Goal: Information Seeking & Learning: Learn about a topic

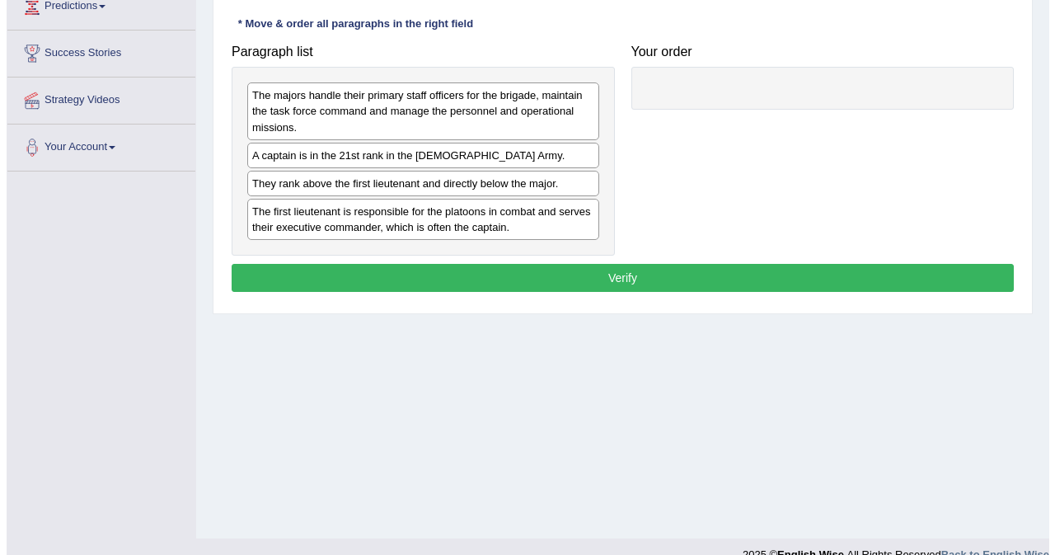
scroll to position [311, 0]
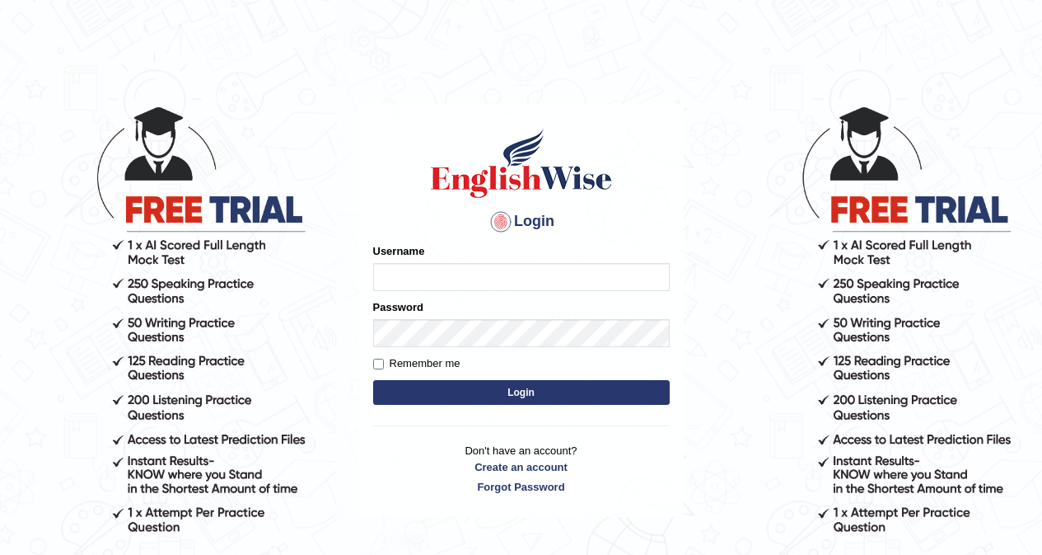
type input "khorshedAlam"
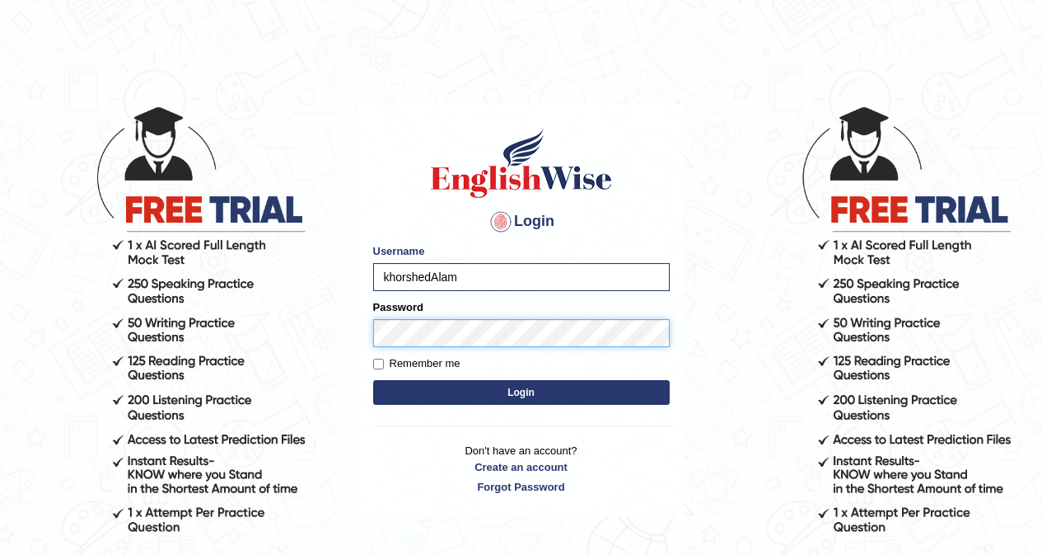
click at [373, 380] on button "Login" at bounding box center [521, 392] width 297 height 25
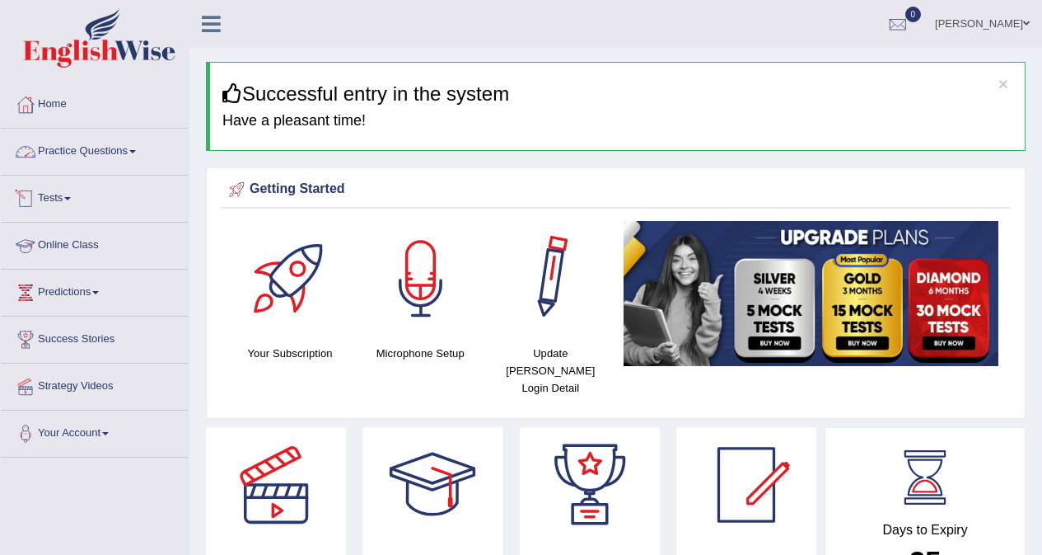
click at [90, 156] on link "Practice Questions" at bounding box center [95, 149] width 188 height 41
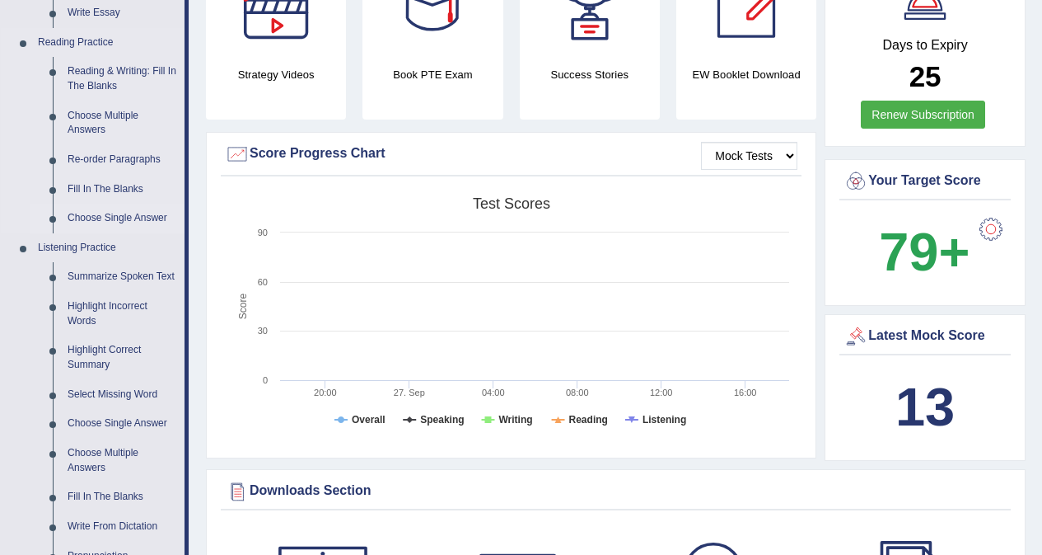
scroll to position [494, 0]
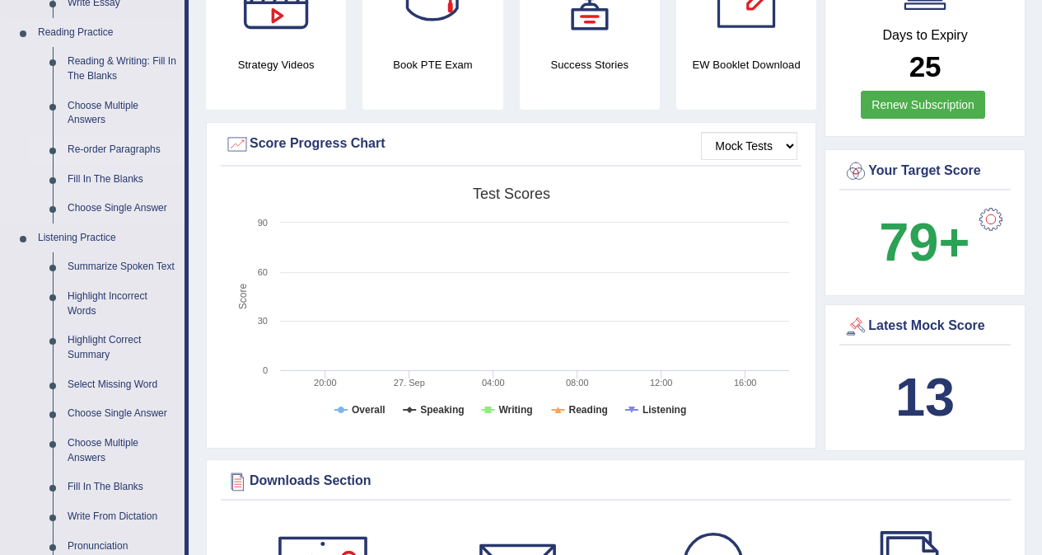
click at [128, 146] on link "Re-order Paragraphs" at bounding box center [122, 150] width 124 height 30
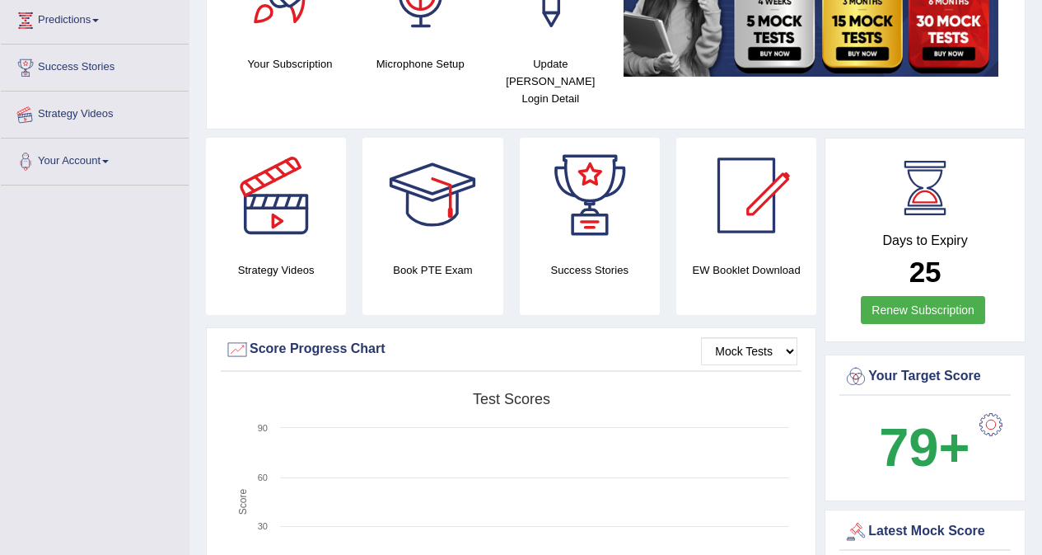
scroll to position [332, 0]
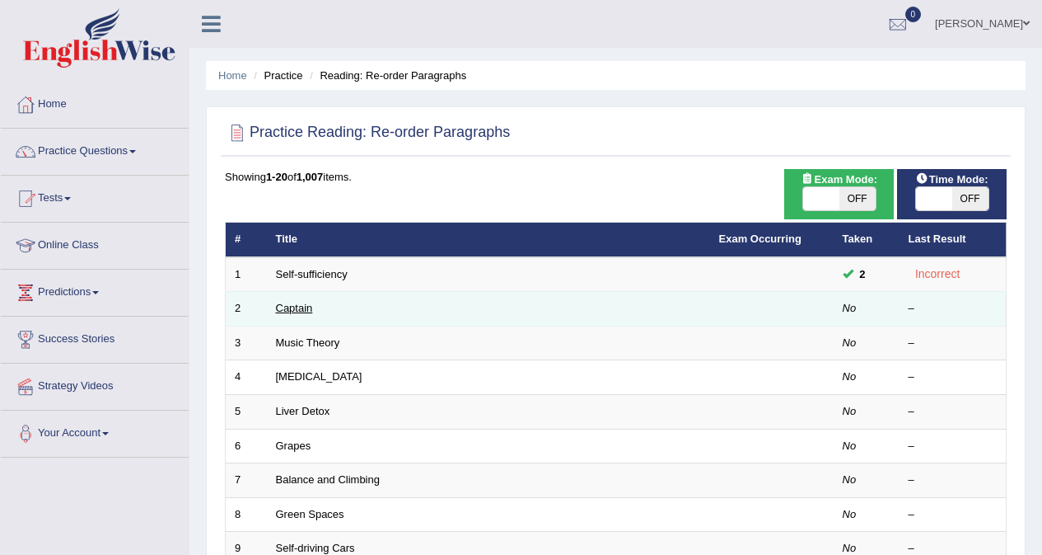
click at [299, 304] on link "Captain" at bounding box center [294, 308] width 37 height 12
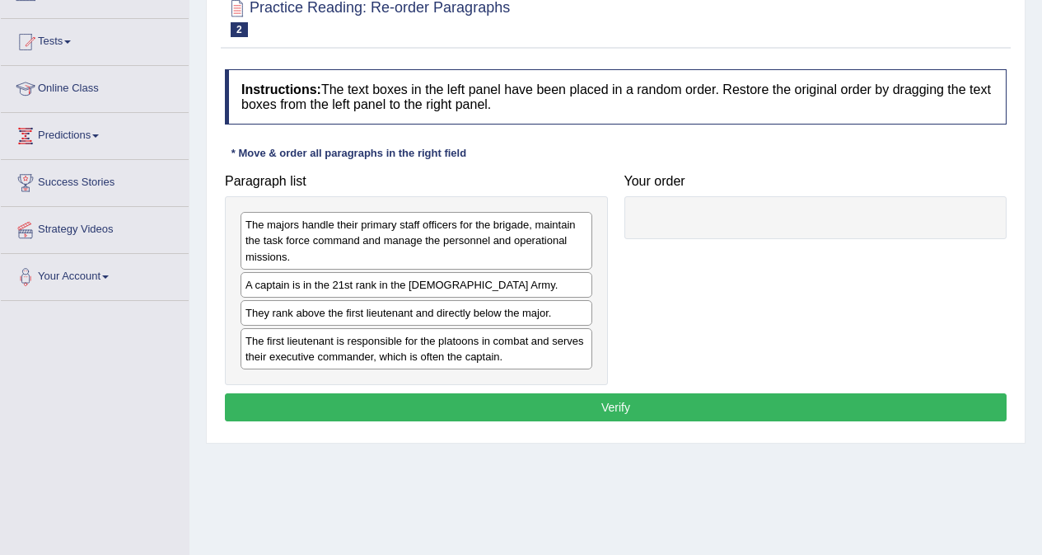
scroll to position [311, 0]
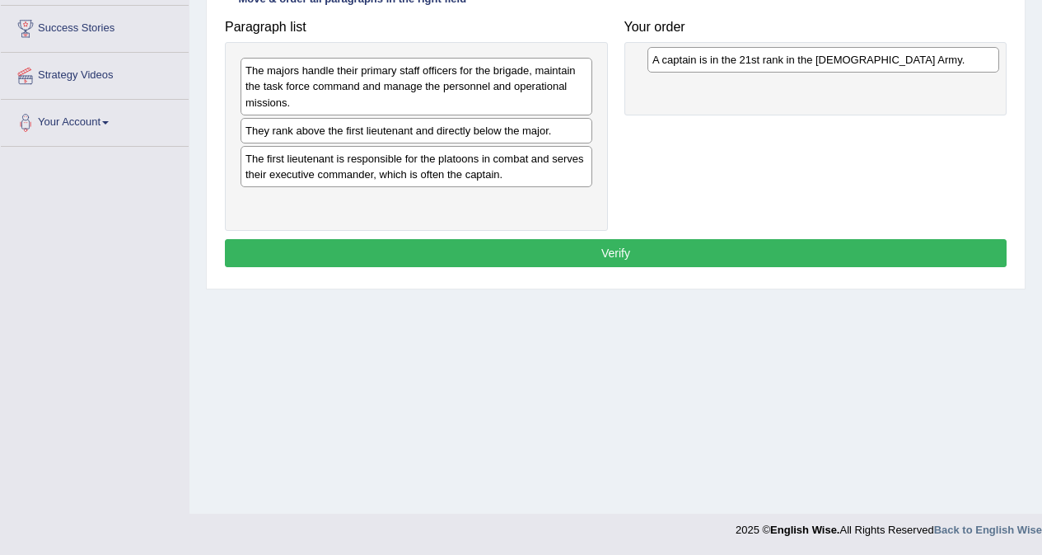
drag, startPoint x: 381, startPoint y: 134, endPoint x: 788, endPoint y: 63, distance: 413.2
click at [788, 63] on div "A captain is in the 21st rank in the [DEMOGRAPHIC_DATA] Army." at bounding box center [824, 60] width 352 height 26
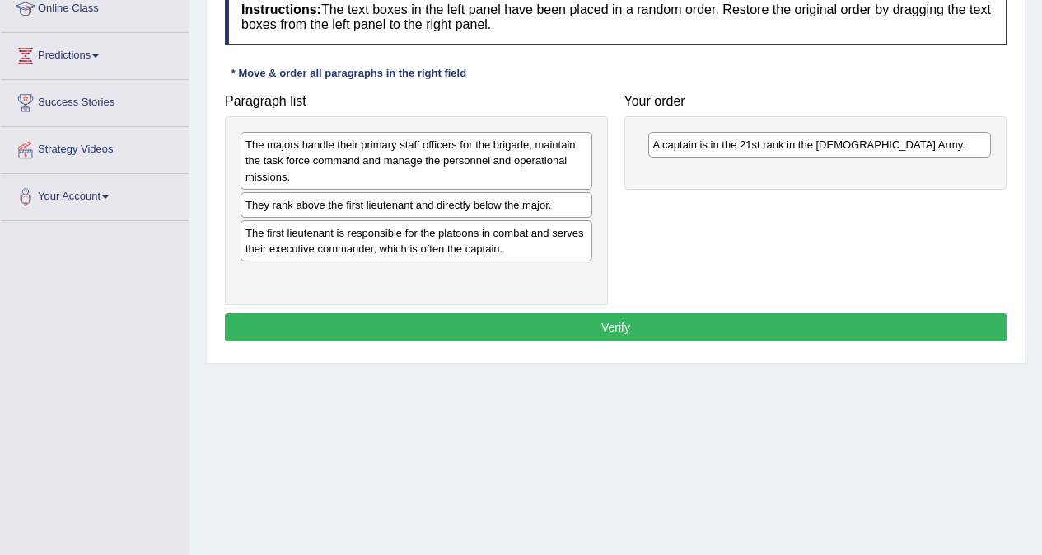
scroll to position [146, 0]
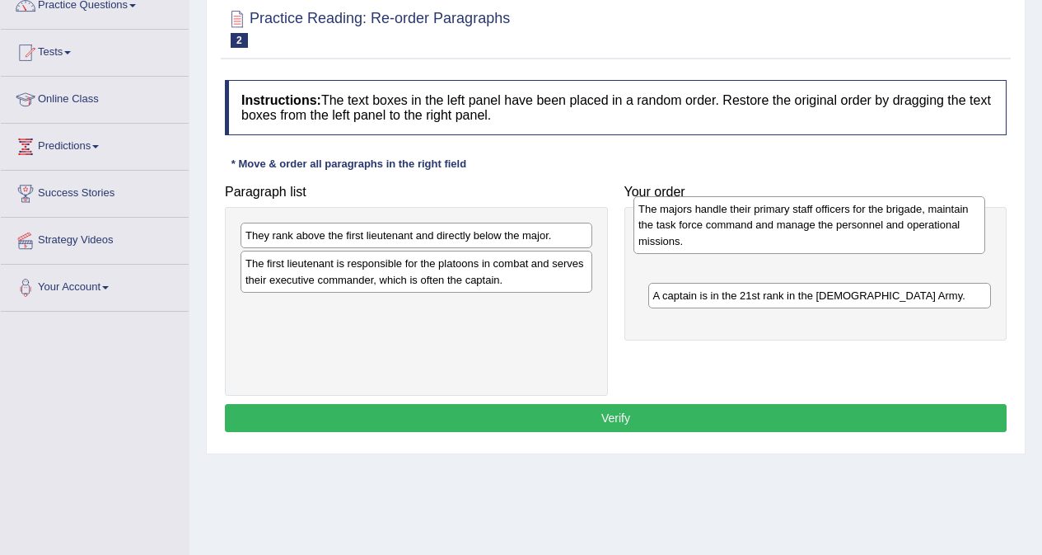
drag, startPoint x: 392, startPoint y: 259, endPoint x: 785, endPoint y: 232, distance: 394.0
click at [785, 232] on div "The majors handle their primary staff officers for the brigade, maintain the ta…" at bounding box center [810, 224] width 352 height 57
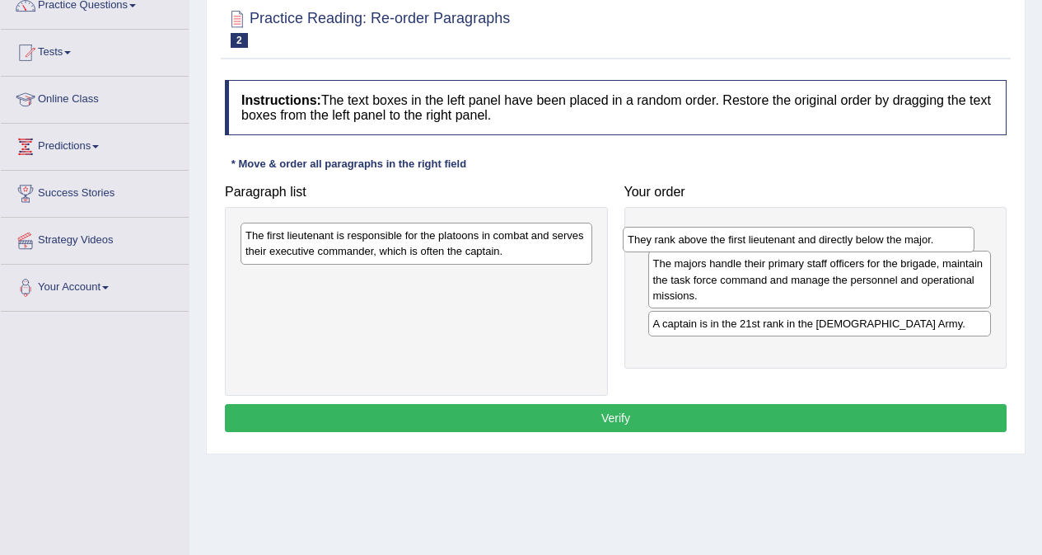
drag, startPoint x: 356, startPoint y: 238, endPoint x: 733, endPoint y: 241, distance: 377.4
click at [737, 242] on div "They rank above the first lieutenant and directly below the major." at bounding box center [799, 240] width 352 height 26
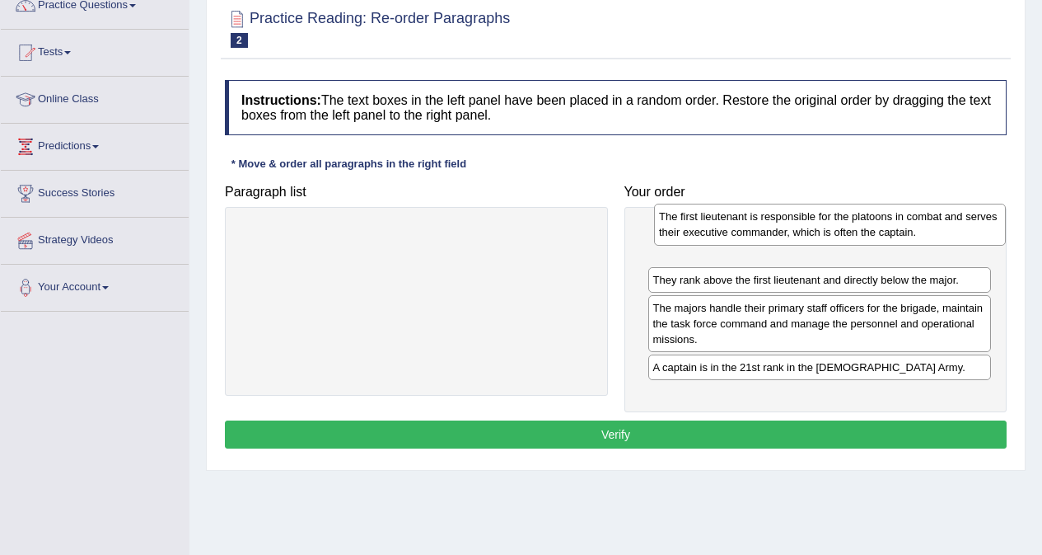
drag, startPoint x: 382, startPoint y: 248, endPoint x: 796, endPoint y: 228, distance: 414.2
click at [796, 228] on div "The first lieutenant is responsible for the platoons in combat and serves their…" at bounding box center [830, 224] width 352 height 41
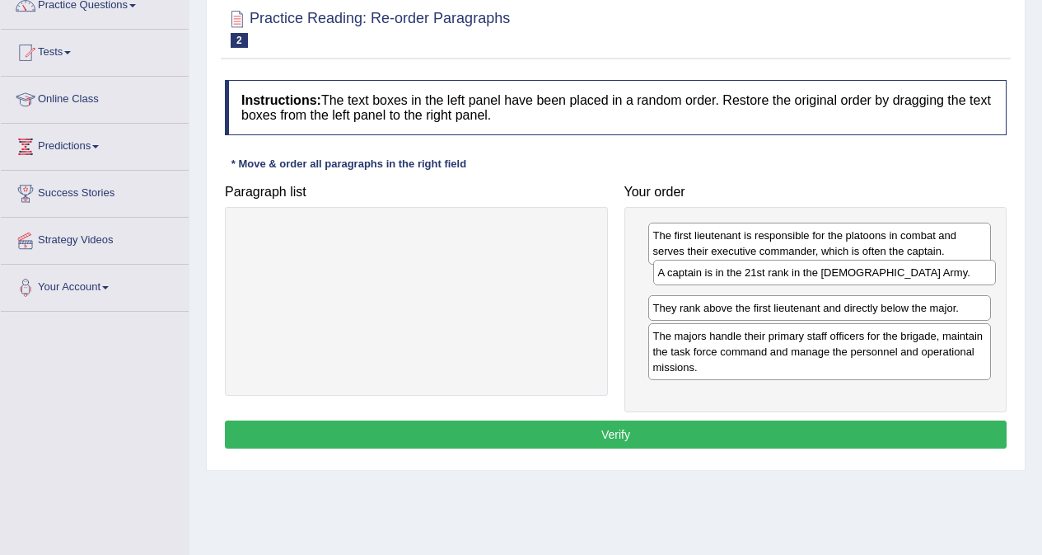
drag, startPoint x: 749, startPoint y: 373, endPoint x: 754, endPoint y: 279, distance: 94.9
click at [754, 279] on div "A captain is in the 21st rank in the [DEMOGRAPHIC_DATA] Army." at bounding box center [826, 273] width 344 height 26
click at [642, 439] on button "Verify" at bounding box center [616, 434] width 782 height 28
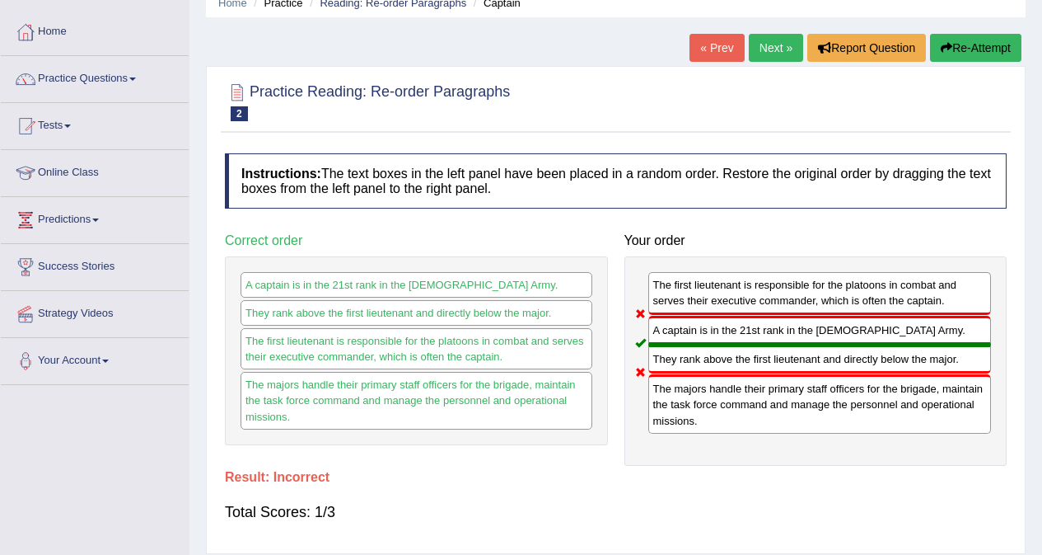
scroll to position [0, 0]
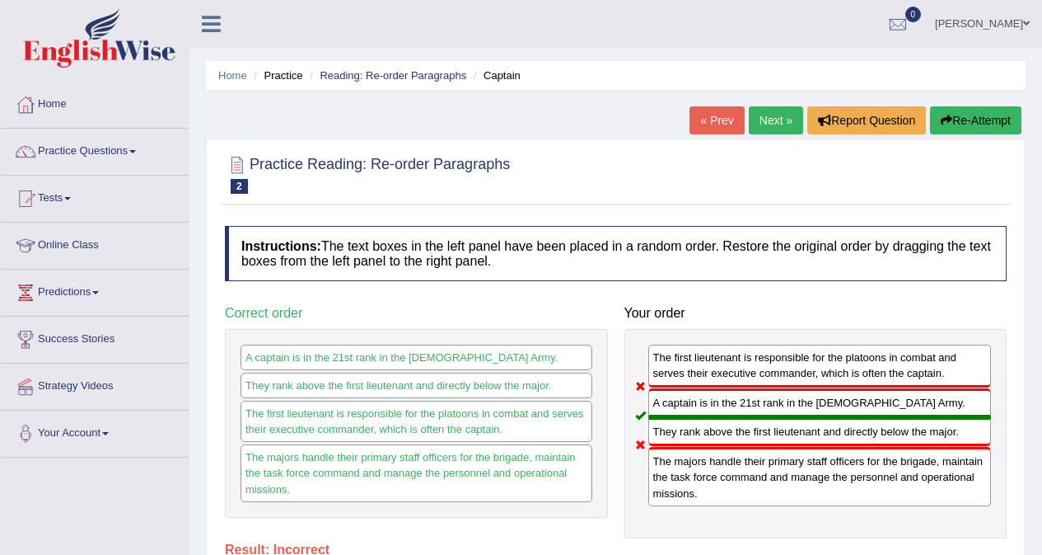
click at [970, 122] on button "Re-Attempt" at bounding box center [975, 120] width 91 height 28
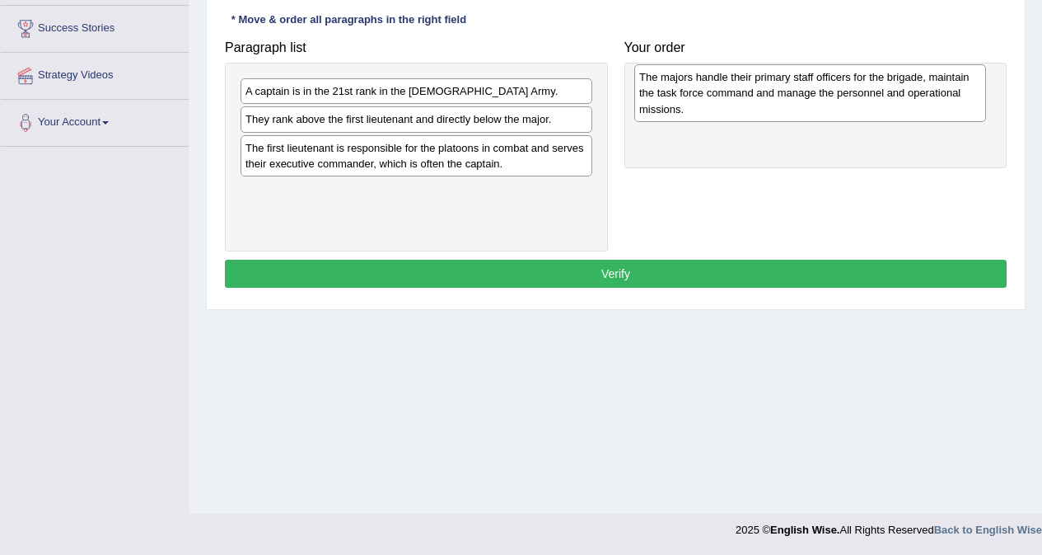
drag, startPoint x: 403, startPoint y: 101, endPoint x: 797, endPoint y: 87, distance: 394.2
click at [797, 87] on div "The majors handle their primary staff officers for the brigade, maintain the ta…" at bounding box center [811, 92] width 352 height 57
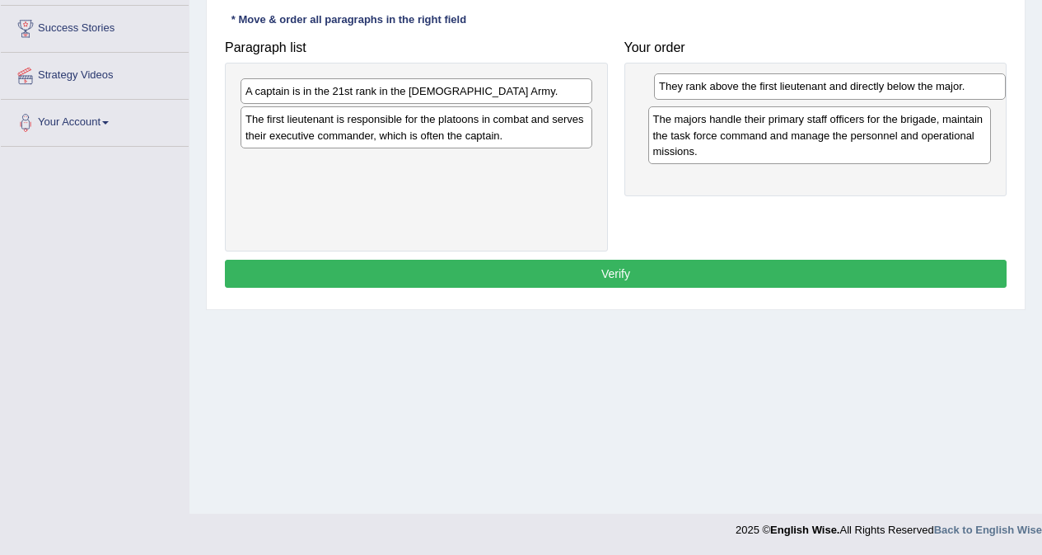
drag, startPoint x: 431, startPoint y: 124, endPoint x: 844, endPoint y: 91, distance: 414.2
click at [844, 91] on div "They rank above the first lieutenant and directly below the major." at bounding box center [830, 86] width 352 height 26
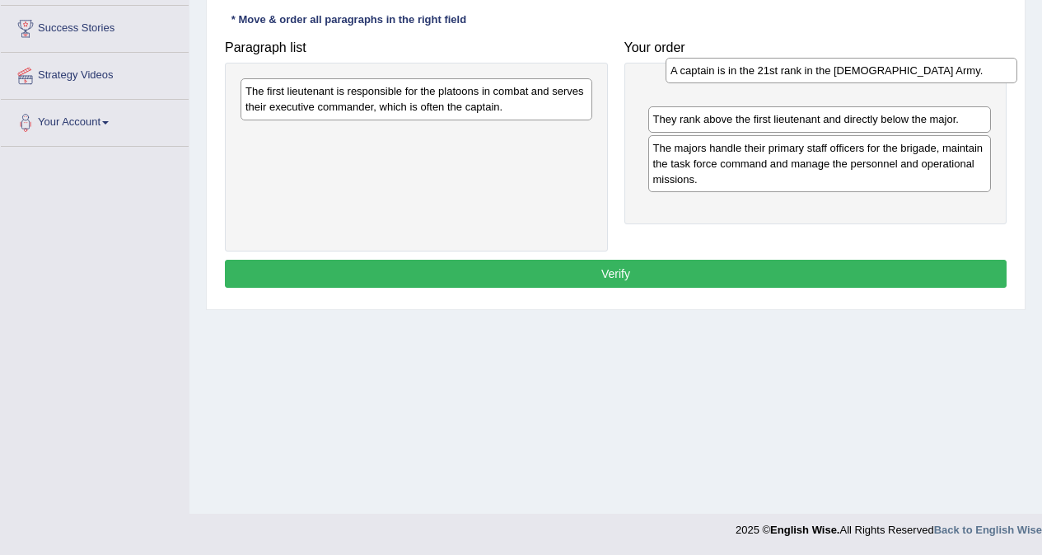
drag, startPoint x: 395, startPoint y: 98, endPoint x: 820, endPoint y: 77, distance: 425.7
click at [820, 77] on div "A captain is in the 21st rank in the [DEMOGRAPHIC_DATA] Army." at bounding box center [842, 71] width 352 height 26
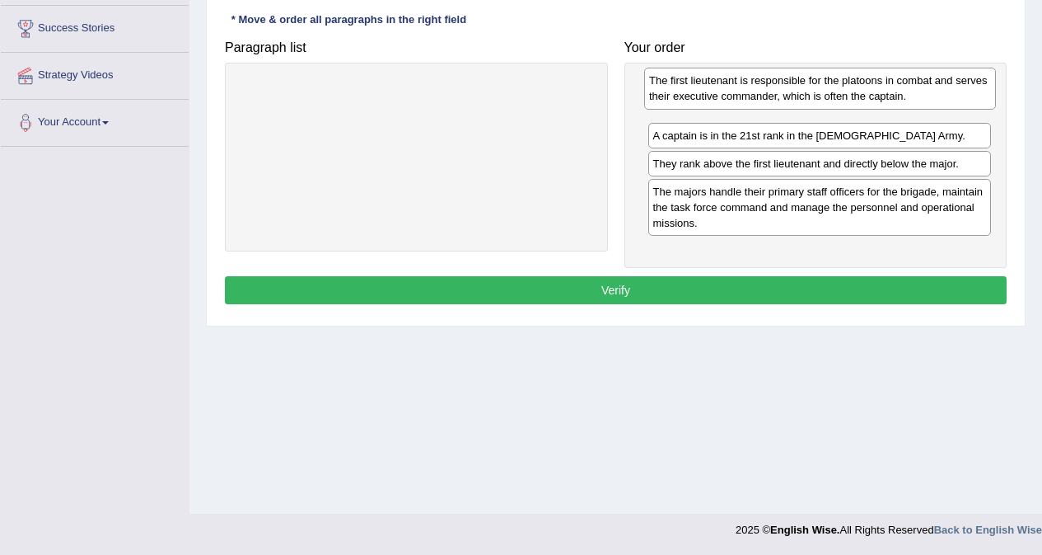
drag, startPoint x: 403, startPoint y: 105, endPoint x: 807, endPoint y: 95, distance: 403.9
click at [807, 95] on div "The first lieutenant is responsible for the platoons in combat and serves their…" at bounding box center [820, 88] width 352 height 41
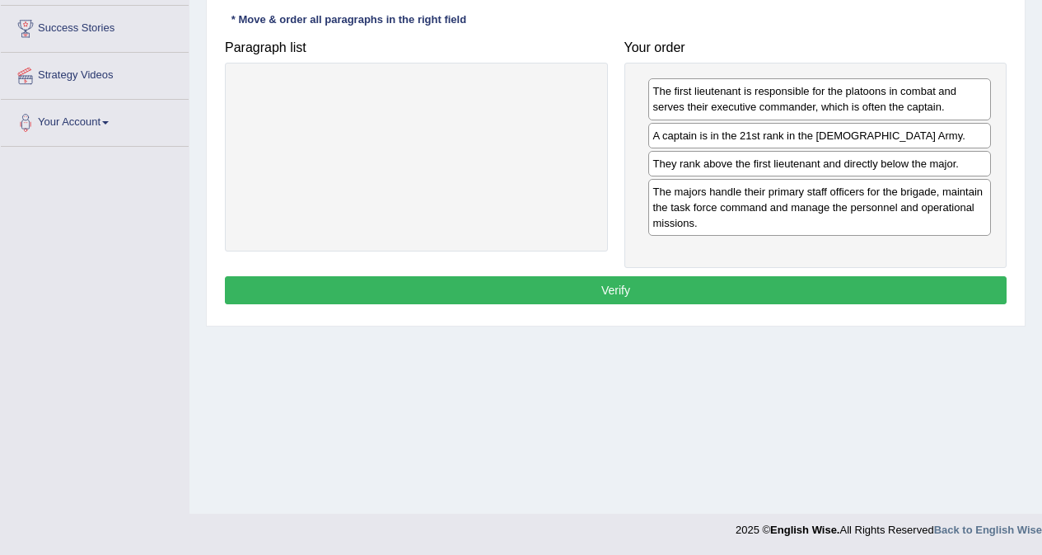
click at [740, 289] on button "Verify" at bounding box center [616, 290] width 782 height 28
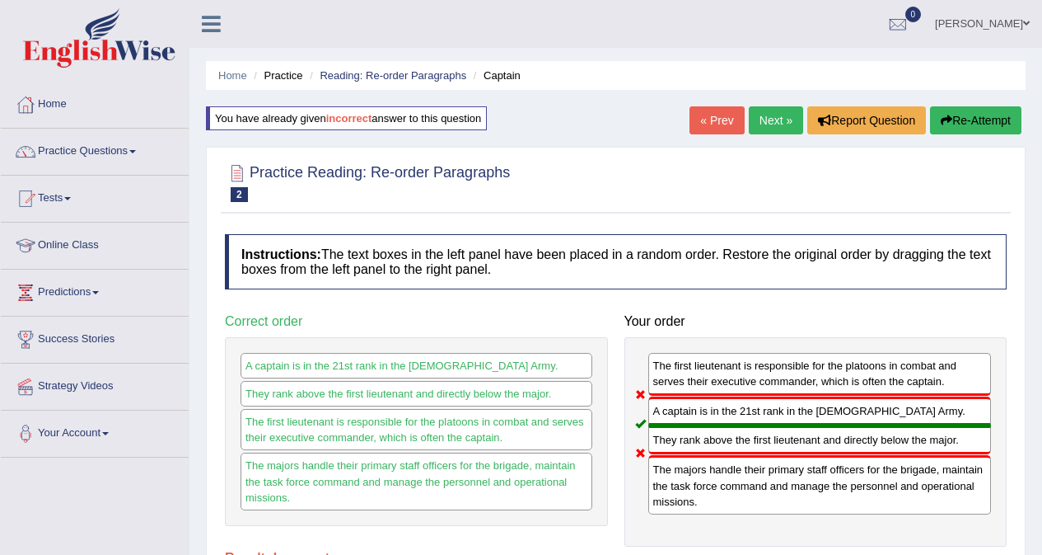
click at [774, 127] on link "Next »" at bounding box center [776, 120] width 54 height 28
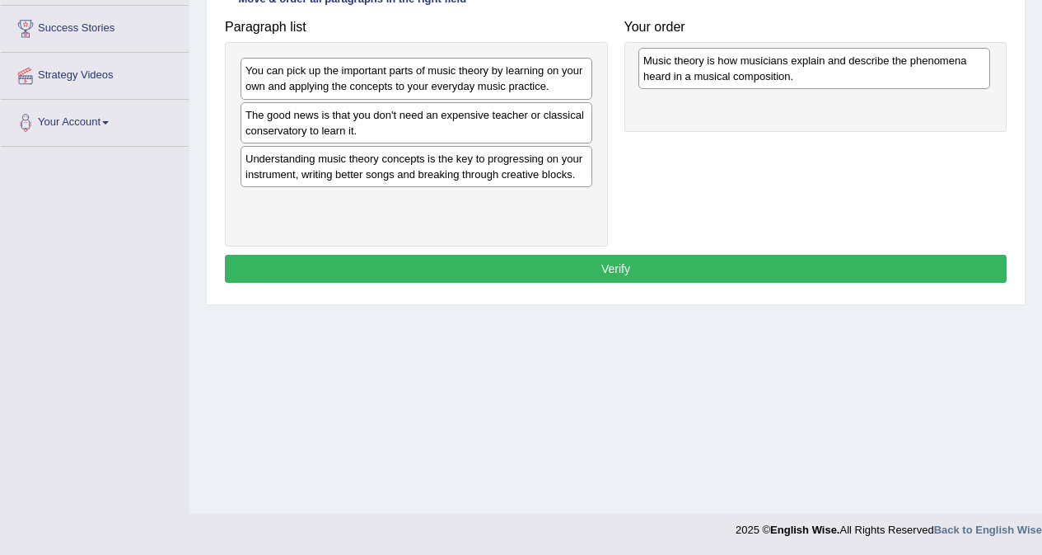
drag, startPoint x: 470, startPoint y: 171, endPoint x: 868, endPoint y: 73, distance: 409.9
click at [868, 73] on div "Music theory is how musicians explain and describe the phenomena heard in a mus…" at bounding box center [815, 68] width 352 height 41
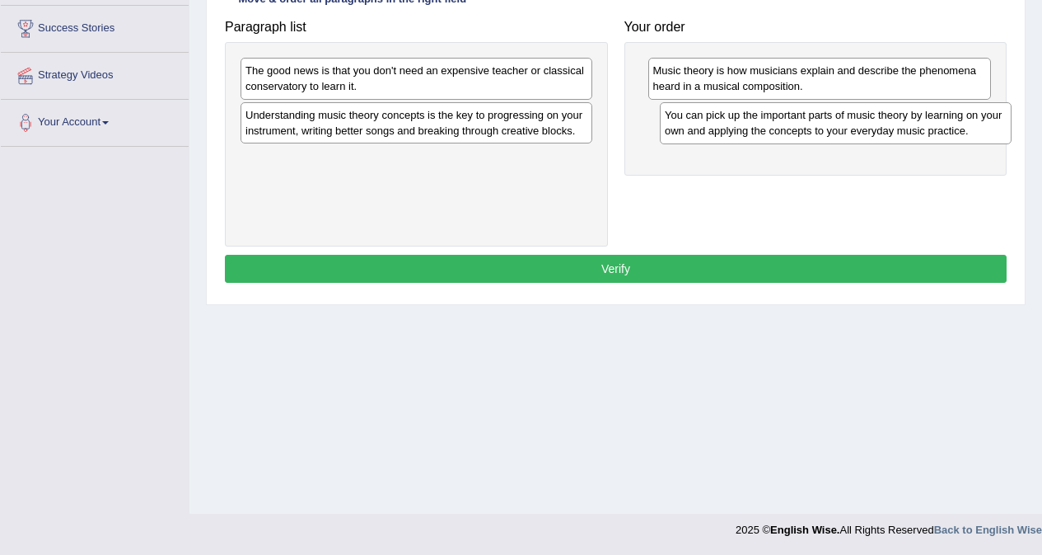
drag, startPoint x: 470, startPoint y: 82, endPoint x: 889, endPoint y: 126, distance: 421.8
click at [889, 126] on div "You can pick up the important parts of music theory by learning on your own and…" at bounding box center [836, 122] width 352 height 41
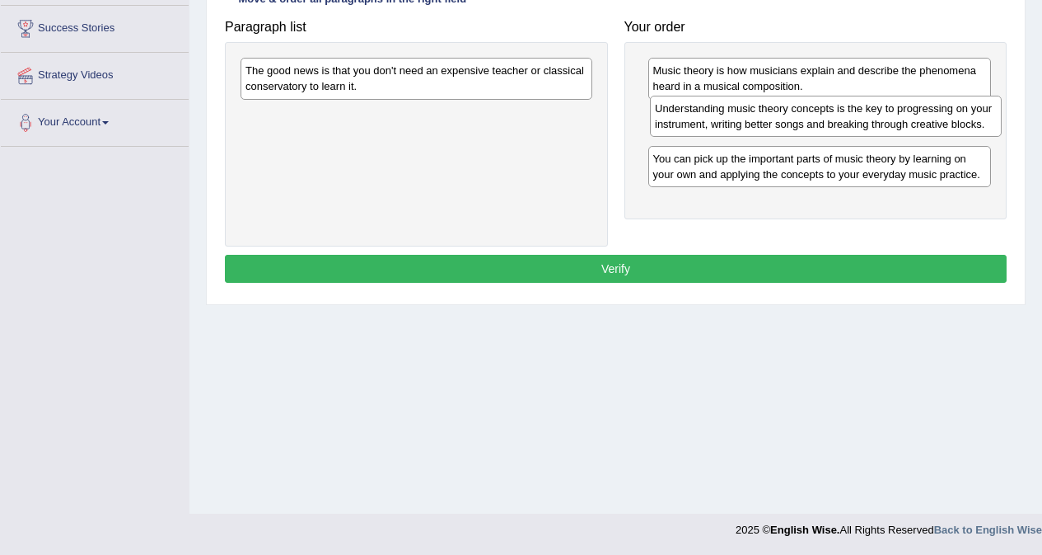
drag, startPoint x: 430, startPoint y: 119, endPoint x: 839, endPoint y: 112, distance: 408.8
click at [839, 112] on div "Understanding music theory concepts is the key to progressing on your instrumen…" at bounding box center [826, 116] width 352 height 41
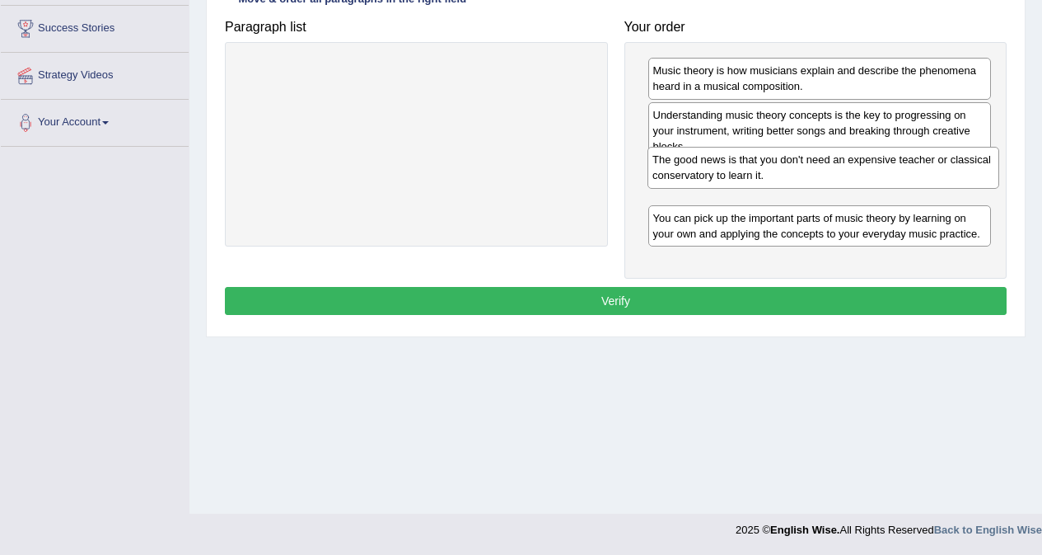
drag, startPoint x: 360, startPoint y: 77, endPoint x: 767, endPoint y: 166, distance: 416.7
click at [767, 166] on div "The good news is that you don't need an expensive teacher or classical conserva…" at bounding box center [824, 167] width 352 height 41
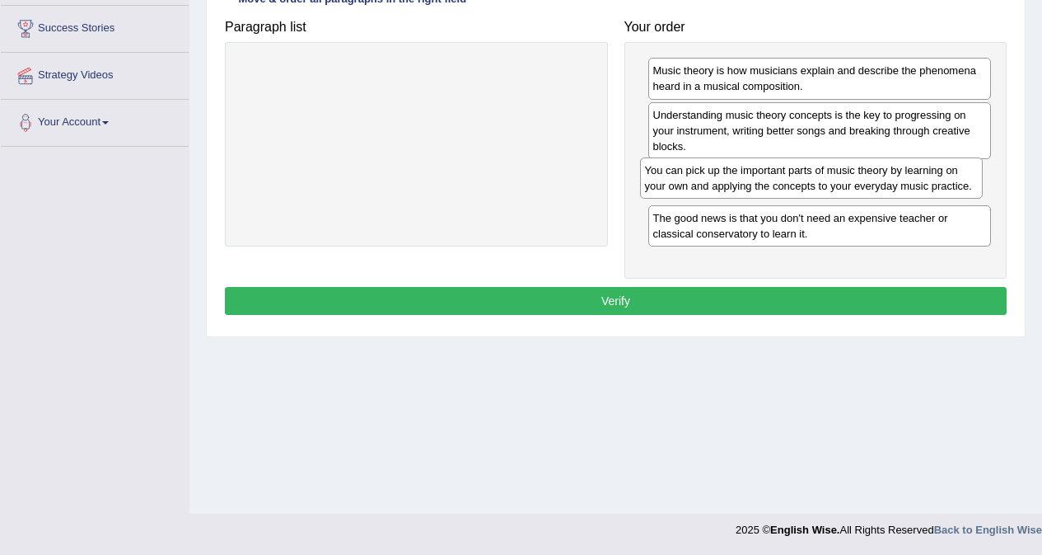
drag, startPoint x: 777, startPoint y: 227, endPoint x: 769, endPoint y: 180, distance: 48.5
click at [769, 180] on div "You can pick up the important parts of music theory by learning on your own and…" at bounding box center [812, 177] width 344 height 41
click at [691, 297] on button "Verify" at bounding box center [616, 301] width 782 height 28
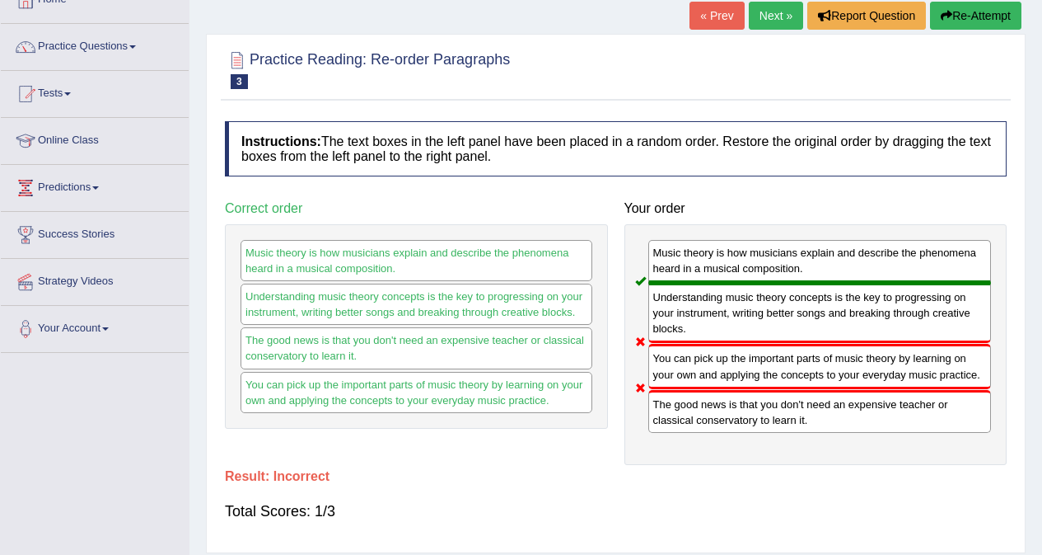
scroll to position [63, 0]
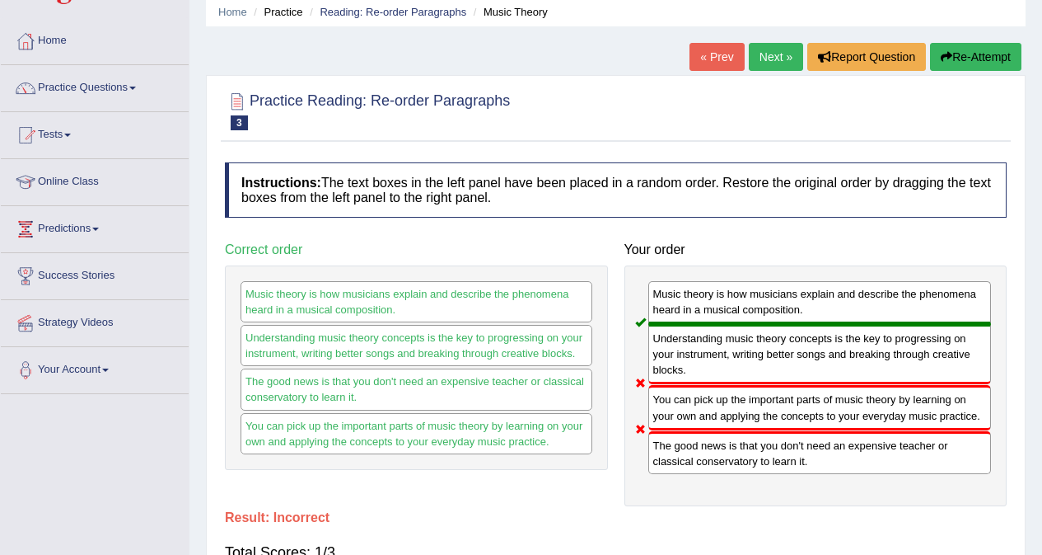
click at [987, 62] on button "Re-Attempt" at bounding box center [975, 57] width 91 height 28
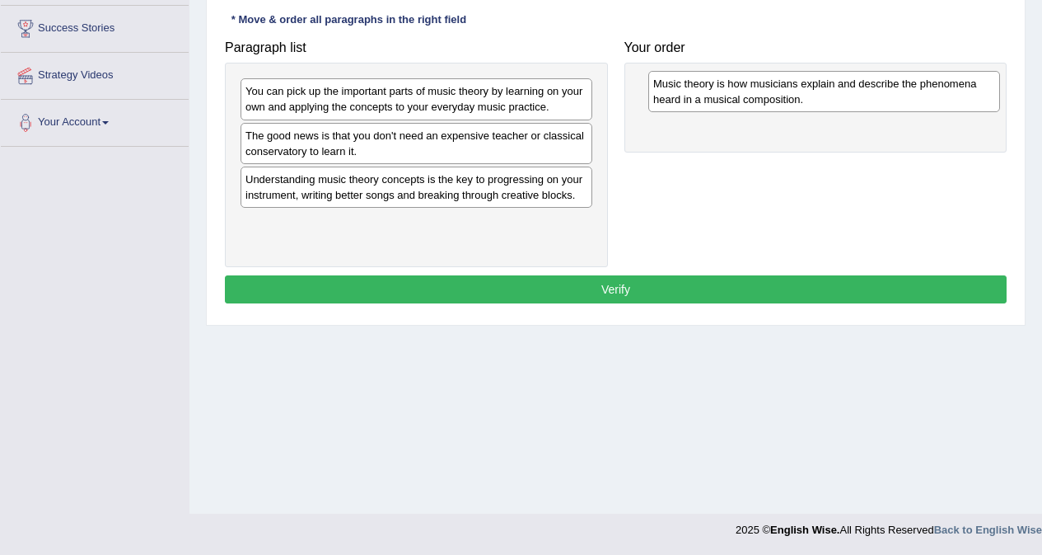
drag, startPoint x: 368, startPoint y: 185, endPoint x: 779, endPoint y: 85, distance: 423.3
click at [779, 85] on div "Music theory is how musicians explain and describe the phenomena heard in a mus…" at bounding box center [825, 91] width 352 height 41
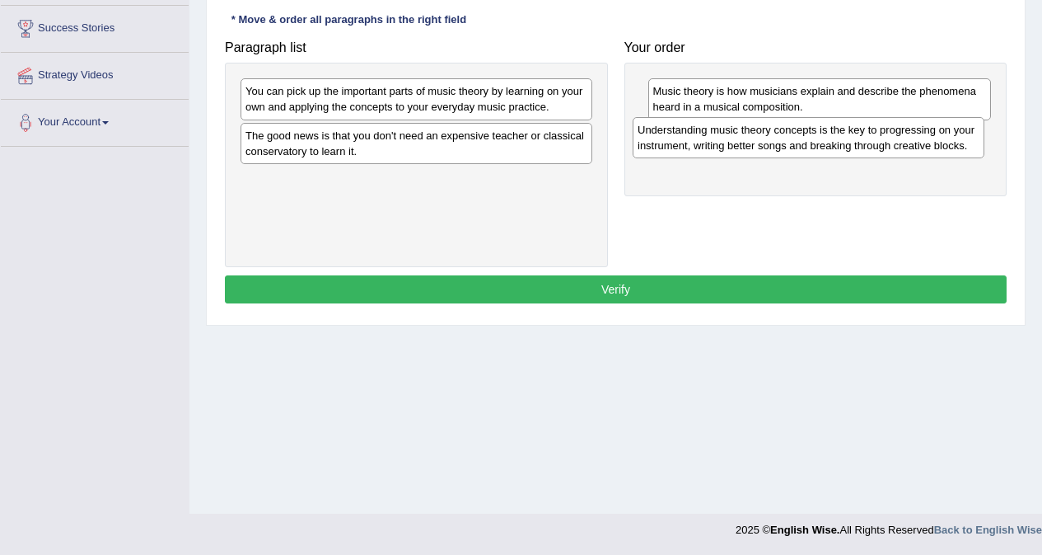
drag, startPoint x: 373, startPoint y: 200, endPoint x: 766, endPoint y: 151, distance: 395.4
click at [766, 151] on div "Understanding music theory concepts is the key to progressing on your instrumen…" at bounding box center [809, 137] width 352 height 41
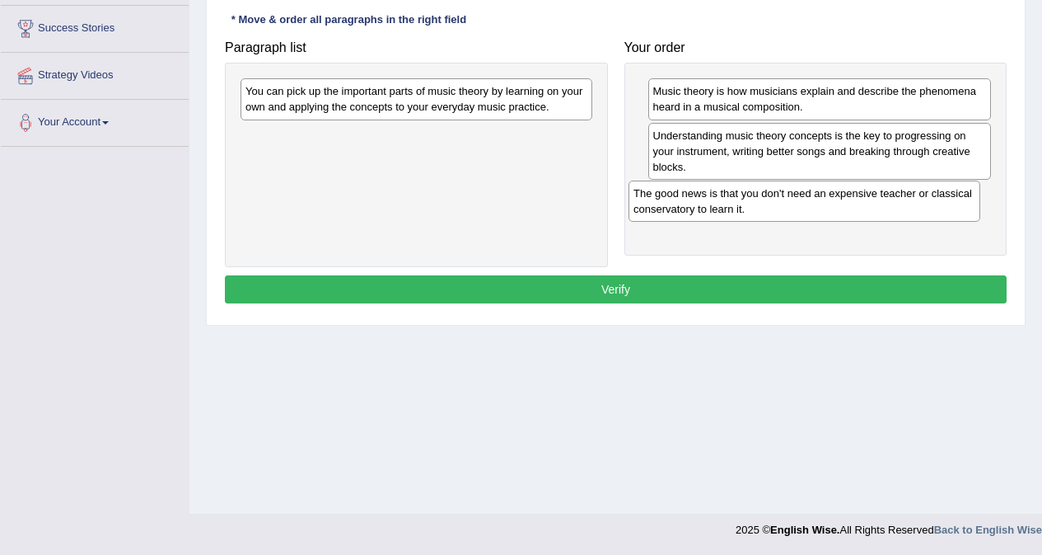
drag, startPoint x: 391, startPoint y: 139, endPoint x: 780, endPoint y: 197, distance: 392.4
click at [780, 197] on div "The good news is that you don't need an expensive teacher or classical conserva…" at bounding box center [805, 200] width 352 height 41
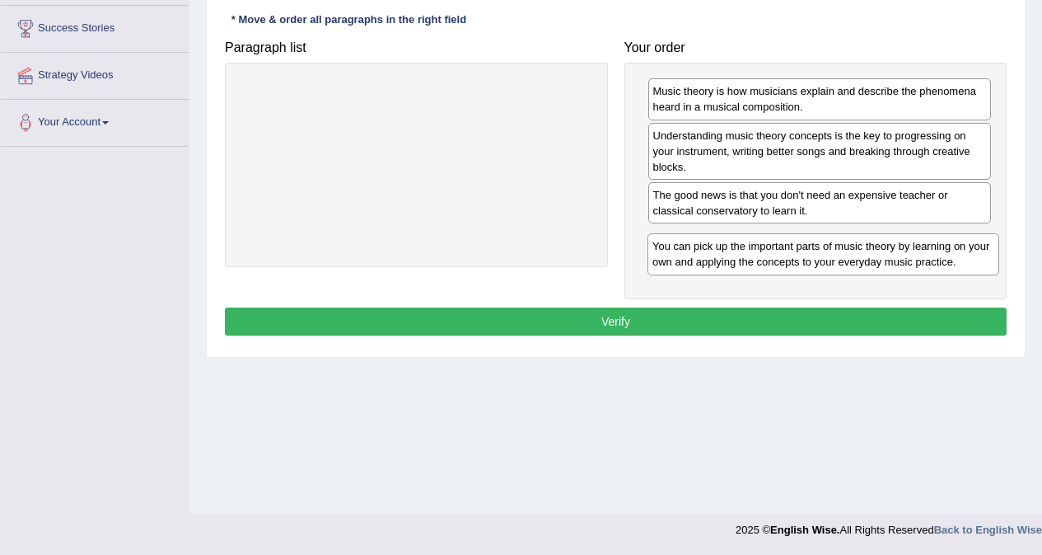
drag, startPoint x: 363, startPoint y: 102, endPoint x: 770, endPoint y: 257, distance: 435.6
click at [770, 257] on div "You can pick up the important parts of music theory by learning on your own and…" at bounding box center [824, 253] width 352 height 41
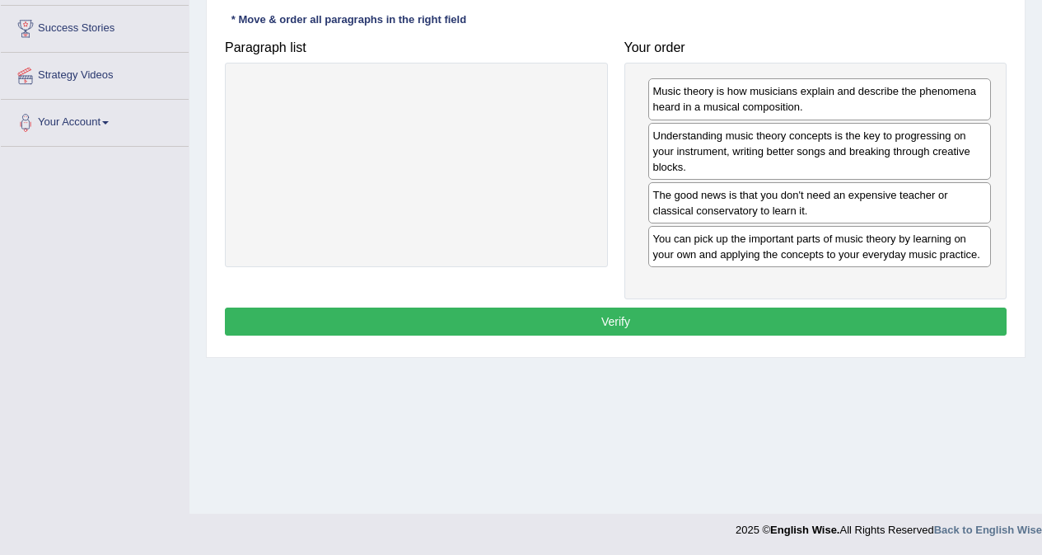
click at [728, 318] on button "Verify" at bounding box center [616, 321] width 782 height 28
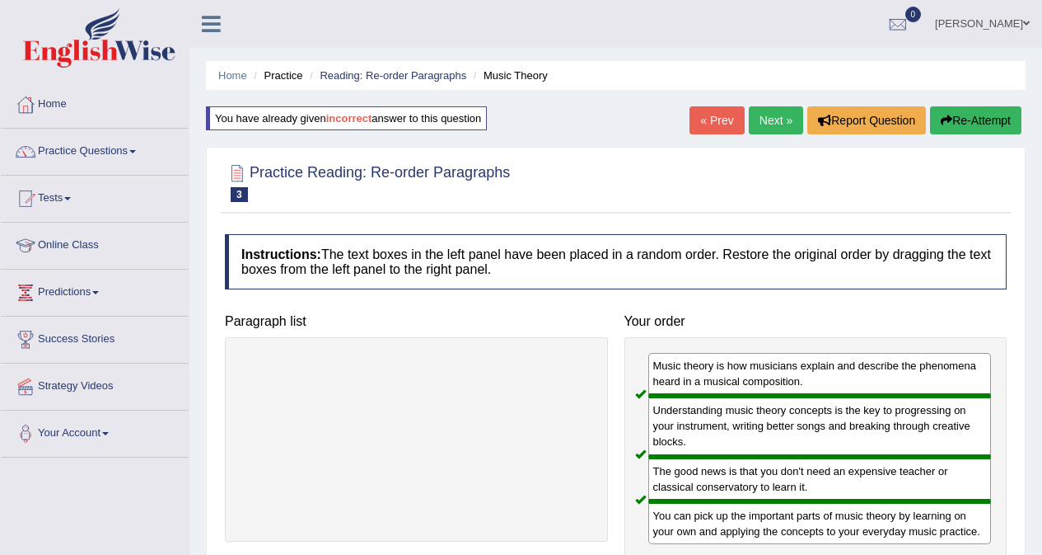
click at [776, 126] on link "Next »" at bounding box center [776, 120] width 54 height 28
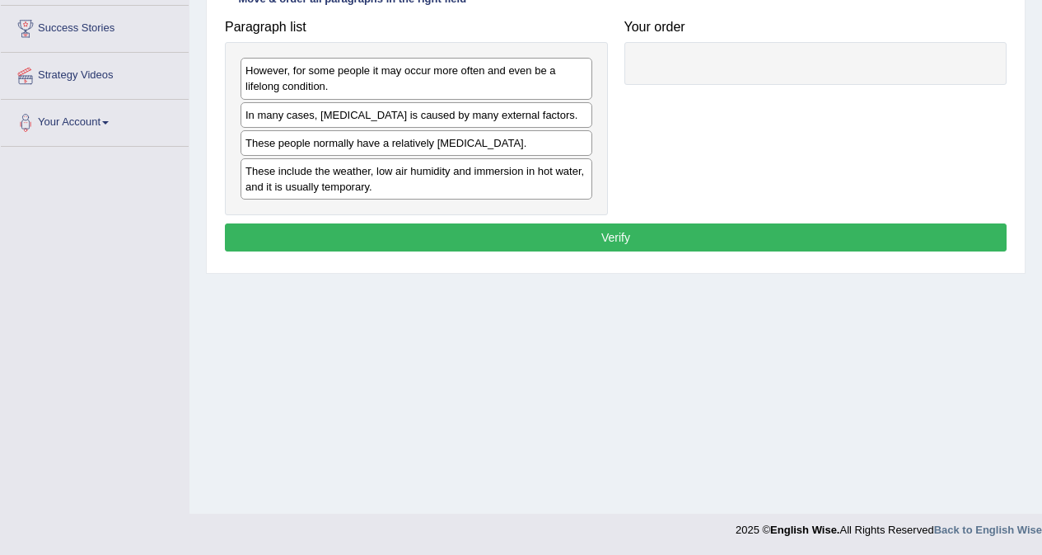
scroll to position [228, 0]
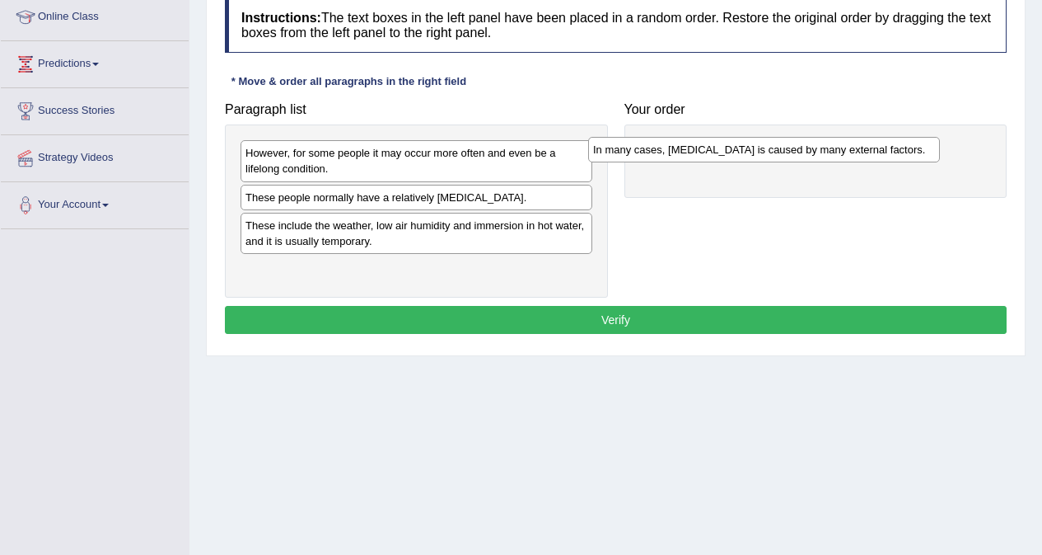
drag, startPoint x: 445, startPoint y: 203, endPoint x: 793, endPoint y: 155, distance: 351.0
click at [793, 155] on div "In many cases, dry skin is caused by many external factors." at bounding box center [764, 150] width 352 height 26
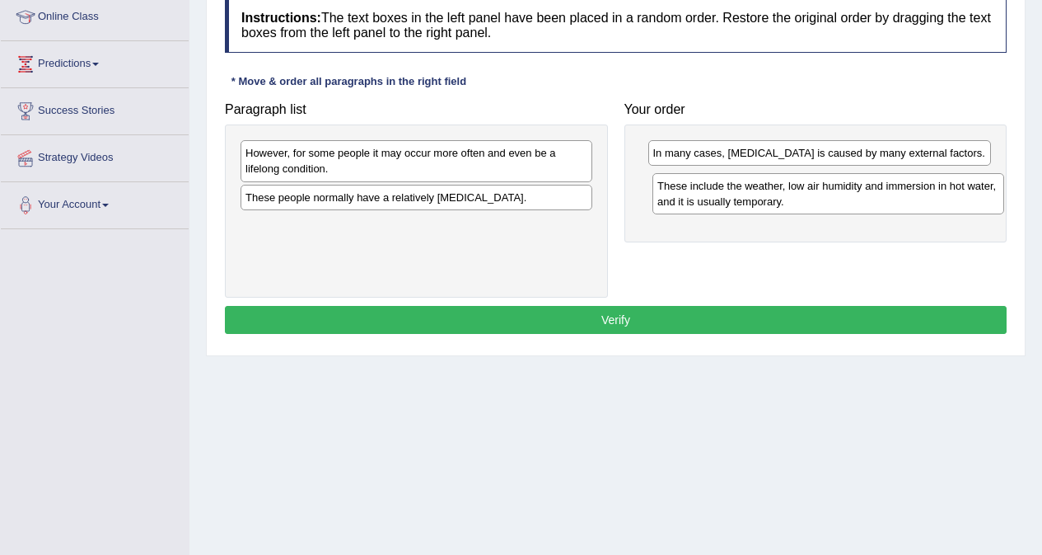
drag, startPoint x: 382, startPoint y: 232, endPoint x: 794, endPoint y: 192, distance: 413.9
click at [794, 192] on div "These include the weather, low air humidity and immersion in hot water, and it …" at bounding box center [829, 193] width 352 height 41
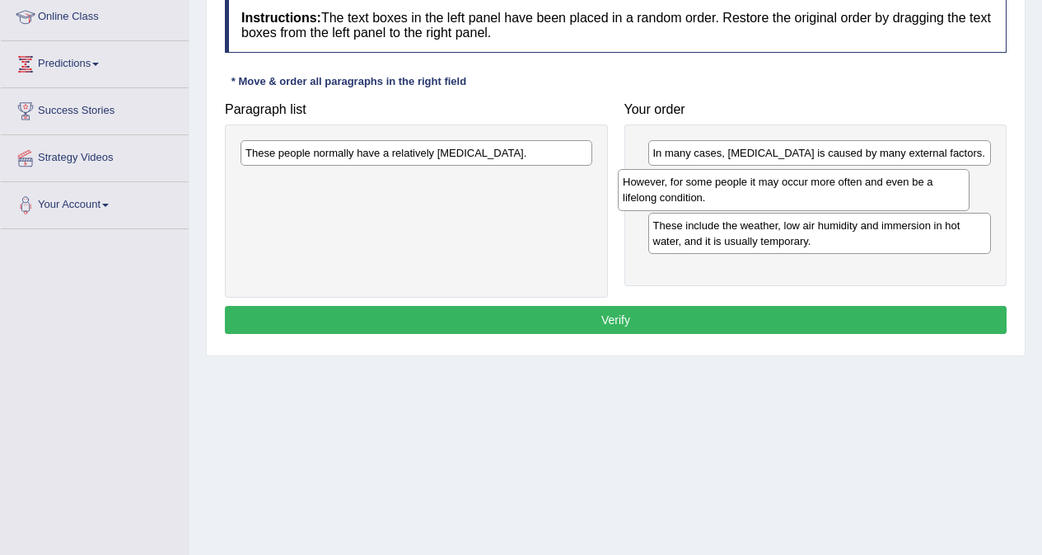
drag, startPoint x: 386, startPoint y: 162, endPoint x: 762, endPoint y: 190, distance: 376.9
click at [763, 190] on div "However, for some people it may occur more often and even be a lifelong conditi…" at bounding box center [794, 189] width 352 height 41
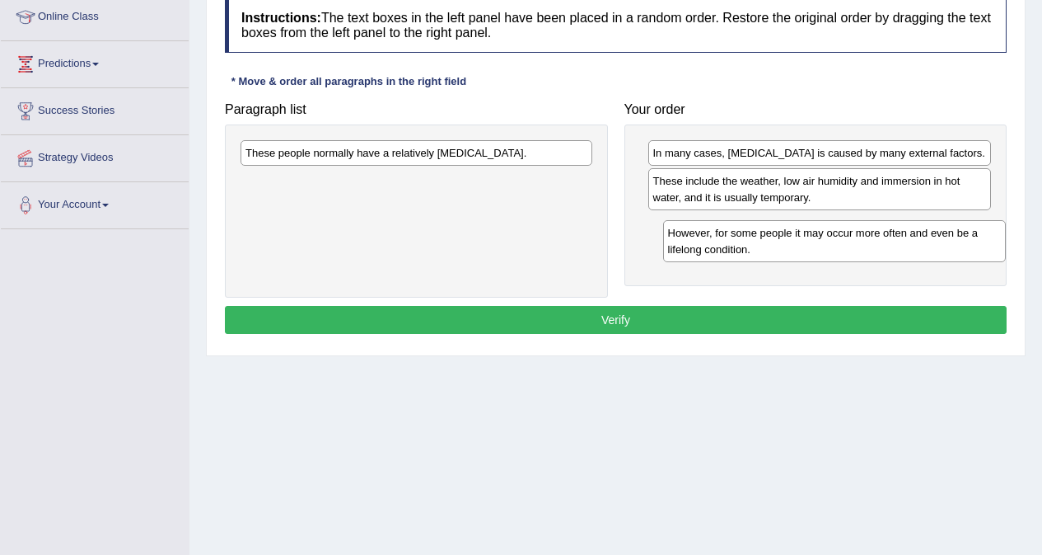
drag, startPoint x: 752, startPoint y: 185, endPoint x: 766, endPoint y: 237, distance: 54.0
click at [766, 237] on div "However, for some people it may occur more often and even be a lifelong conditi…" at bounding box center [835, 240] width 344 height 41
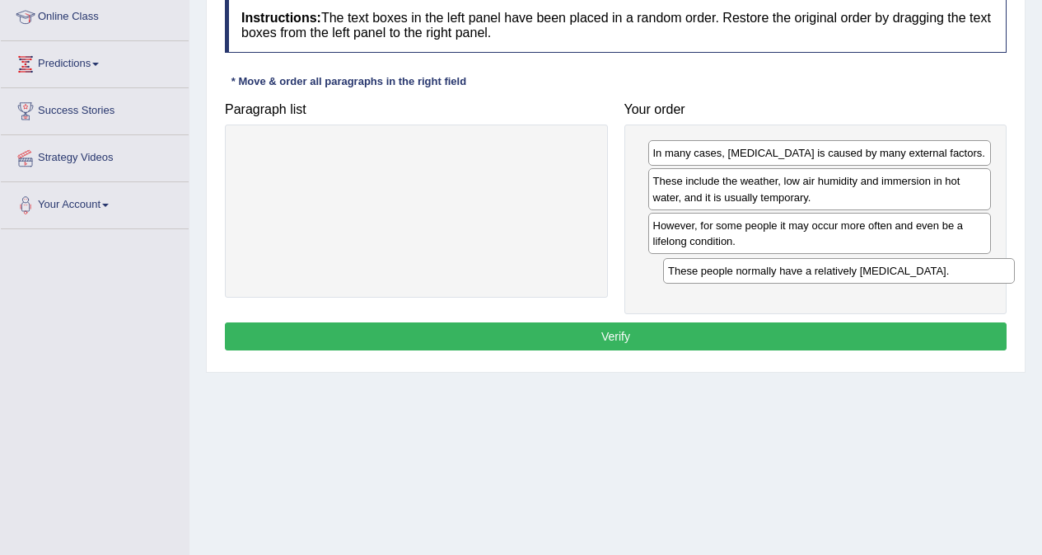
drag, startPoint x: 512, startPoint y: 153, endPoint x: 935, endPoint y: 271, distance: 438.9
click at [935, 271] on div "These people normally have a relatively sensitive skin." at bounding box center [839, 271] width 352 height 26
click at [725, 342] on button "Verify" at bounding box center [616, 336] width 782 height 28
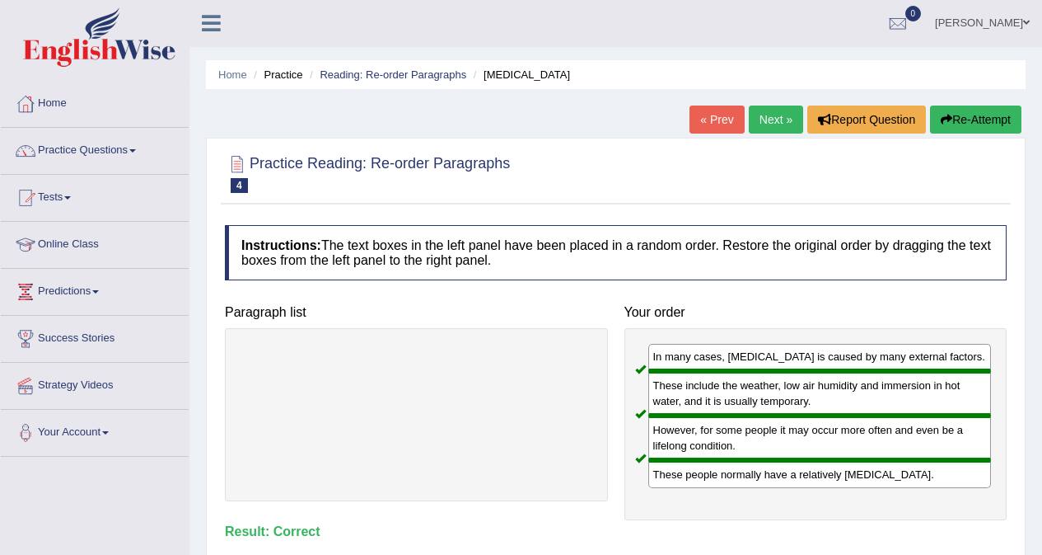
scroll to position [0, 0]
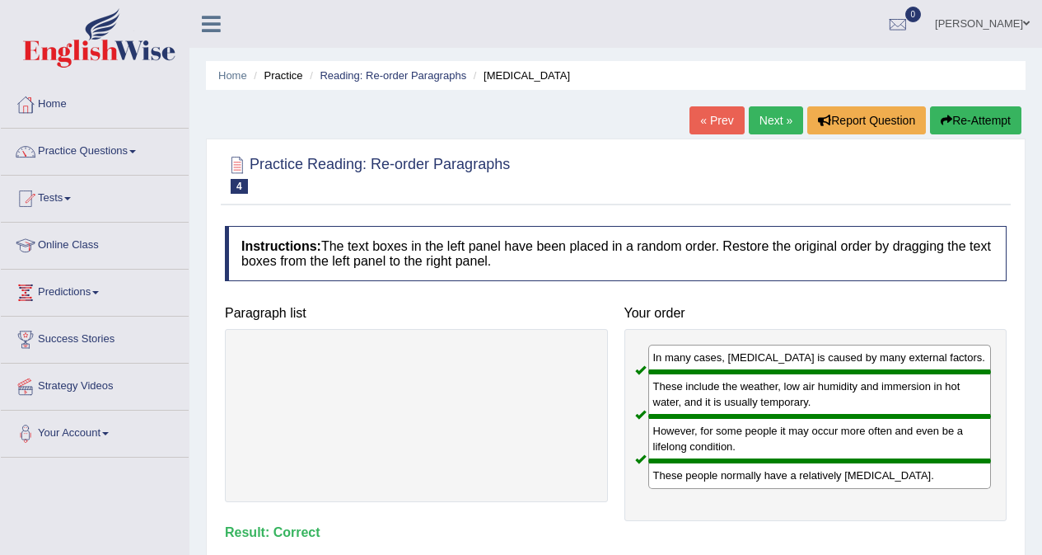
click at [775, 125] on link "Next »" at bounding box center [776, 120] width 54 height 28
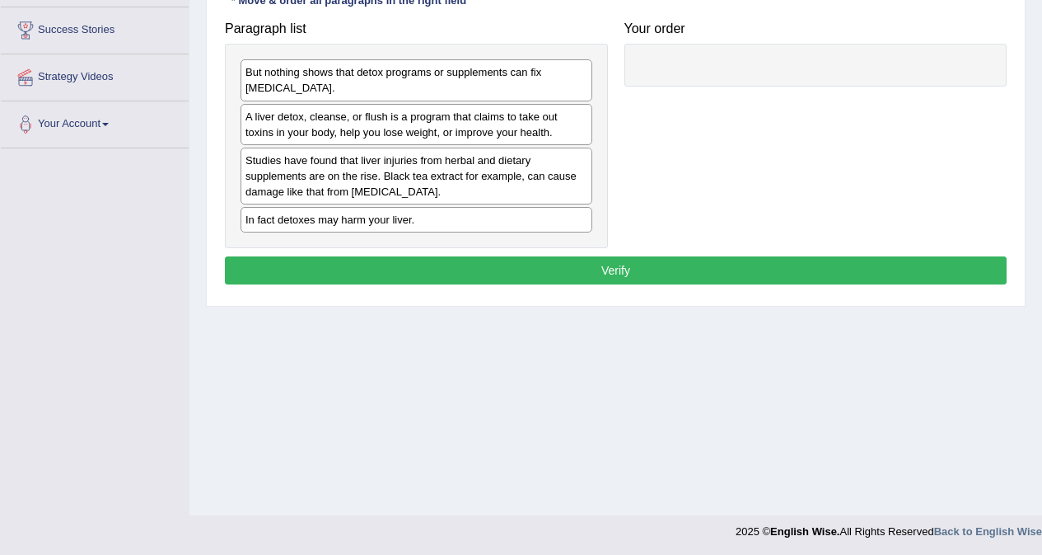
scroll to position [311, 0]
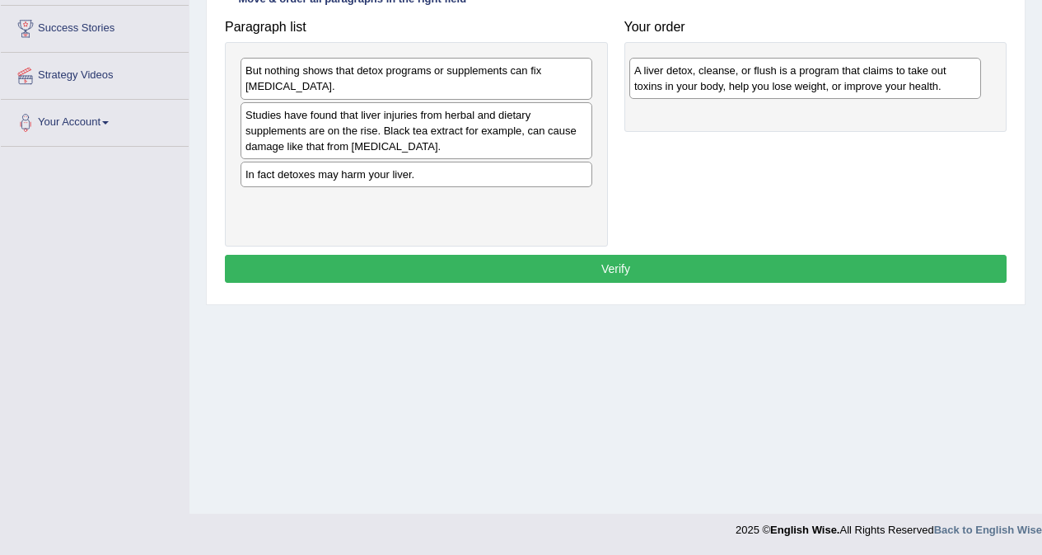
drag, startPoint x: 480, startPoint y: 134, endPoint x: 869, endPoint y: 89, distance: 391.5
click at [869, 89] on div "A liver detox, cleanse, or flush is a program that claims to take out toxins in…" at bounding box center [806, 78] width 352 height 41
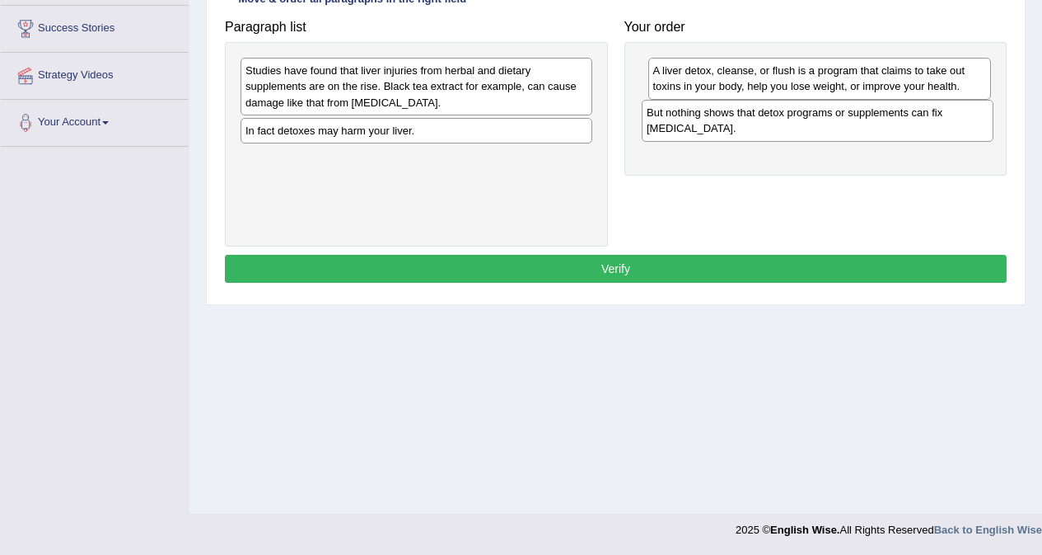
drag, startPoint x: 432, startPoint y: 76, endPoint x: 833, endPoint y: 118, distance: 403.5
click at [833, 118] on div "But nothing shows that detox programs or supplements can fix liver damage." at bounding box center [818, 120] width 352 height 41
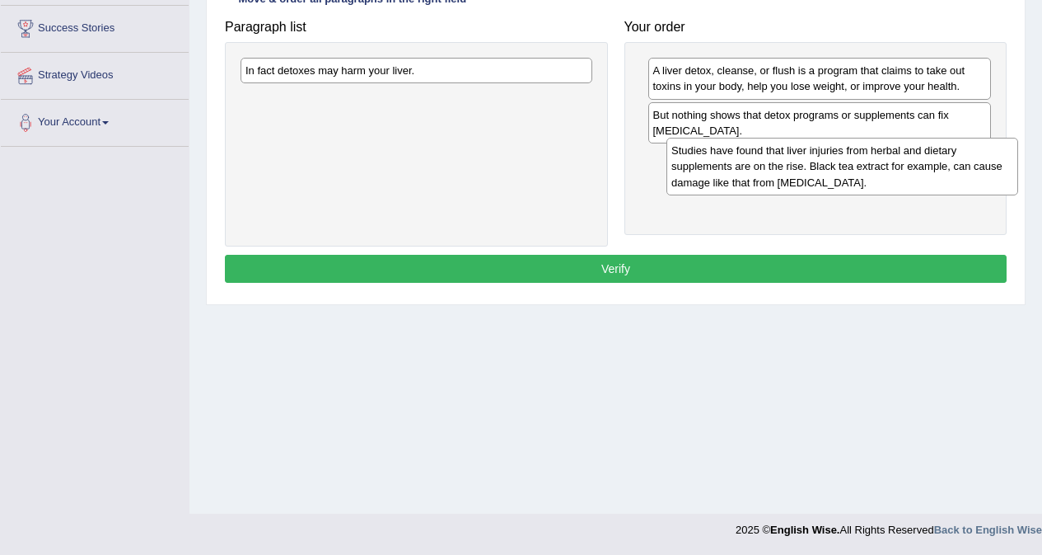
drag, startPoint x: 405, startPoint y: 86, endPoint x: 821, endPoint y: 162, distance: 422.4
click at [825, 163] on div "Studies have found that liver injuries from herbal and dietary supplements are …" at bounding box center [843, 166] width 352 height 57
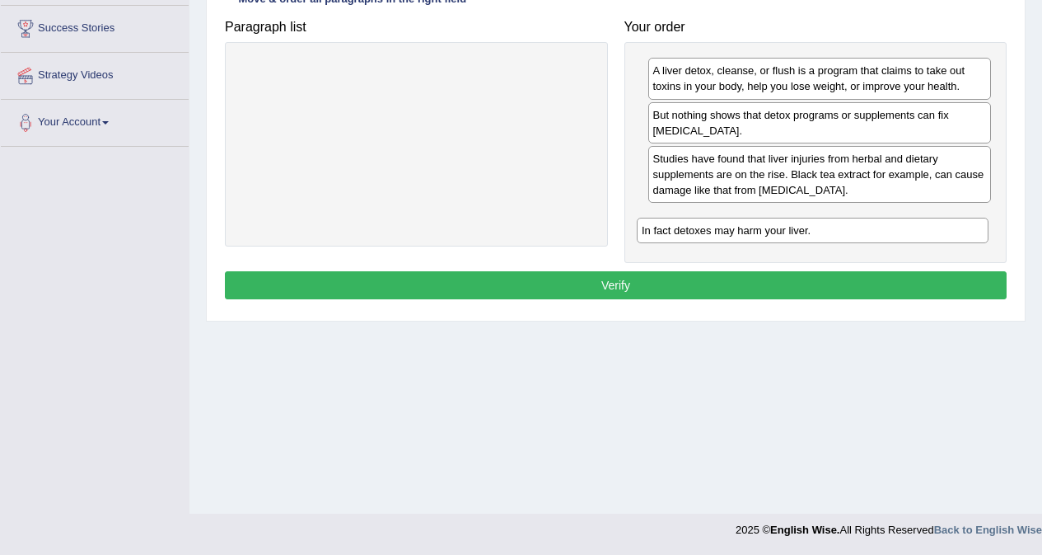
drag, startPoint x: 432, startPoint y: 70, endPoint x: 828, endPoint y: 230, distance: 427.4
click at [828, 230] on div "In fact detoxes may harm your liver." at bounding box center [813, 231] width 352 height 26
click at [706, 285] on button "Verify" at bounding box center [616, 285] width 782 height 28
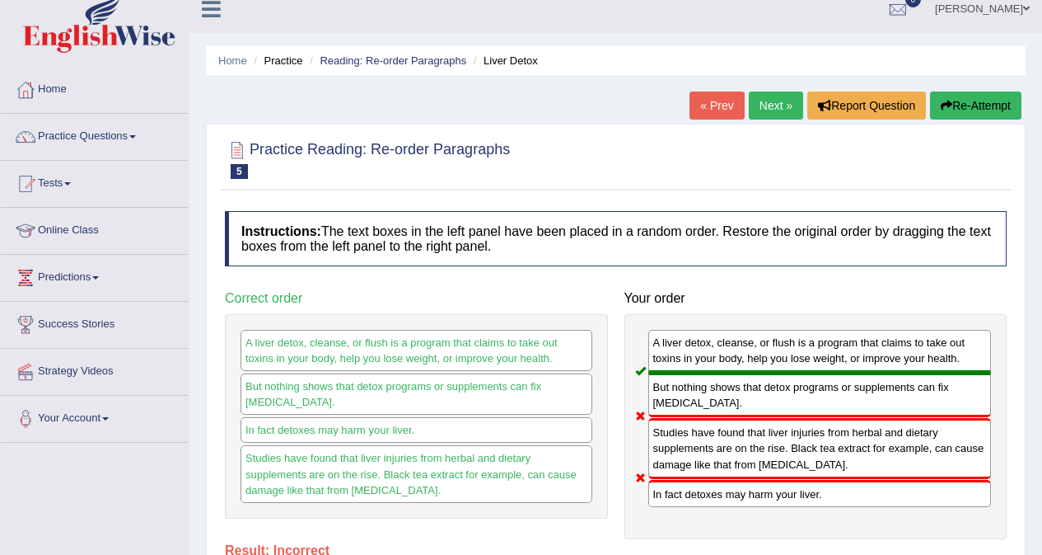
scroll to position [0, 0]
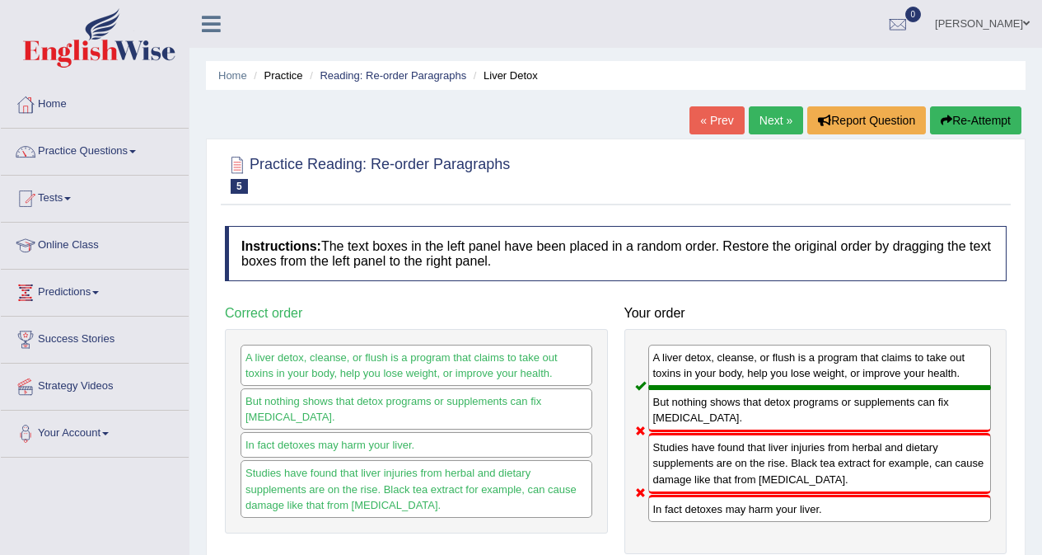
click at [772, 124] on link "Next »" at bounding box center [776, 120] width 54 height 28
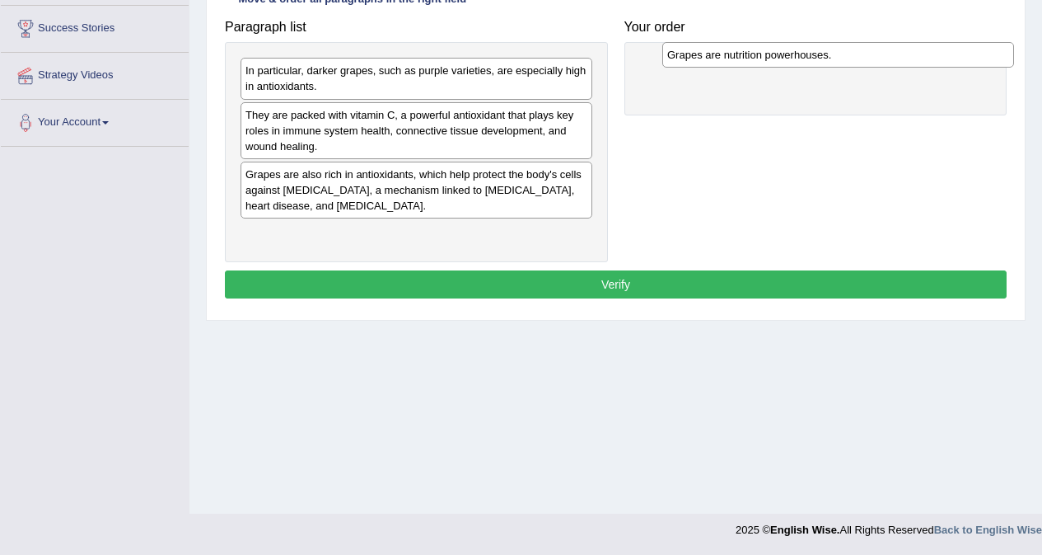
drag, startPoint x: 390, startPoint y: 74, endPoint x: 812, endPoint y: 59, distance: 422.2
click at [812, 59] on div "Grapes are nutrition powerhouses." at bounding box center [839, 55] width 352 height 26
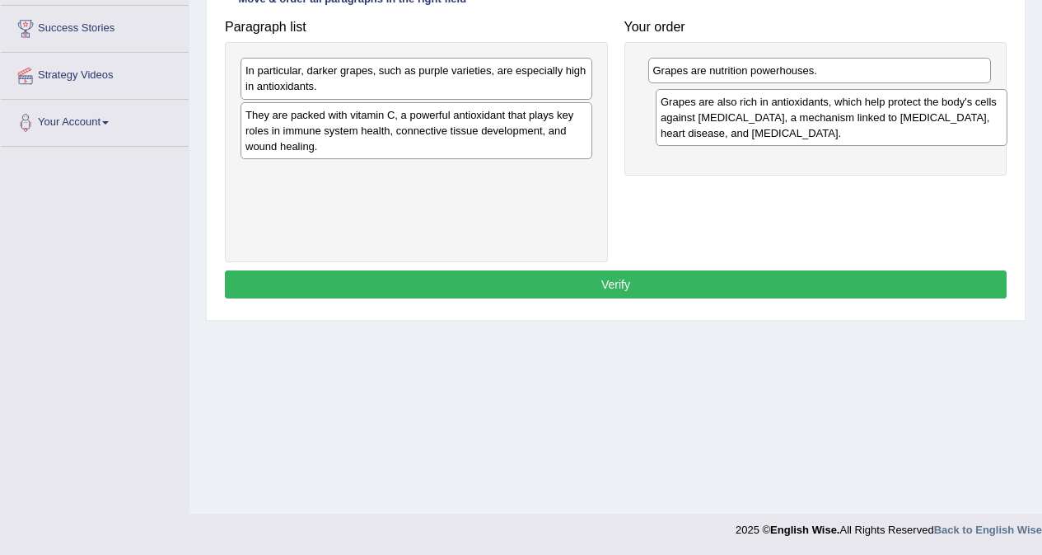
drag, startPoint x: 255, startPoint y: 190, endPoint x: 670, endPoint y: 117, distance: 421.6
click at [670, 117] on div "Grapes are also rich in antioxidants, which help protect the body's cells again…" at bounding box center [832, 117] width 352 height 57
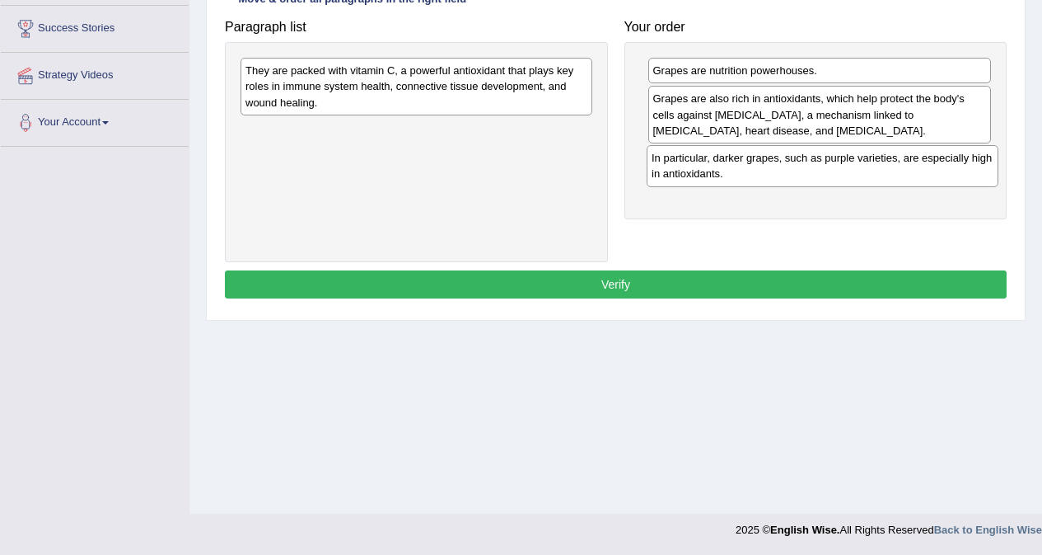
drag, startPoint x: 452, startPoint y: 74, endPoint x: 858, endPoint y: 162, distance: 415.6
click at [858, 162] on div "In particular, darker grapes, such as purple varieties, are especially high in …" at bounding box center [823, 165] width 352 height 41
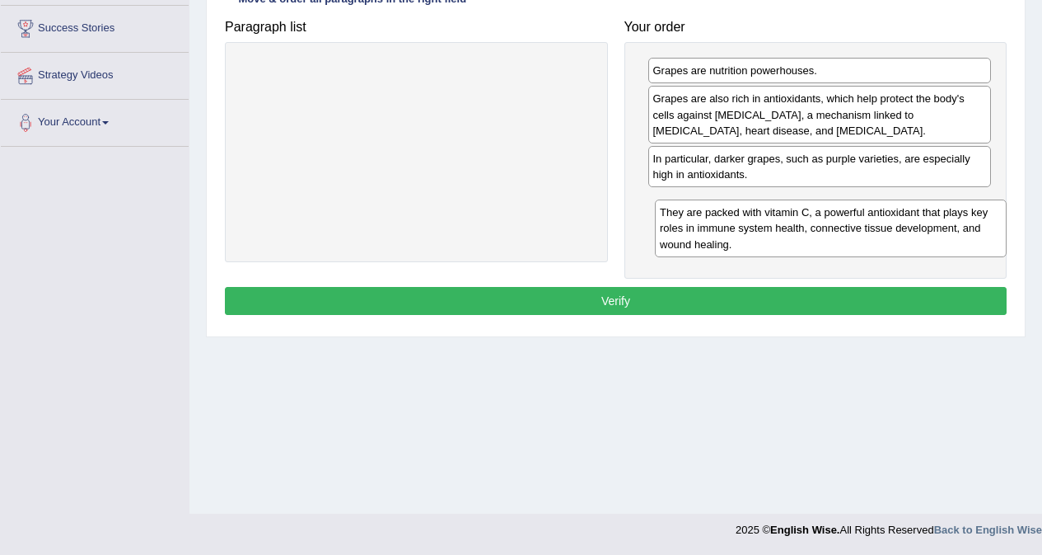
drag, startPoint x: 449, startPoint y: 82, endPoint x: 864, endPoint y: 223, distance: 438.1
click at [864, 223] on div "They are packed with vitamin C, a powerful antioxidant that plays key roles in …" at bounding box center [831, 227] width 352 height 57
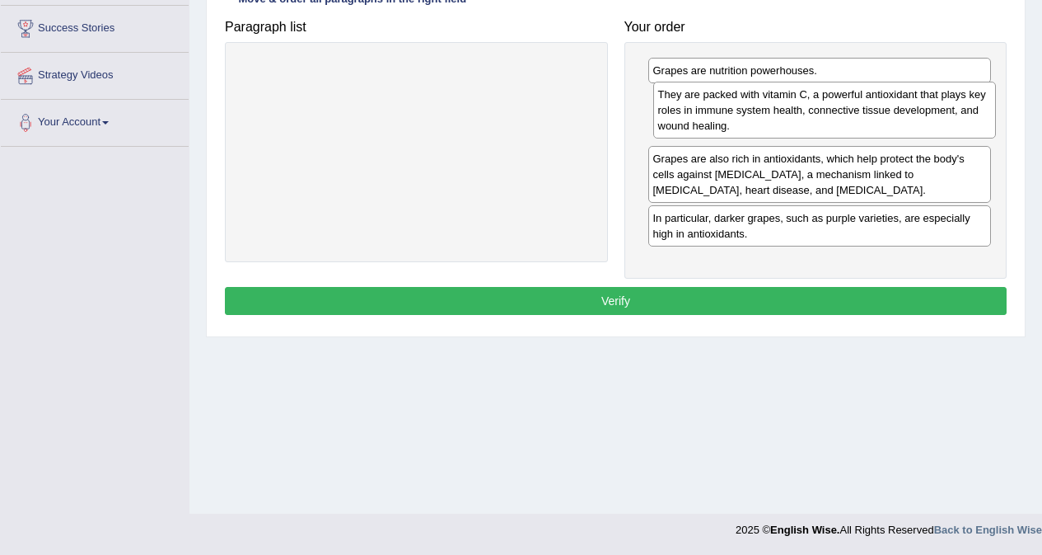
drag, startPoint x: 728, startPoint y: 213, endPoint x: 733, endPoint y: 105, distance: 108.1
click at [733, 105] on div "They are packed with vitamin C, a powerful antioxidant that plays key roles in …" at bounding box center [826, 110] width 344 height 57
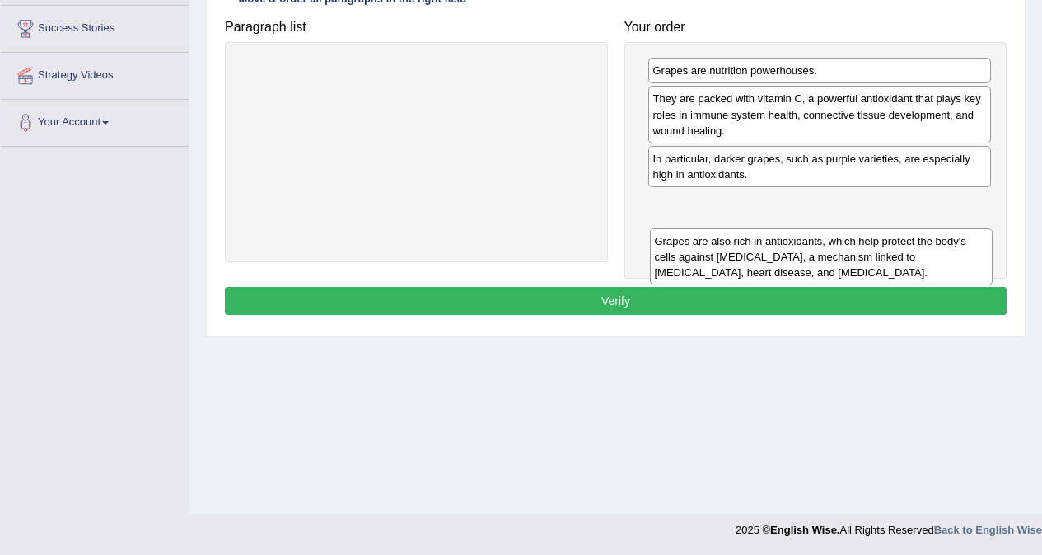
drag, startPoint x: 725, startPoint y: 174, endPoint x: 725, endPoint y: 244, distance: 70.0
click at [726, 246] on div "Grapes are also rich in antioxidants, which help protect the body's cells again…" at bounding box center [822, 256] width 344 height 57
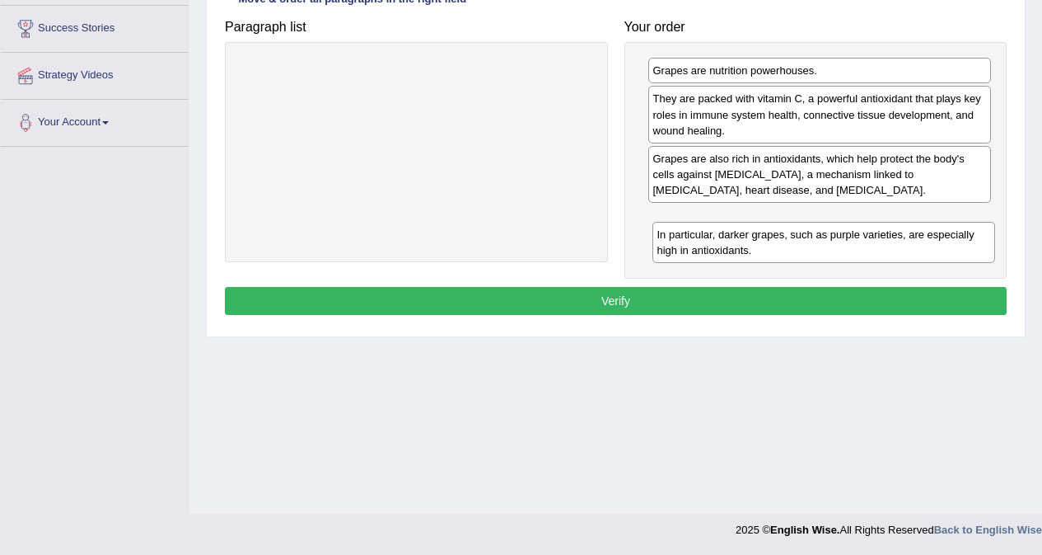
drag, startPoint x: 778, startPoint y: 165, endPoint x: 781, endPoint y: 239, distance: 74.2
click at [781, 239] on div "In particular, darker grapes, such as purple varieties, are especially high in …" at bounding box center [825, 242] width 344 height 41
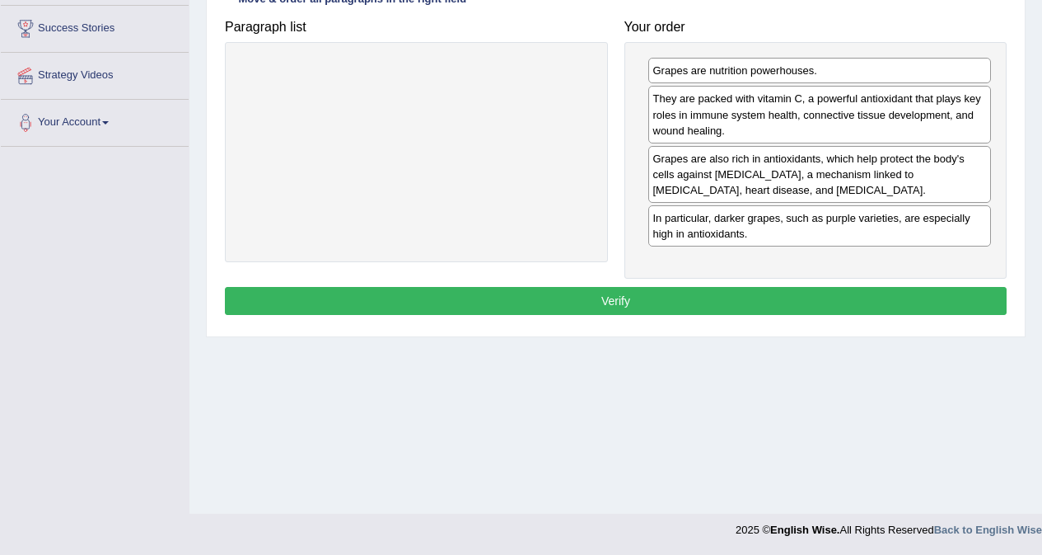
click at [745, 298] on button "Verify" at bounding box center [616, 301] width 782 height 28
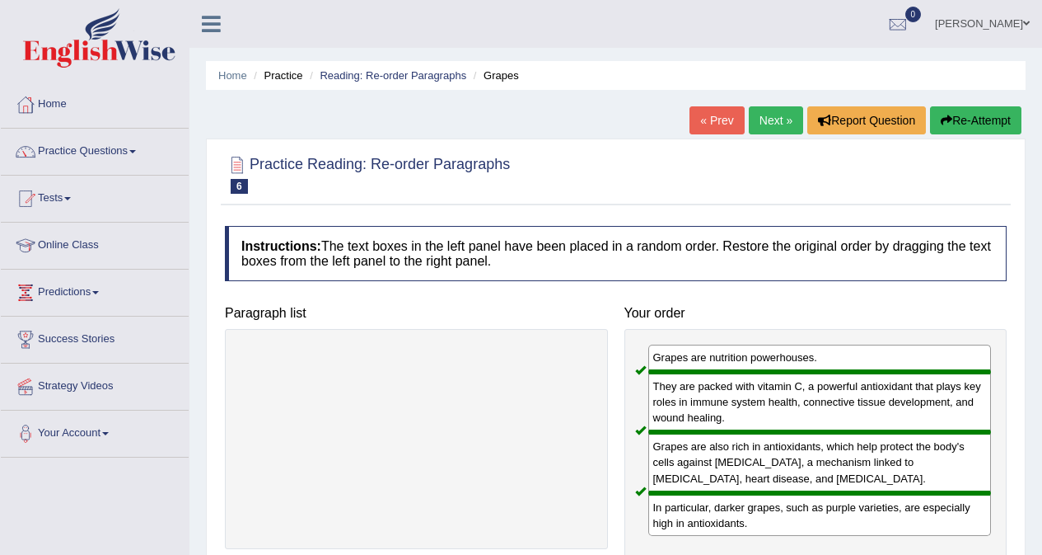
click at [774, 124] on link "Next »" at bounding box center [776, 120] width 54 height 28
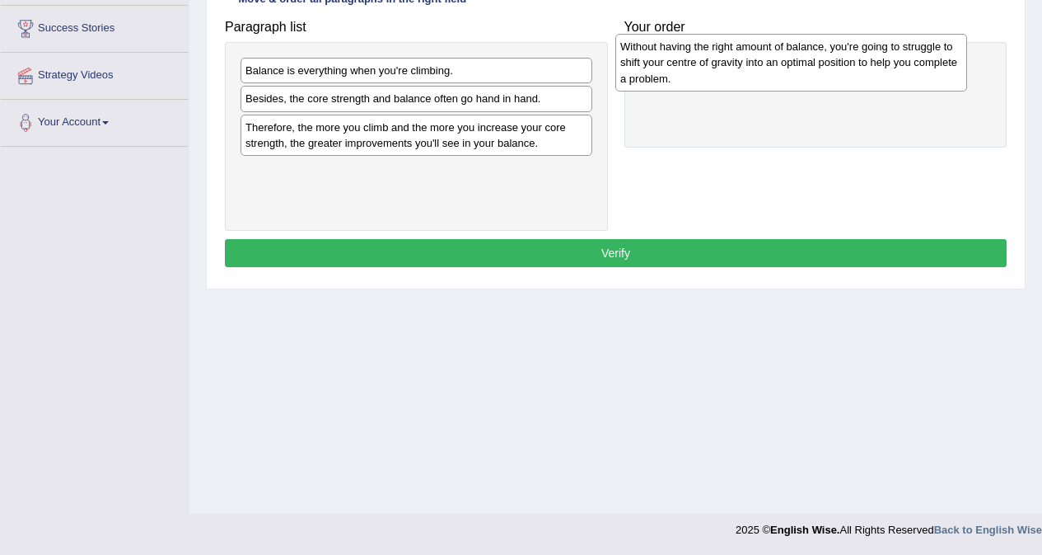
drag, startPoint x: 433, startPoint y: 94, endPoint x: 808, endPoint y: 70, distance: 375.7
click at [808, 70] on div "Without having the right amount of balance, you're going to struggle to shift y…" at bounding box center [792, 62] width 352 height 57
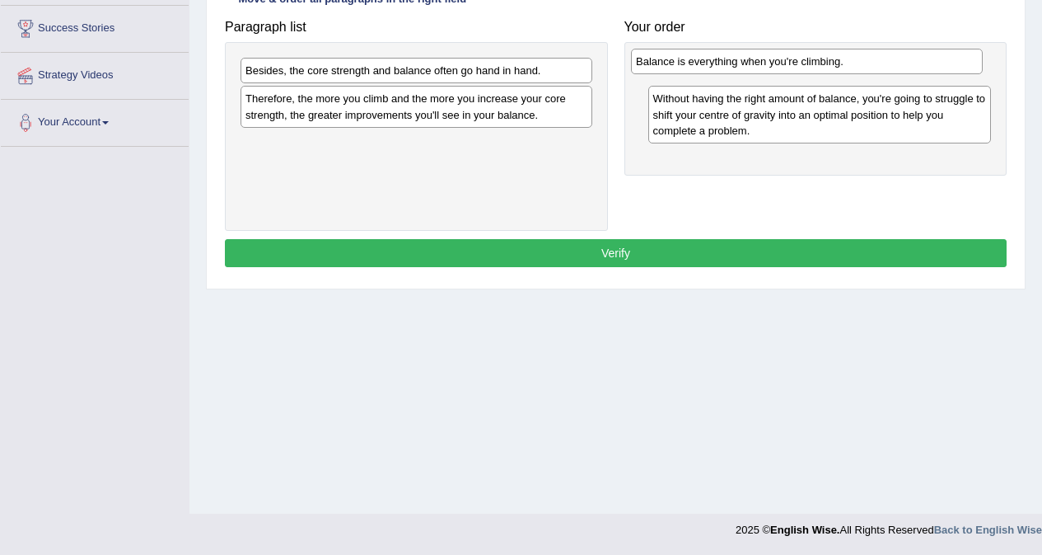
drag, startPoint x: 394, startPoint y: 75, endPoint x: 785, endPoint y: 66, distance: 390.7
click at [785, 66] on div "Balance is everything when you're climbing." at bounding box center [807, 62] width 352 height 26
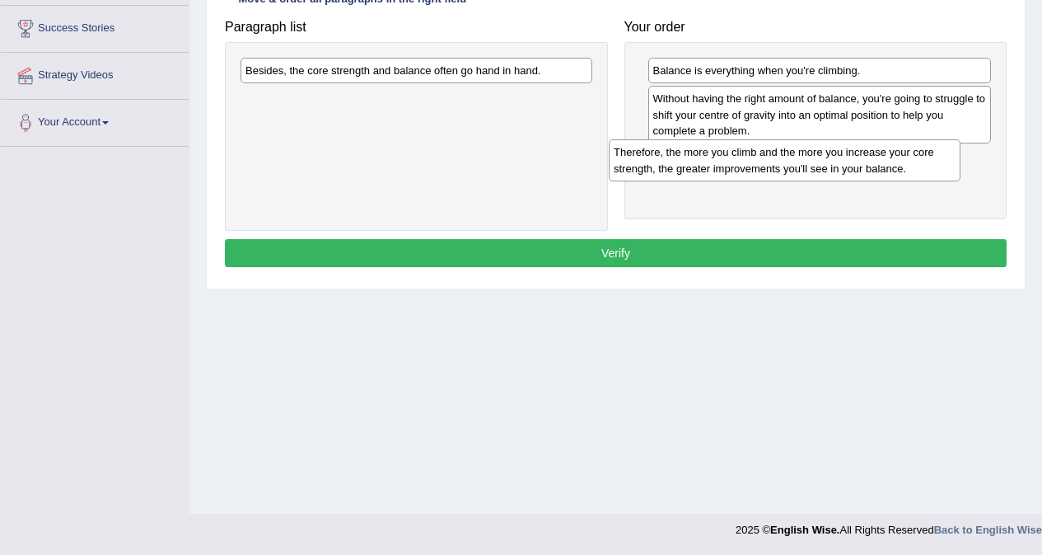
drag, startPoint x: 404, startPoint y: 109, endPoint x: 772, endPoint y: 162, distance: 372.2
click at [772, 162] on div "Therefore, the more you climb and the more you increase your core strength, the…" at bounding box center [785, 159] width 352 height 41
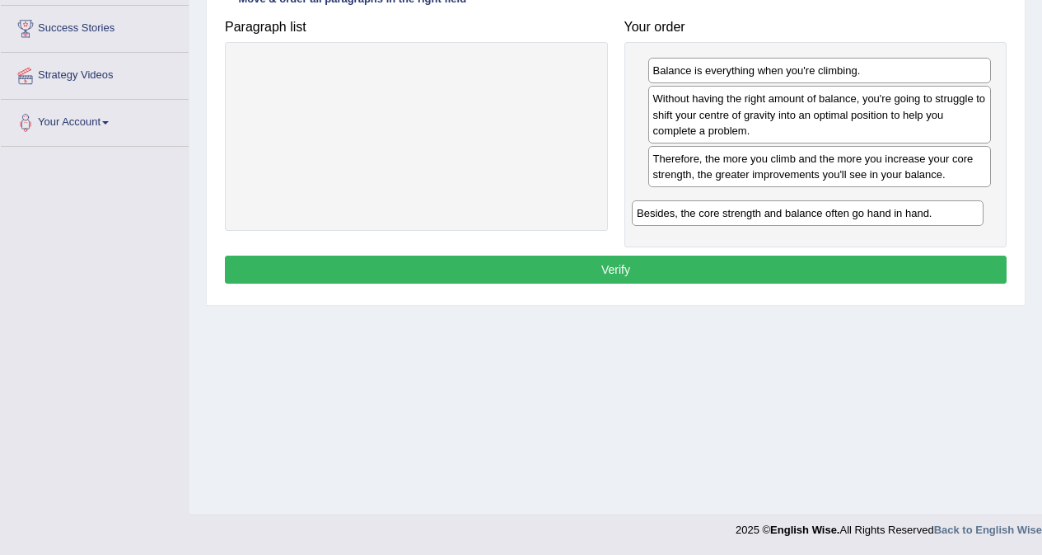
drag, startPoint x: 395, startPoint y: 74, endPoint x: 786, endPoint y: 217, distance: 416.6
click at [786, 217] on div "Besides, the core strength and balance often go hand in hand." at bounding box center [808, 213] width 352 height 26
click at [707, 271] on button "Verify" at bounding box center [616, 269] width 782 height 28
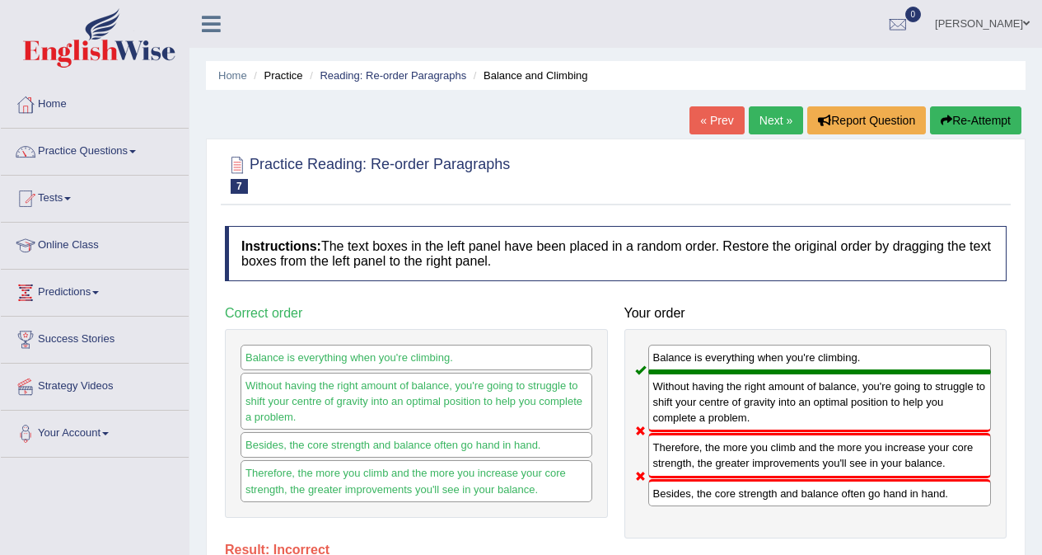
click at [760, 121] on link "Next »" at bounding box center [776, 120] width 54 height 28
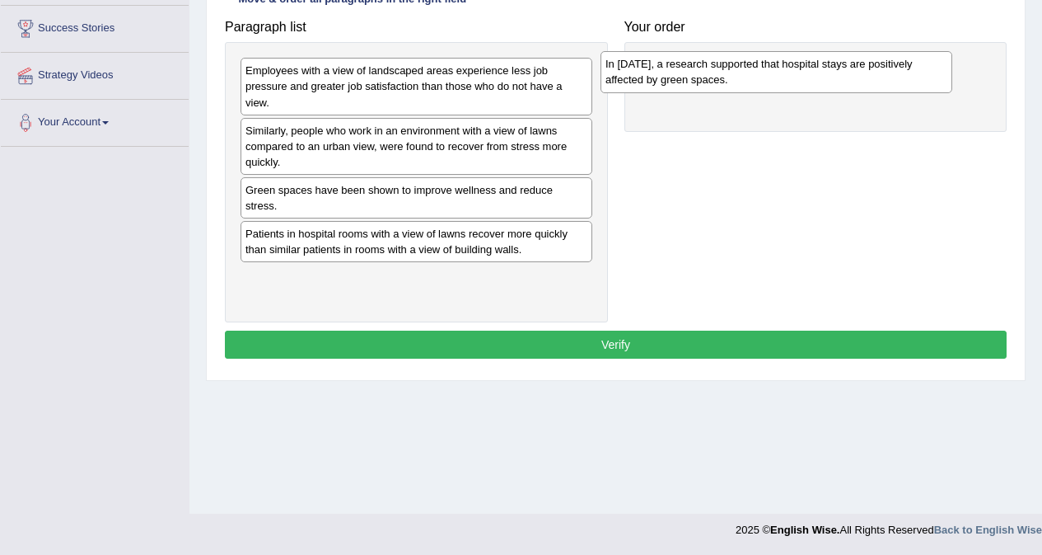
drag, startPoint x: 471, startPoint y: 82, endPoint x: 832, endPoint y: 76, distance: 360.2
click at [832, 76] on div "In [DATE], a research supported that hospital stays are positively affected by …" at bounding box center [777, 71] width 352 height 41
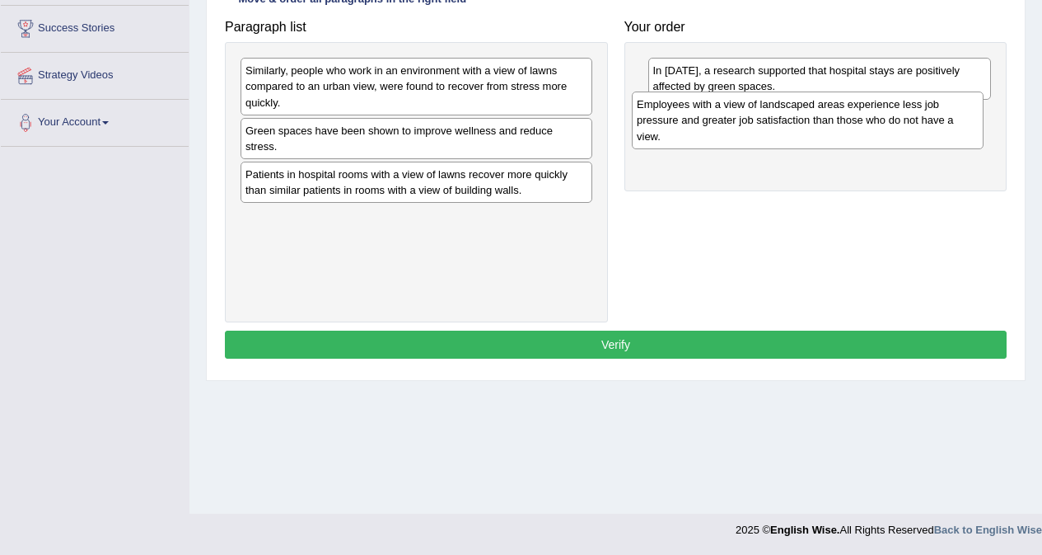
drag, startPoint x: 480, startPoint y: 76, endPoint x: 871, endPoint y: 110, distance: 393.0
click at [871, 110] on div "Employees with a view of landscaped areas experience less job pressure and grea…" at bounding box center [808, 119] width 352 height 57
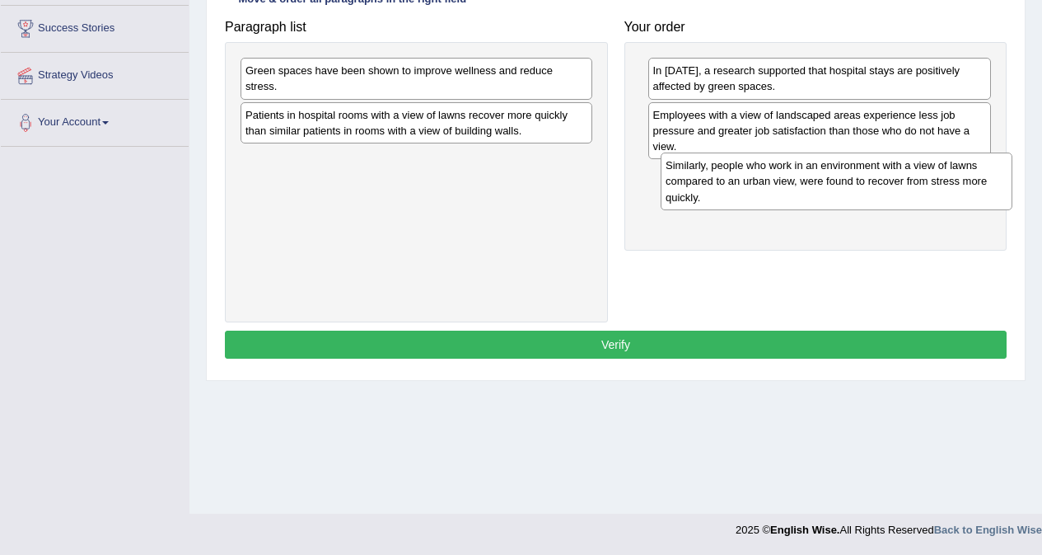
drag, startPoint x: 445, startPoint y: 81, endPoint x: 865, endPoint y: 176, distance: 430.8
click at [865, 176] on div "Similarly, people who work in an environment with a view of lawns compared to a…" at bounding box center [837, 180] width 352 height 57
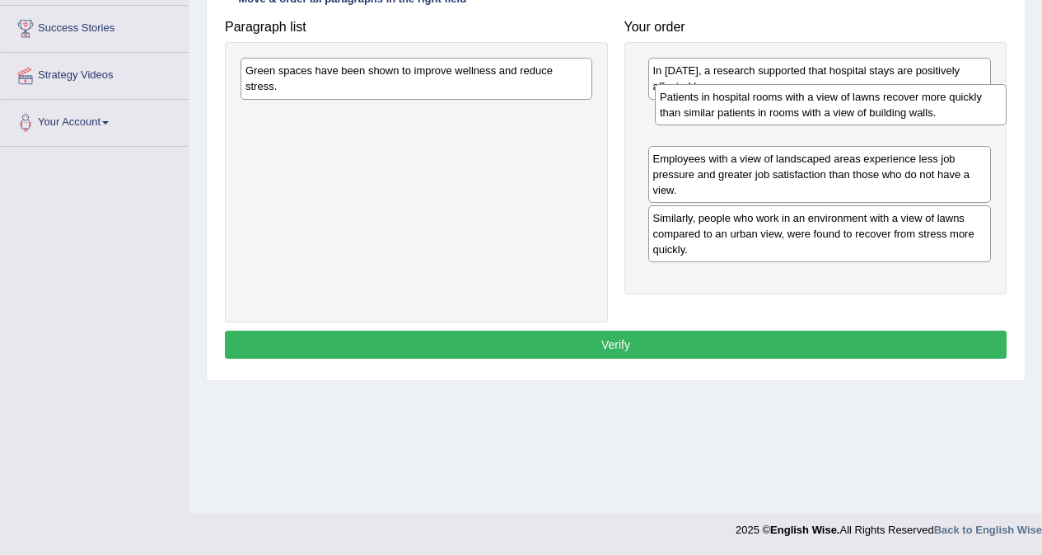
drag, startPoint x: 446, startPoint y: 122, endPoint x: 860, endPoint y: 104, distance: 414.9
click at [860, 104] on div "Patients in hospital rooms with a view of lawns recover more quickly than simil…" at bounding box center [831, 104] width 352 height 41
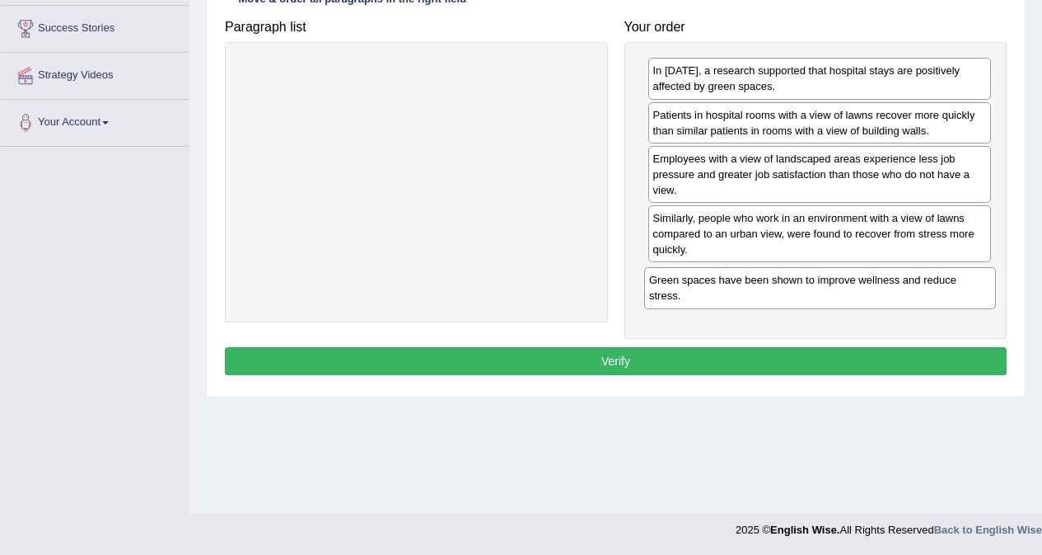
drag, startPoint x: 471, startPoint y: 81, endPoint x: 874, endPoint y: 290, distance: 454.8
click at [874, 290] on div "Green spaces have been shown to improve wellness and reduce stress." at bounding box center [820, 287] width 352 height 41
click at [732, 365] on button "Verify" at bounding box center [616, 361] width 782 height 28
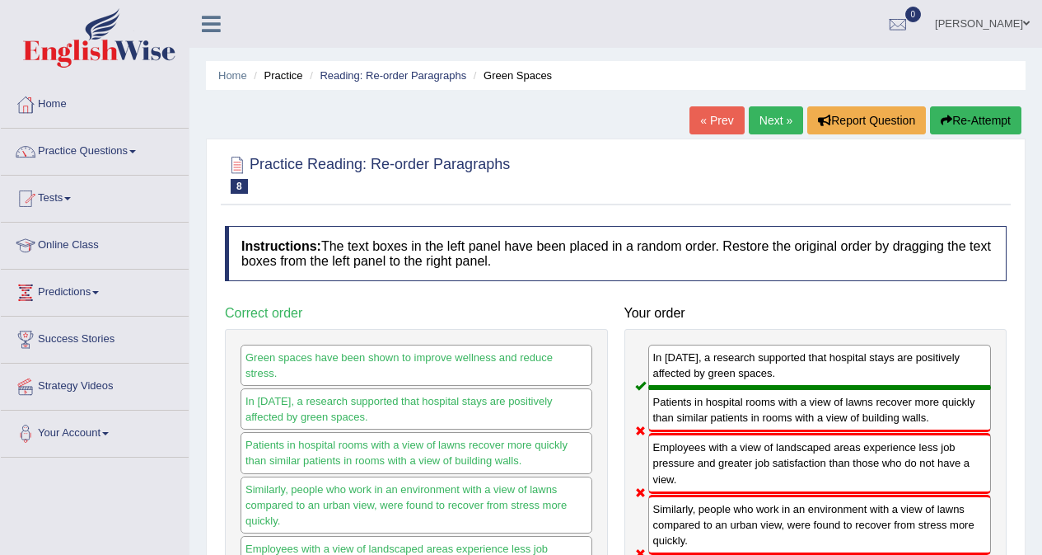
click at [958, 115] on button "Re-Attempt" at bounding box center [975, 120] width 91 height 28
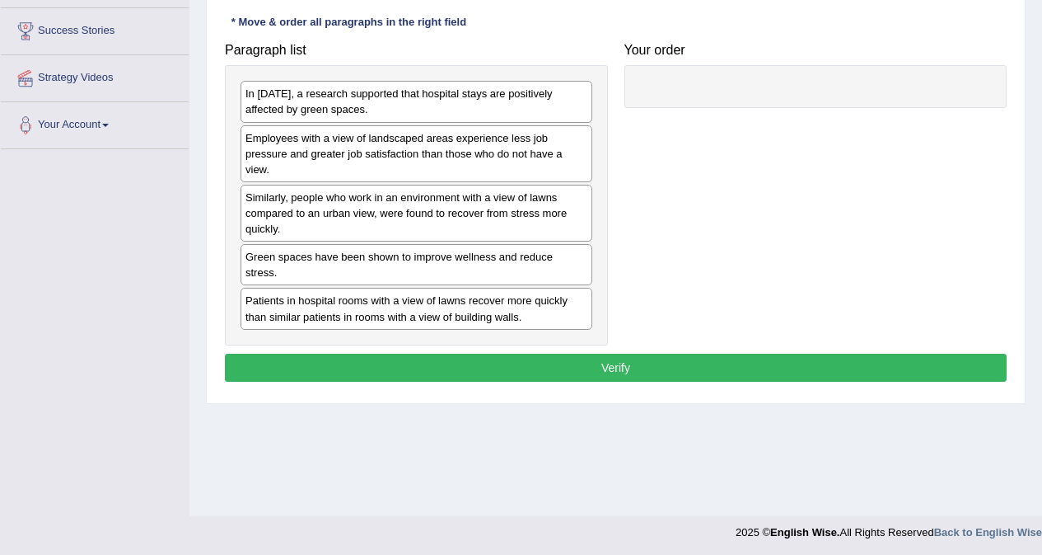
scroll to position [311, 0]
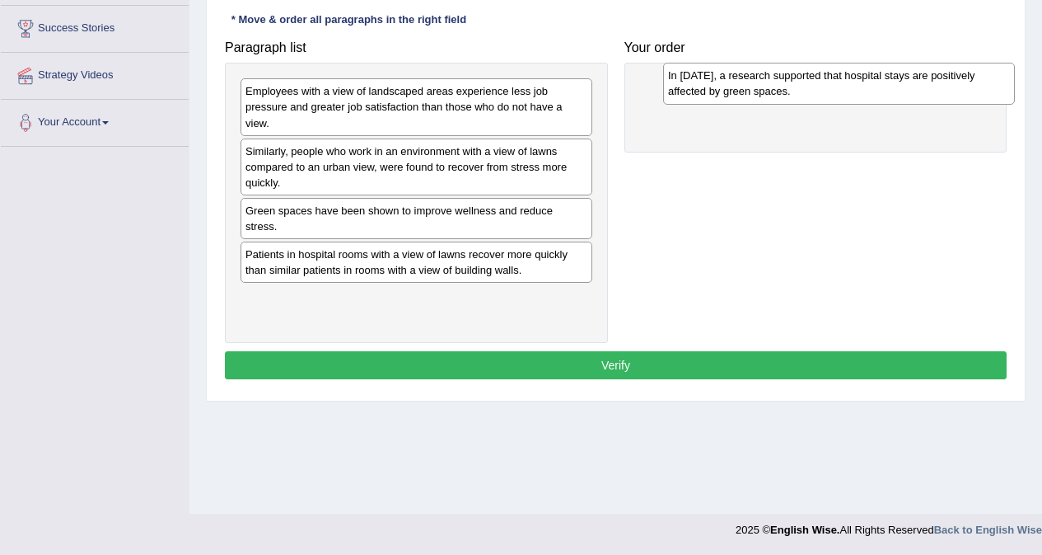
drag, startPoint x: 385, startPoint y: 104, endPoint x: 804, endPoint y: 90, distance: 419.7
click at [804, 90] on div "In 2002, a research supported that hospital stays are positively affected by gr…" at bounding box center [839, 83] width 352 height 41
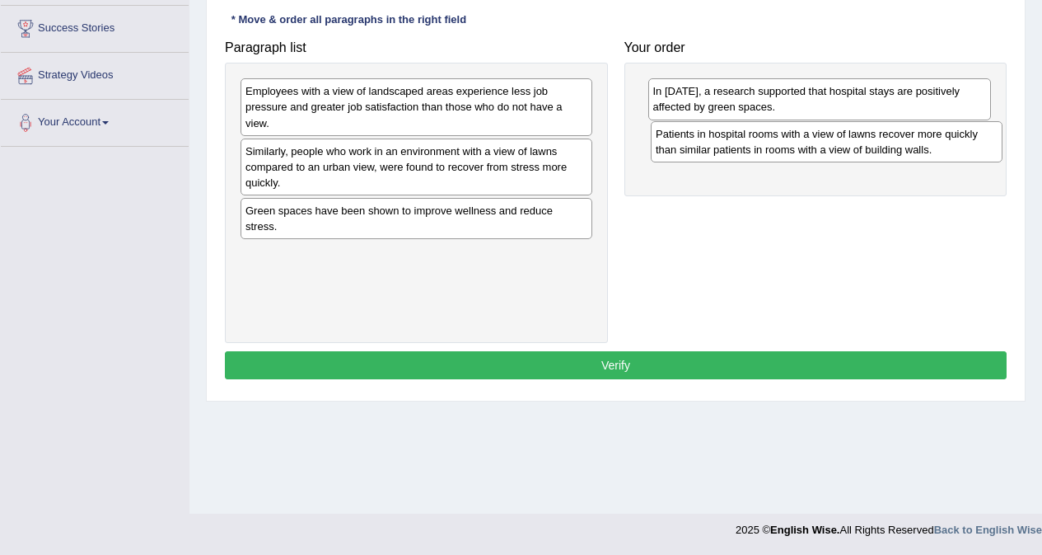
drag, startPoint x: 372, startPoint y: 263, endPoint x: 783, endPoint y: 143, distance: 427.7
click at [783, 143] on div "Patients in hospital rooms with a view of lawns recover more quickly than simil…" at bounding box center [827, 141] width 352 height 41
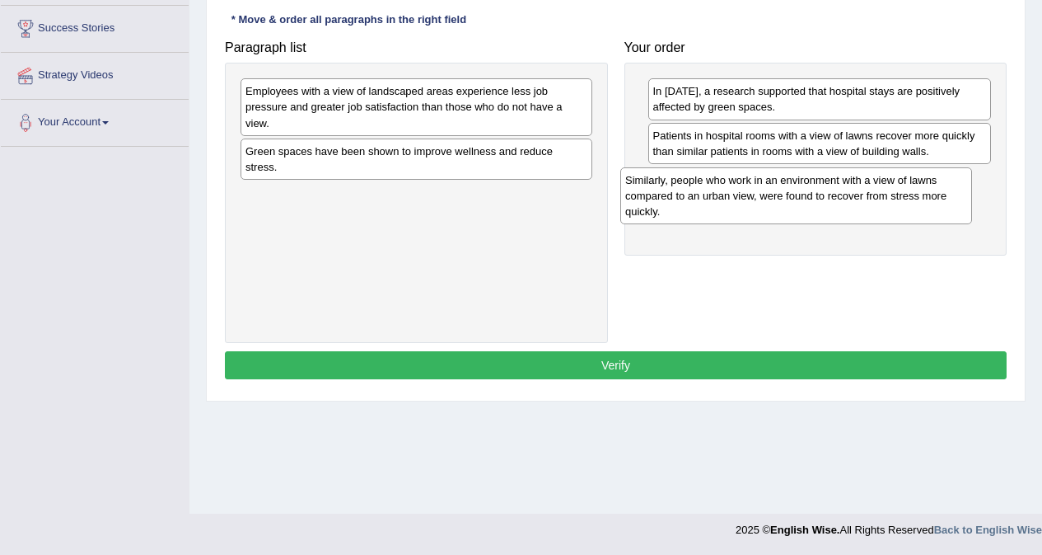
drag, startPoint x: 374, startPoint y: 166, endPoint x: 730, endPoint y: 204, distance: 358.1
click at [750, 197] on div "Similarly, people who work in an environment with a view of lawns compared to a…" at bounding box center [797, 195] width 352 height 57
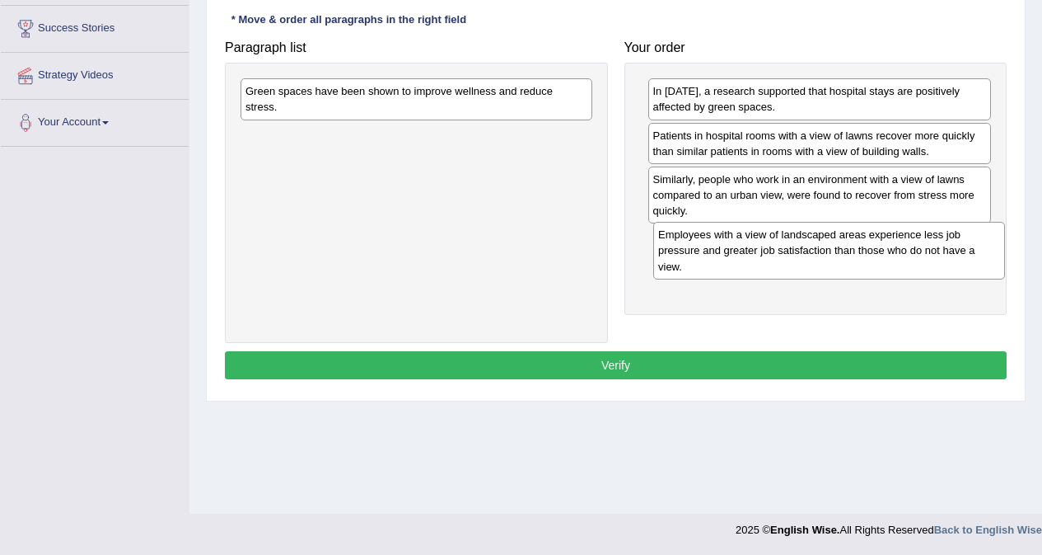
drag, startPoint x: 414, startPoint y: 102, endPoint x: 827, endPoint y: 246, distance: 437.1
click at [827, 246] on div "Employees with a view of landscaped areas experience less job pressure and grea…" at bounding box center [830, 250] width 352 height 57
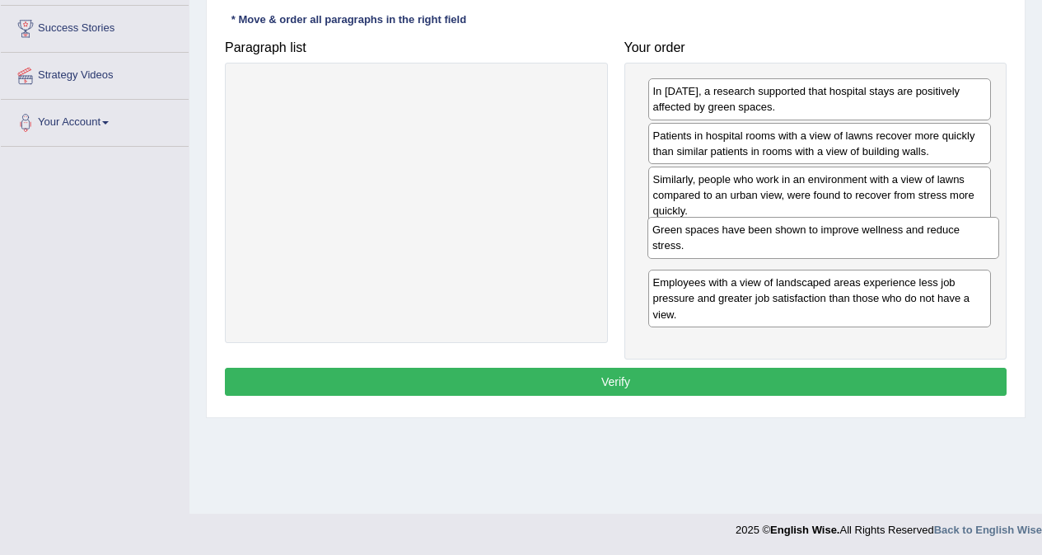
drag, startPoint x: 454, startPoint y: 104, endPoint x: 861, endPoint y: 242, distance: 430.0
click at [861, 242] on div "Green spaces have been shown to improve wellness and reduce stress." at bounding box center [824, 237] width 352 height 41
click at [743, 382] on button "Verify" at bounding box center [616, 382] width 782 height 28
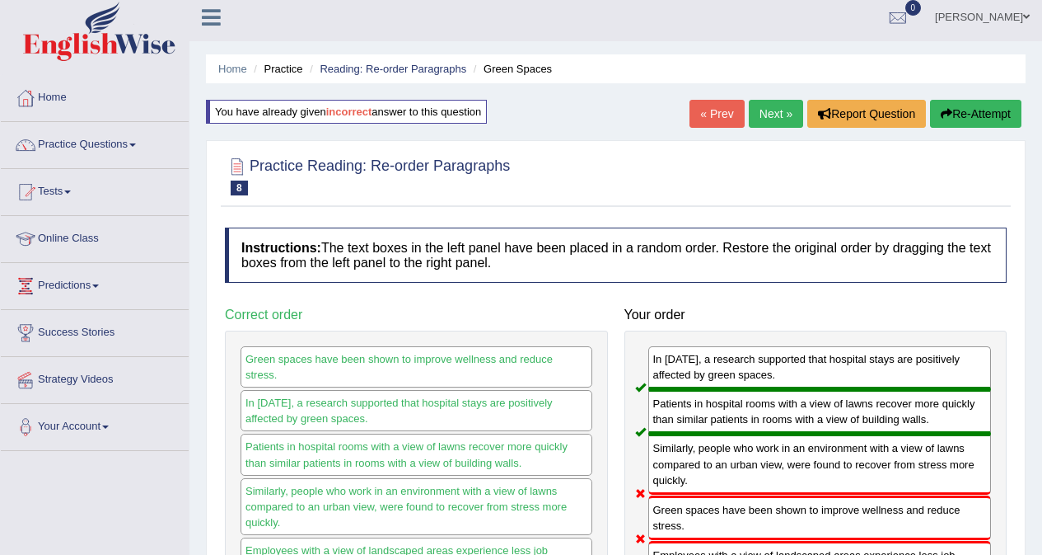
scroll to position [0, 0]
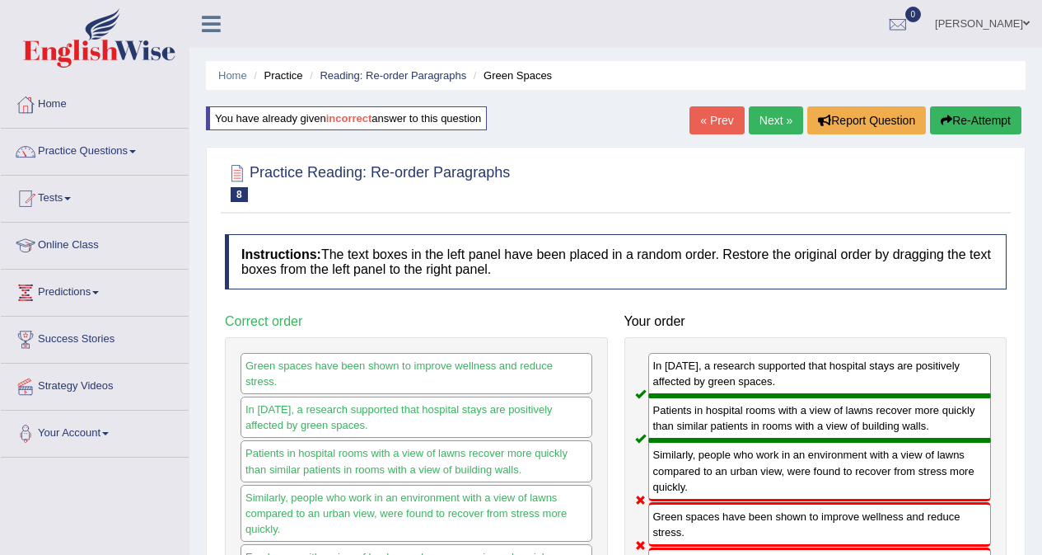
click at [775, 126] on link "Next »" at bounding box center [776, 120] width 54 height 28
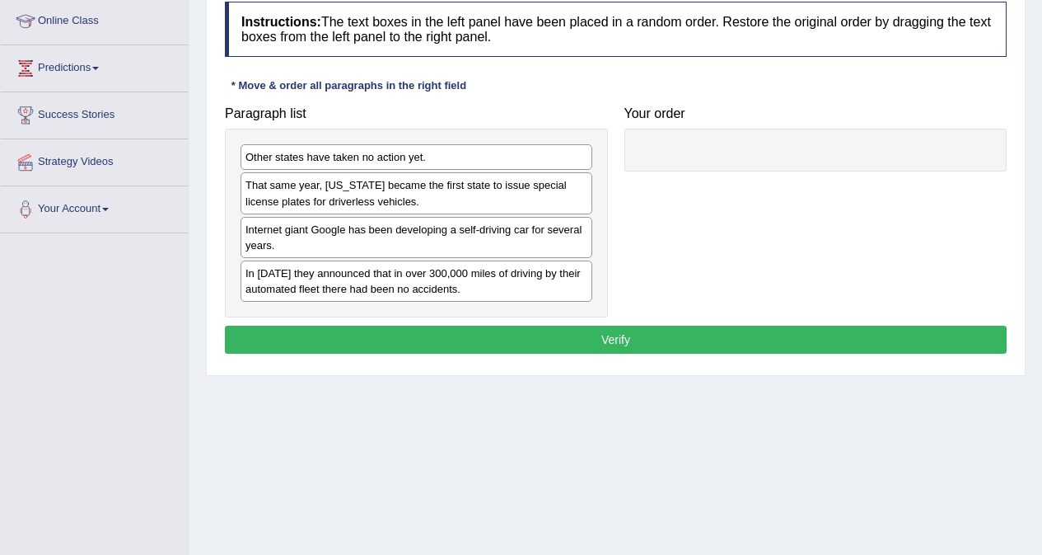
scroll to position [228, 0]
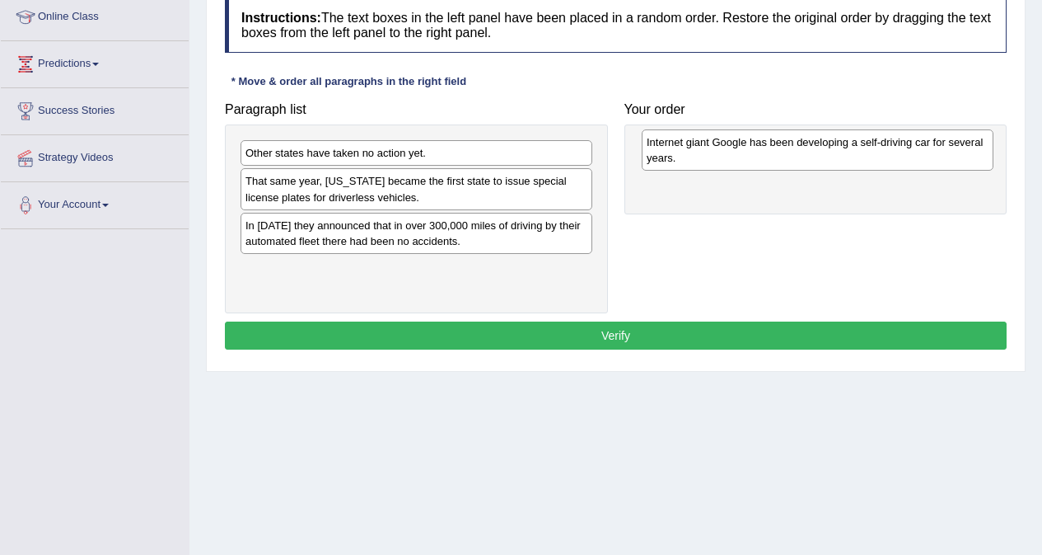
drag, startPoint x: 413, startPoint y: 234, endPoint x: 814, endPoint y: 151, distance: 409.9
click at [814, 151] on div "Internet giant Google has been developing a self-driving car for several years." at bounding box center [818, 149] width 352 height 41
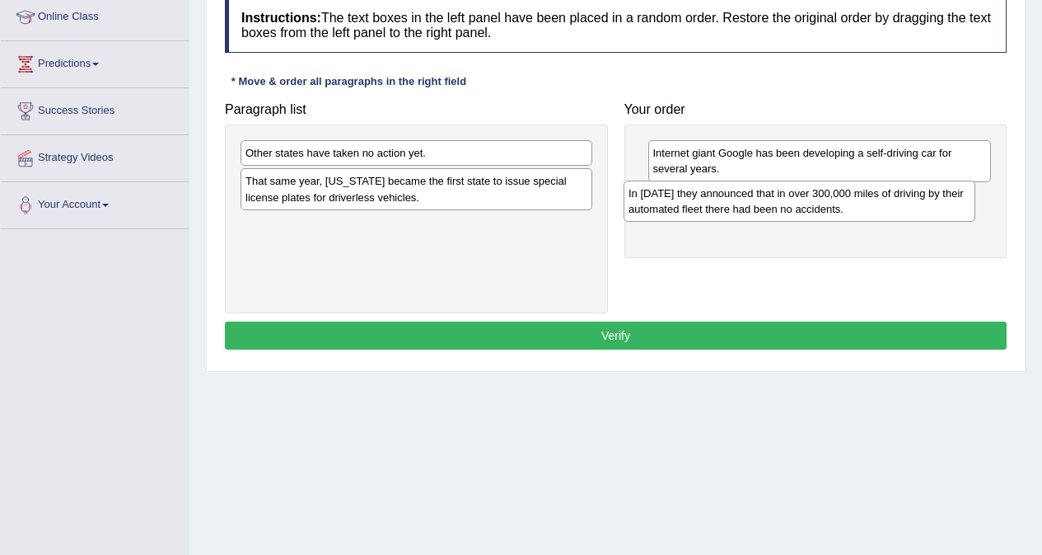
drag, startPoint x: 405, startPoint y: 236, endPoint x: 785, endPoint y: 208, distance: 380.1
click at [788, 206] on div "In 2012 they announced that in over 300,000 miles of driving by their automated…" at bounding box center [800, 200] width 352 height 41
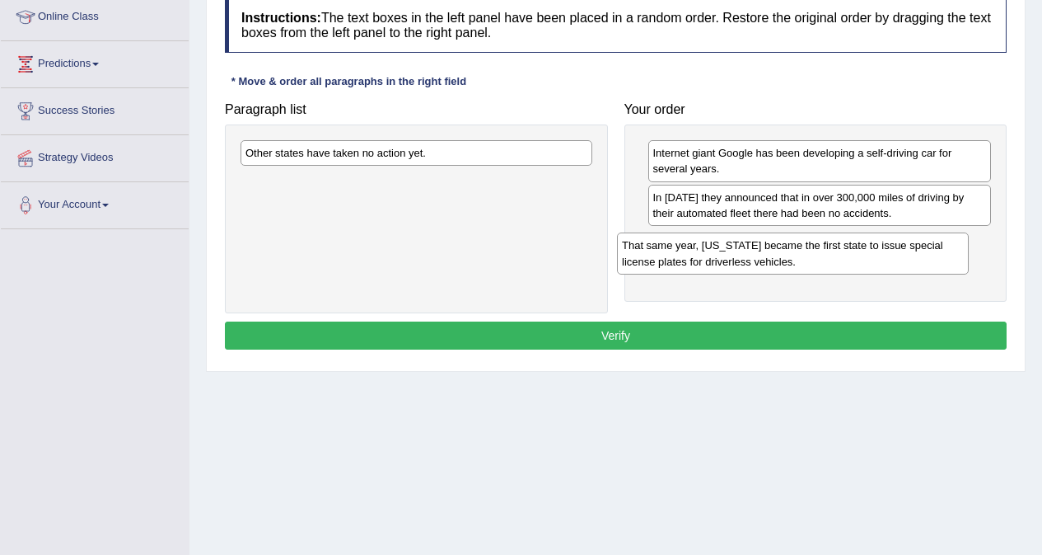
drag, startPoint x: 370, startPoint y: 191, endPoint x: 747, endPoint y: 255, distance: 382.1
click at [747, 255] on div "That same year, Nevada became the first state to issue special license plates f…" at bounding box center [793, 252] width 352 height 41
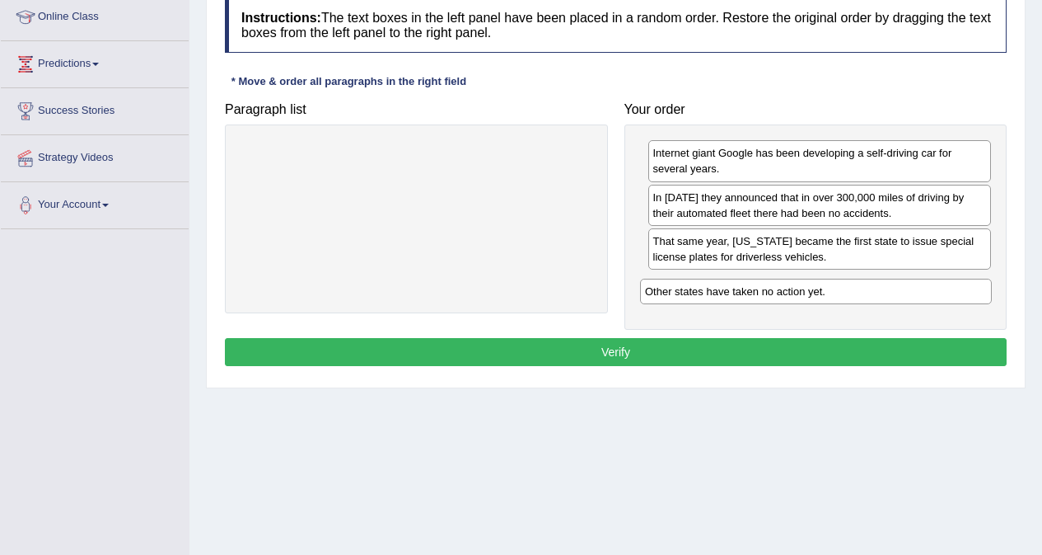
drag, startPoint x: 399, startPoint y: 150, endPoint x: 799, endPoint y: 288, distance: 422.7
click at [799, 288] on div "Other states have taken no action yet." at bounding box center [816, 292] width 352 height 26
click at [685, 354] on button "Verify" at bounding box center [616, 352] width 782 height 28
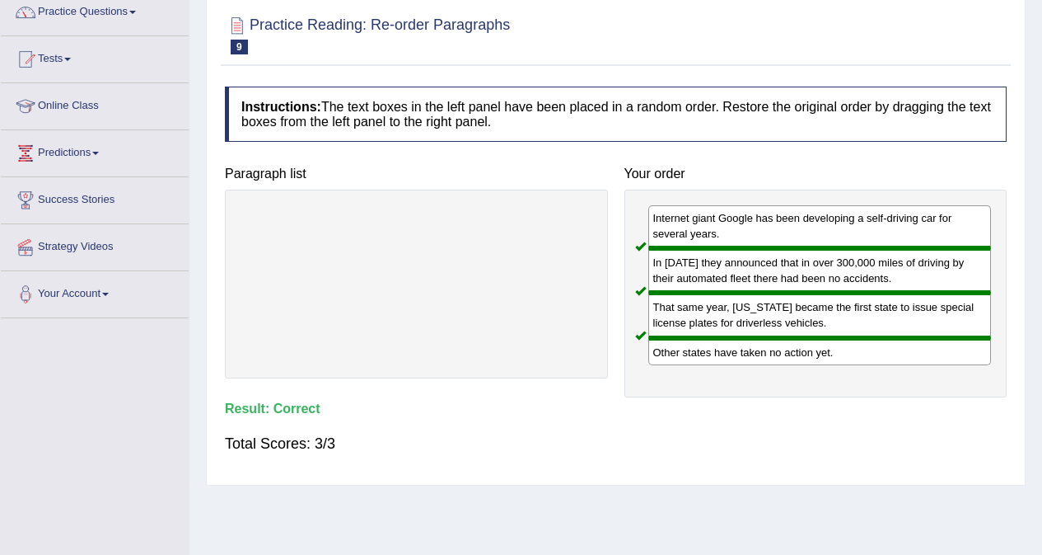
scroll to position [0, 0]
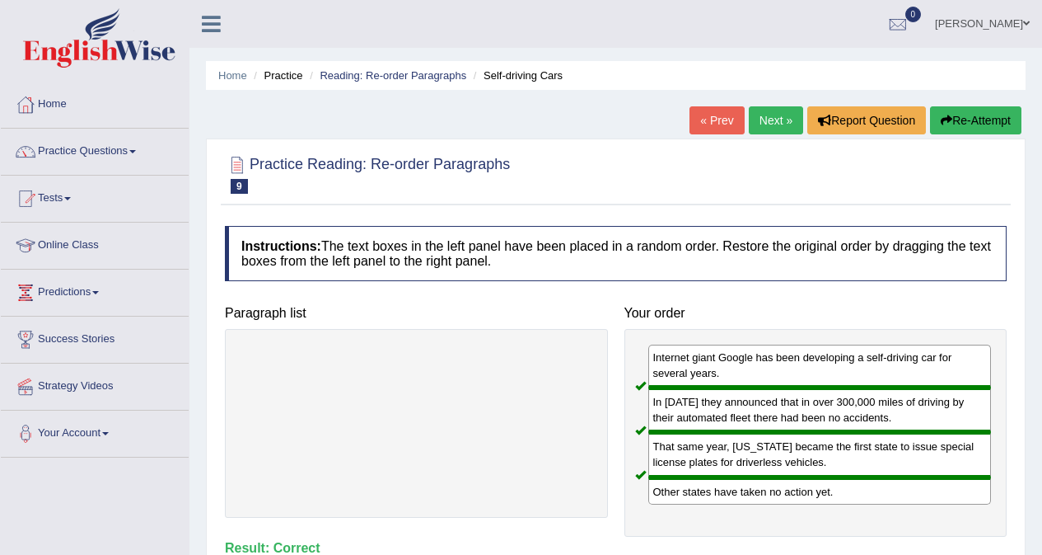
click at [780, 123] on link "Next »" at bounding box center [776, 120] width 54 height 28
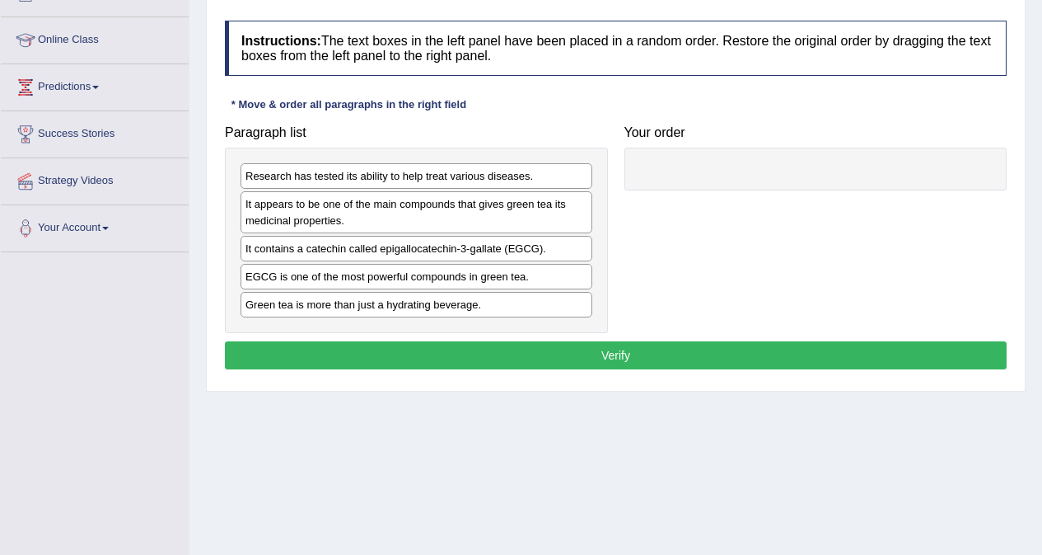
scroll to position [228, 0]
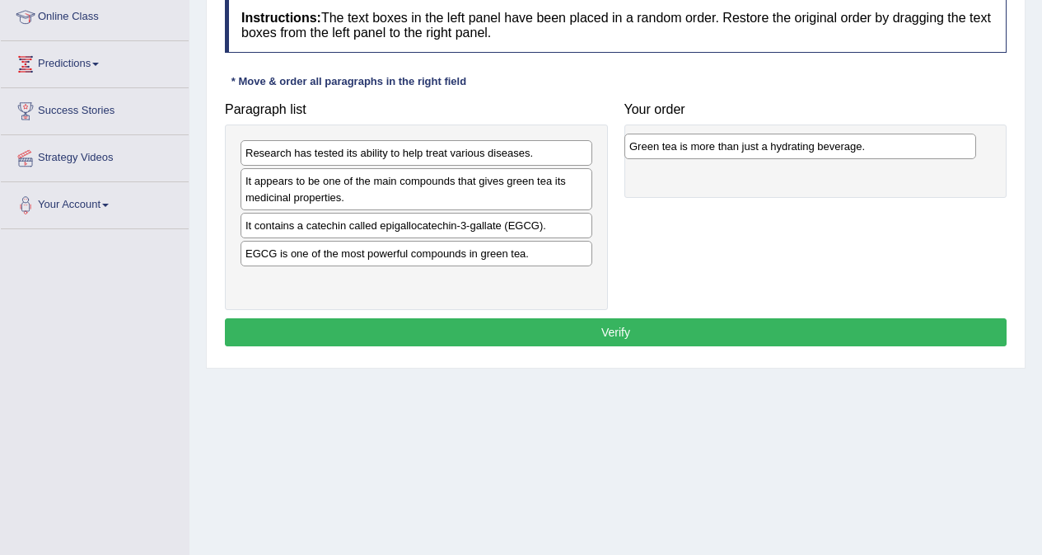
drag, startPoint x: 428, startPoint y: 288, endPoint x: 812, endPoint y: 152, distance: 407.1
click at [812, 152] on div "Green tea is more than just a hydrating beverage." at bounding box center [801, 147] width 352 height 26
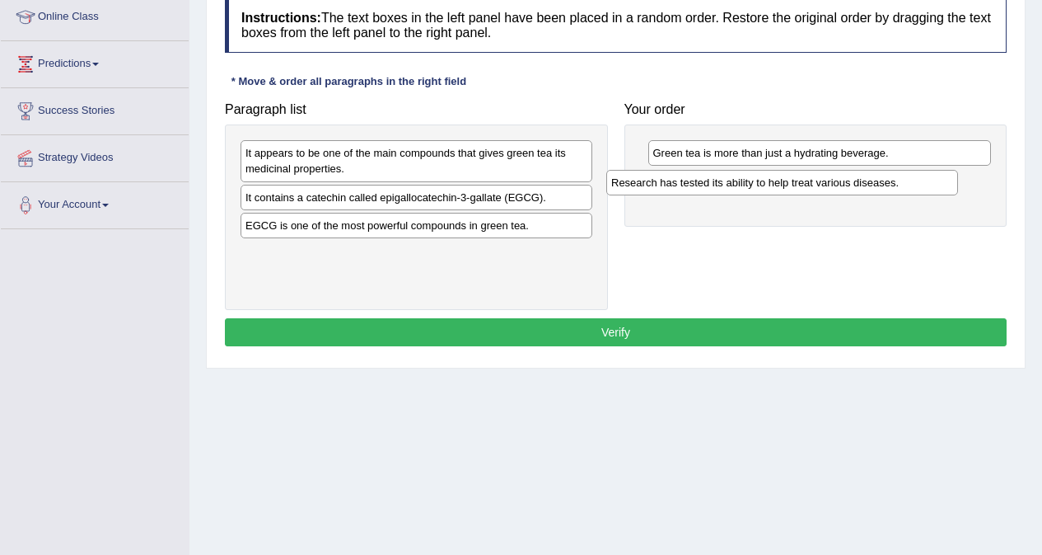
drag, startPoint x: 433, startPoint y: 156, endPoint x: 799, endPoint y: 185, distance: 367.1
click at [799, 185] on div "Research has tested its ability to help treat various diseases." at bounding box center [783, 183] width 352 height 26
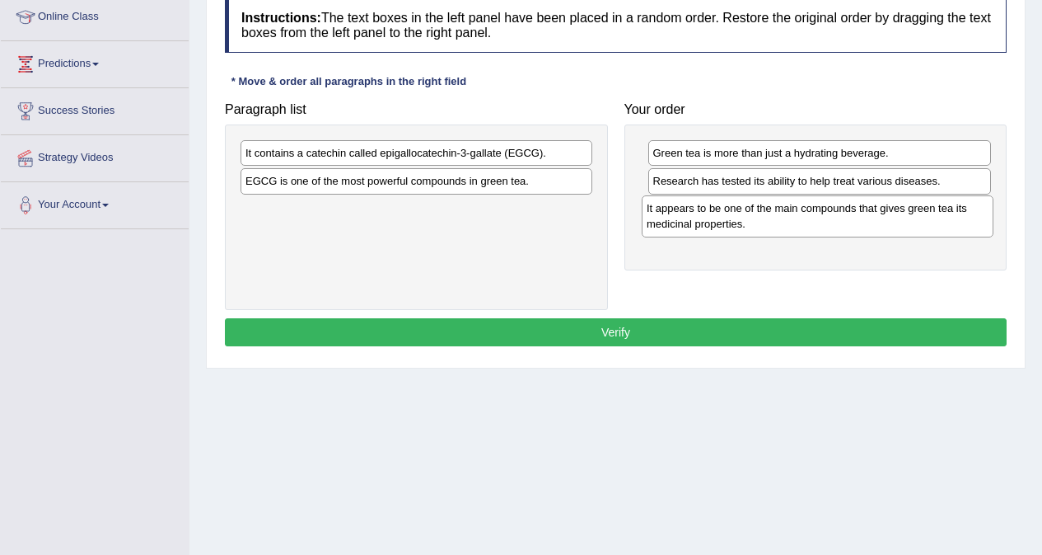
drag, startPoint x: 399, startPoint y: 165, endPoint x: 798, endPoint y: 221, distance: 402.8
click at [798, 221] on div "It appears to be one of the main compounds that gives green tea its medicinal p…" at bounding box center [818, 215] width 352 height 41
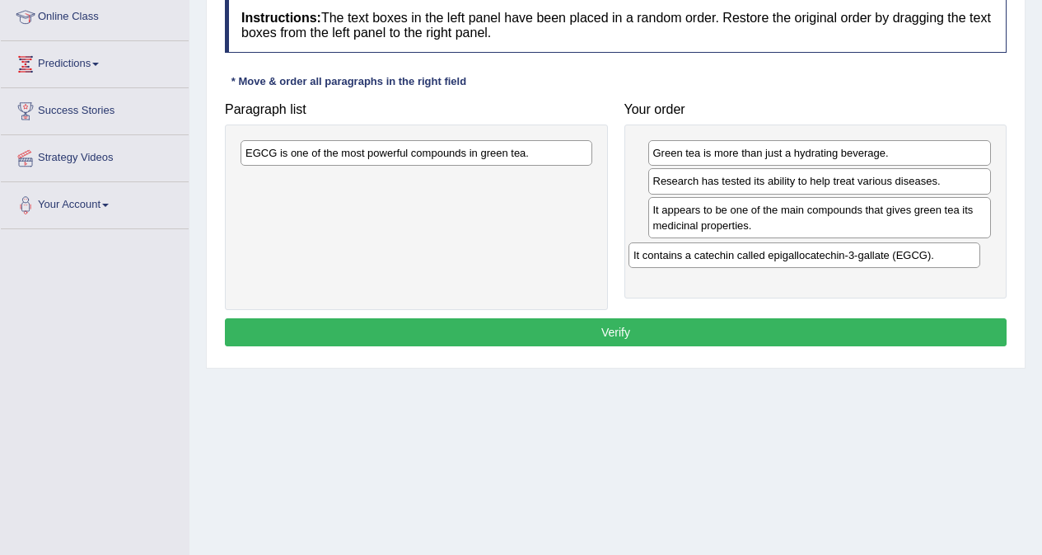
drag, startPoint x: 385, startPoint y: 154, endPoint x: 773, endPoint y: 256, distance: 401.4
click at [773, 256] on div "It contains a catechin called epigallocatechin-3-gallate (EGCG)." at bounding box center [805, 255] width 352 height 26
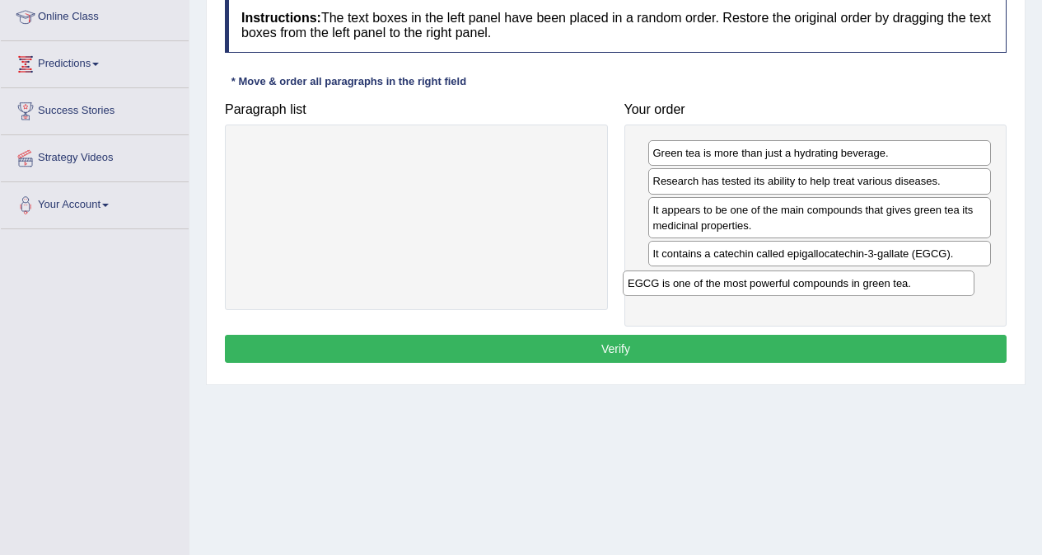
drag, startPoint x: 459, startPoint y: 153, endPoint x: 841, endPoint y: 283, distance: 403.9
click at [841, 283] on div "EGCG is one of the most powerful compounds in green tea." at bounding box center [799, 283] width 352 height 26
click at [663, 346] on button "Verify" at bounding box center [616, 349] width 782 height 28
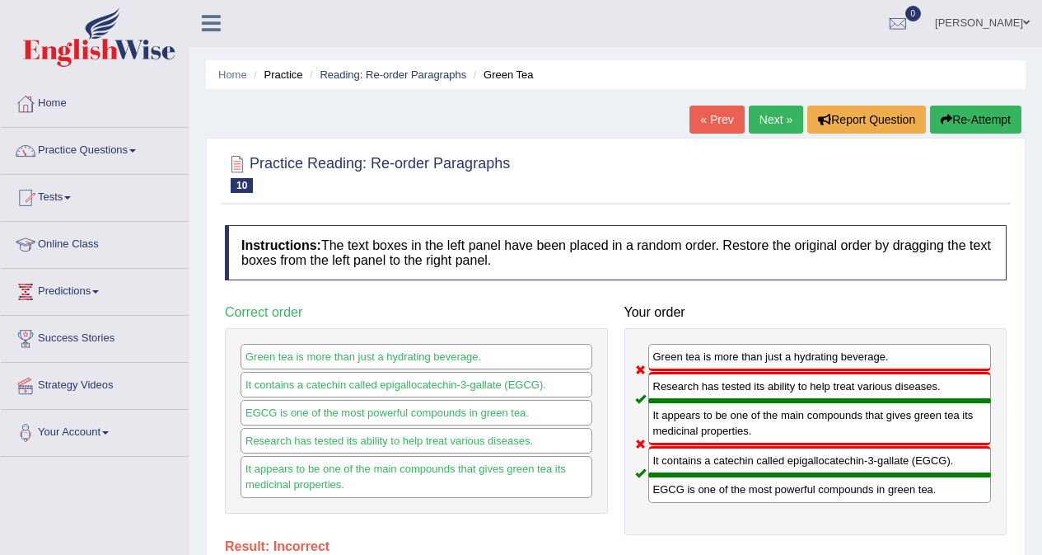
scroll to position [0, 0]
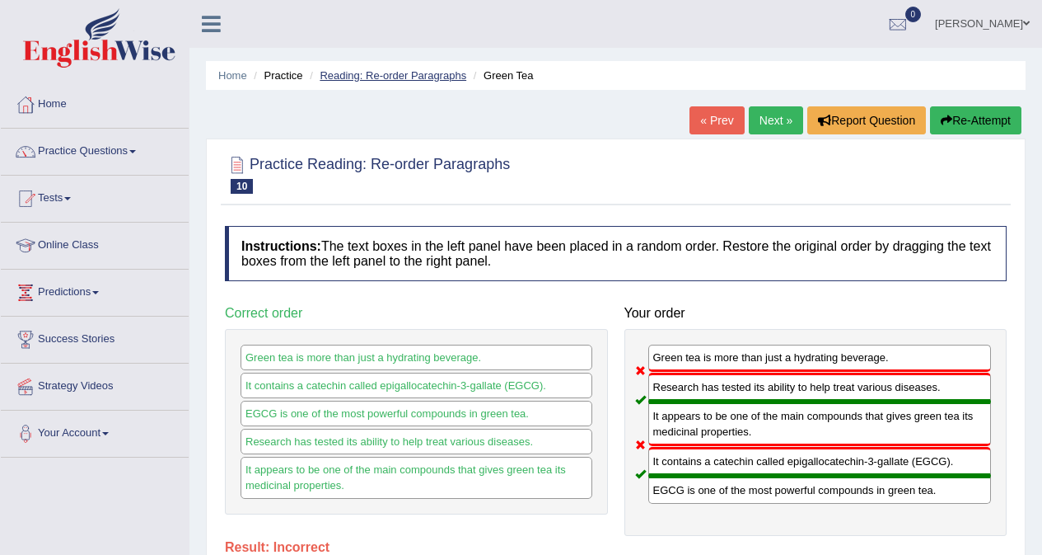
click at [369, 77] on link "Reading: Re-order Paragraphs" at bounding box center [393, 75] width 147 height 12
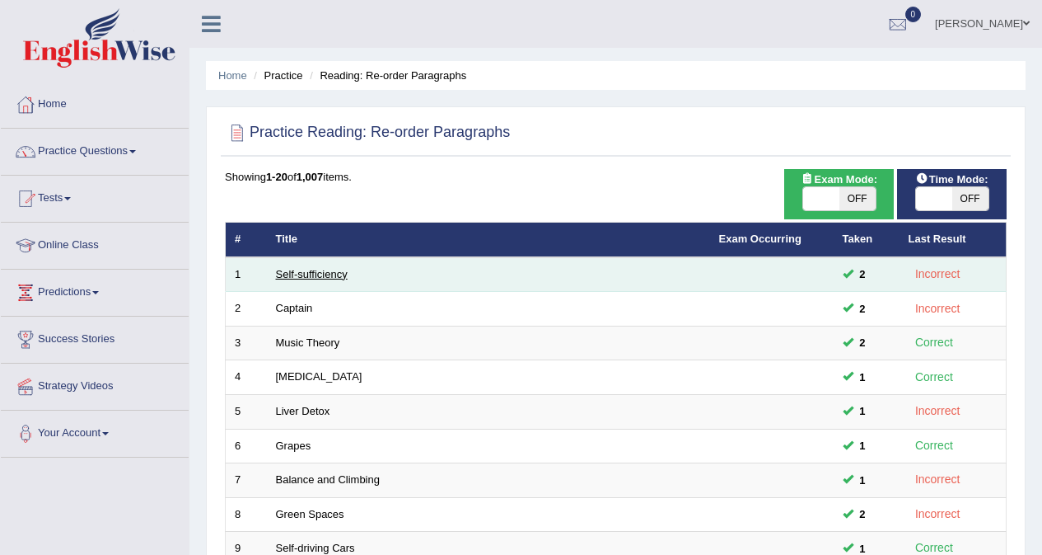
click at [321, 274] on link "Self-sufficiency" at bounding box center [312, 274] width 72 height 12
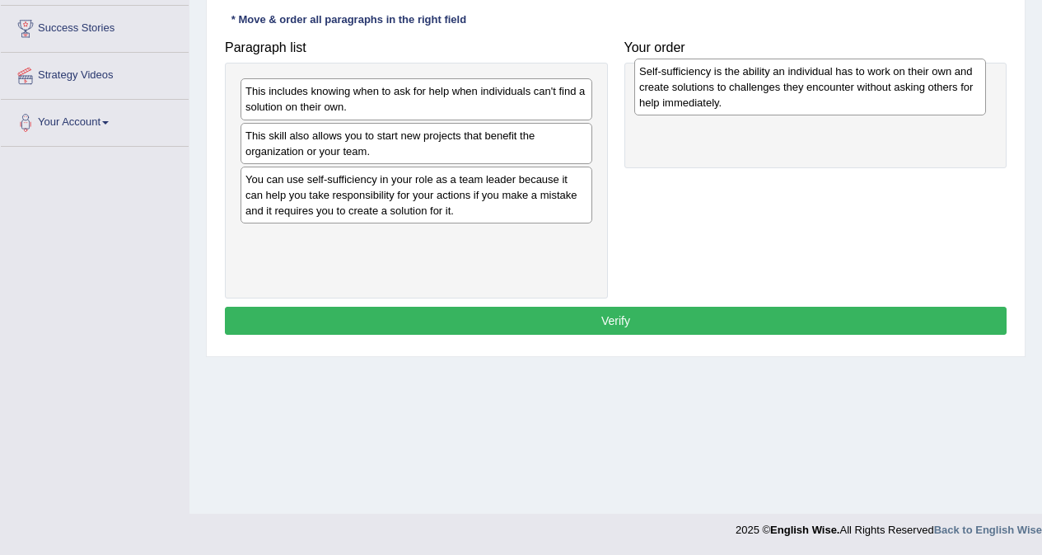
drag, startPoint x: 368, startPoint y: 256, endPoint x: 762, endPoint y: 89, distance: 428.0
click at [762, 89] on div "Self-sufficiency is the ability an individual has to work on their own and crea…" at bounding box center [811, 87] width 352 height 57
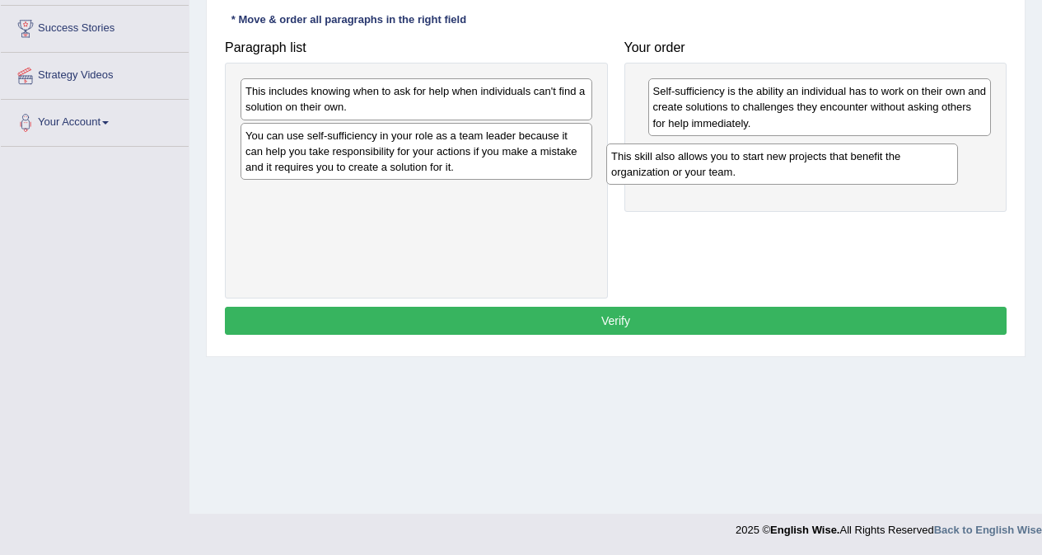
drag, startPoint x: 416, startPoint y: 147, endPoint x: 782, endPoint y: 167, distance: 366.5
click at [782, 167] on div "This skill also allows you to start new projects that benefit the organization …" at bounding box center [783, 163] width 352 height 41
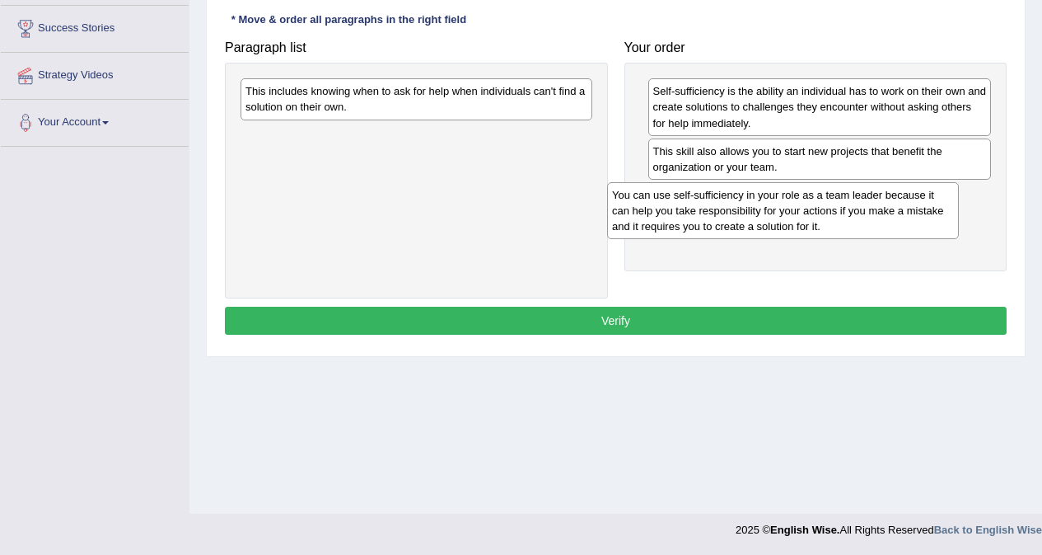
drag, startPoint x: 367, startPoint y: 148, endPoint x: 733, endPoint y: 208, distance: 371.5
click at [733, 208] on div "You can use self-sufficiency in your role as a team leader because it can help …" at bounding box center [783, 210] width 352 height 57
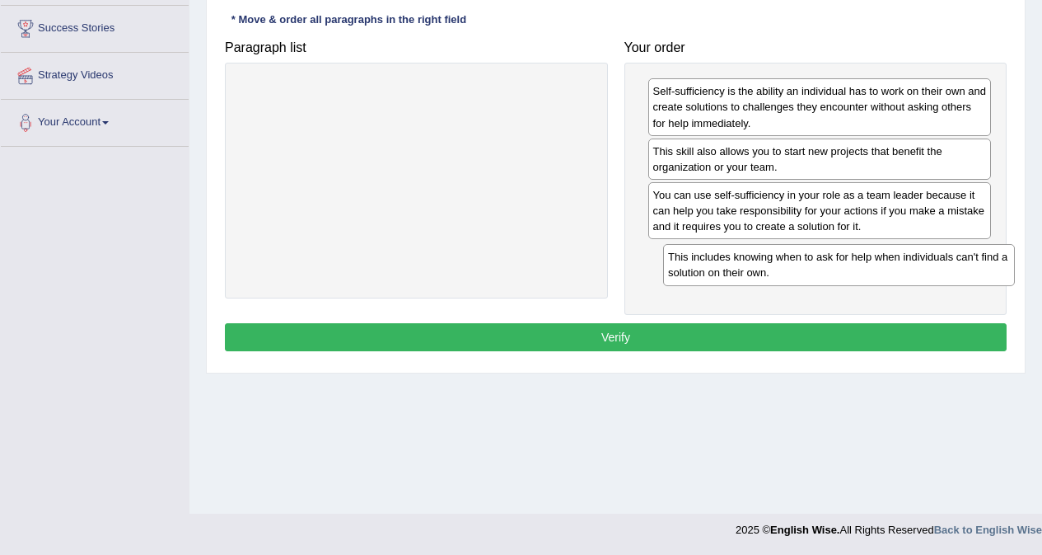
drag, startPoint x: 415, startPoint y: 95, endPoint x: 837, endPoint y: 260, distance: 454.0
click at [837, 260] on div "This includes knowing when to ask for help when individuals can't find a soluti…" at bounding box center [839, 264] width 352 height 41
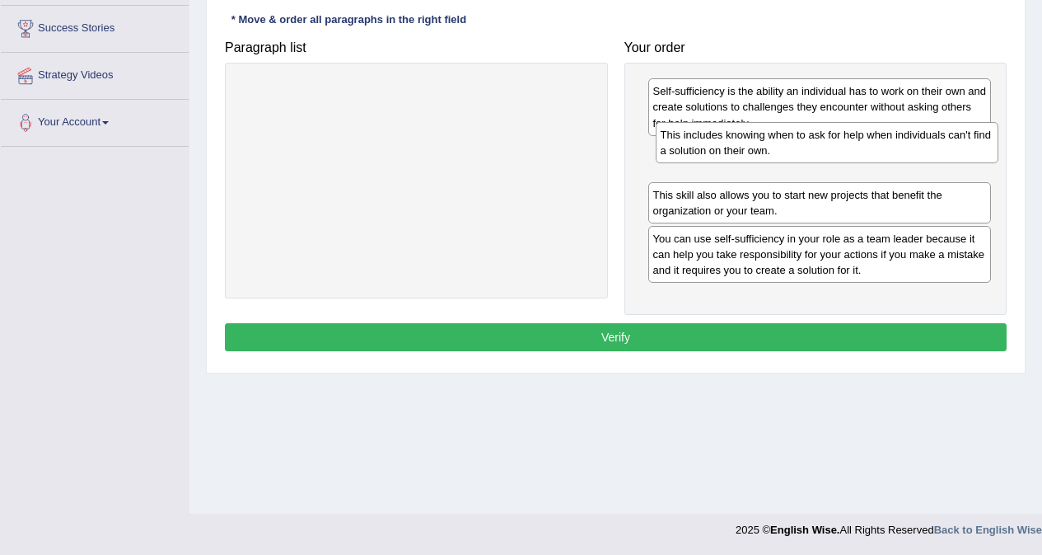
drag, startPoint x: 766, startPoint y: 268, endPoint x: 774, endPoint y: 148, distance: 119.7
click at [774, 148] on div "This includes knowing when to ask for help when individuals can't find a soluti…" at bounding box center [828, 142] width 344 height 41
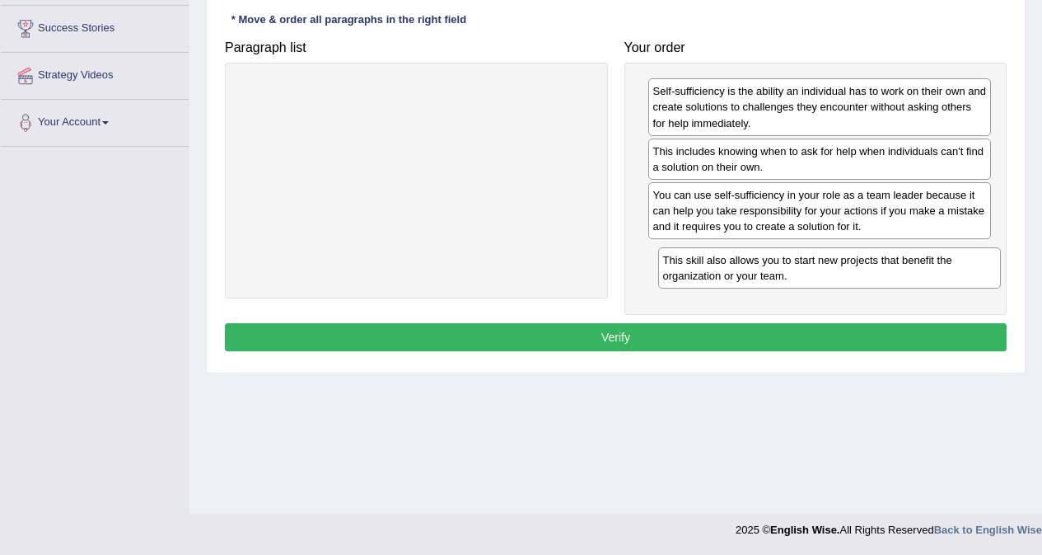
drag, startPoint x: 785, startPoint y: 205, endPoint x: 795, endPoint y: 270, distance: 65.8
click at [795, 270] on div "This skill also allows you to start new projects that benefit the organization …" at bounding box center [830, 267] width 344 height 41
click at [727, 330] on button "Verify" at bounding box center [616, 337] width 782 height 28
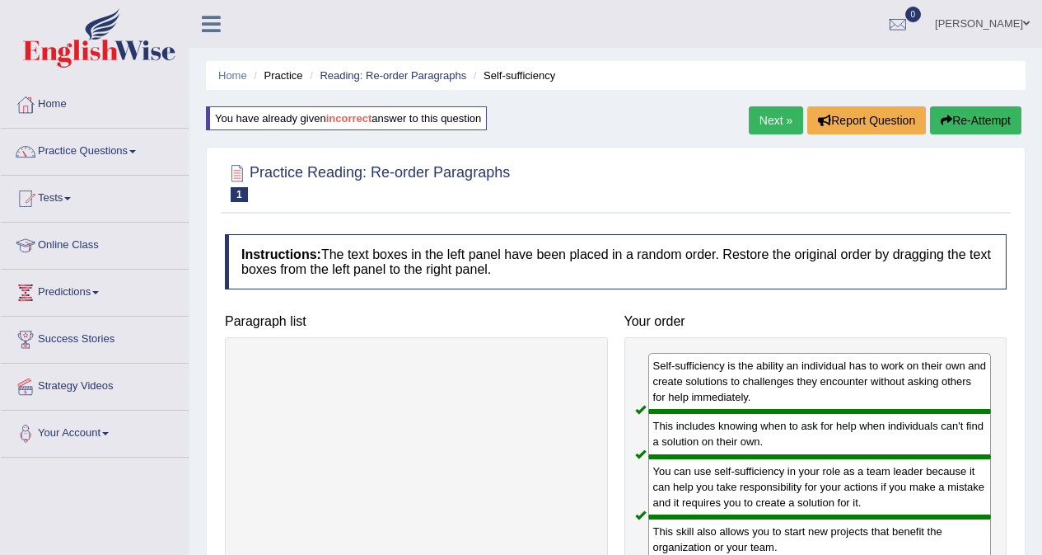
click at [771, 125] on link "Next »" at bounding box center [776, 120] width 54 height 28
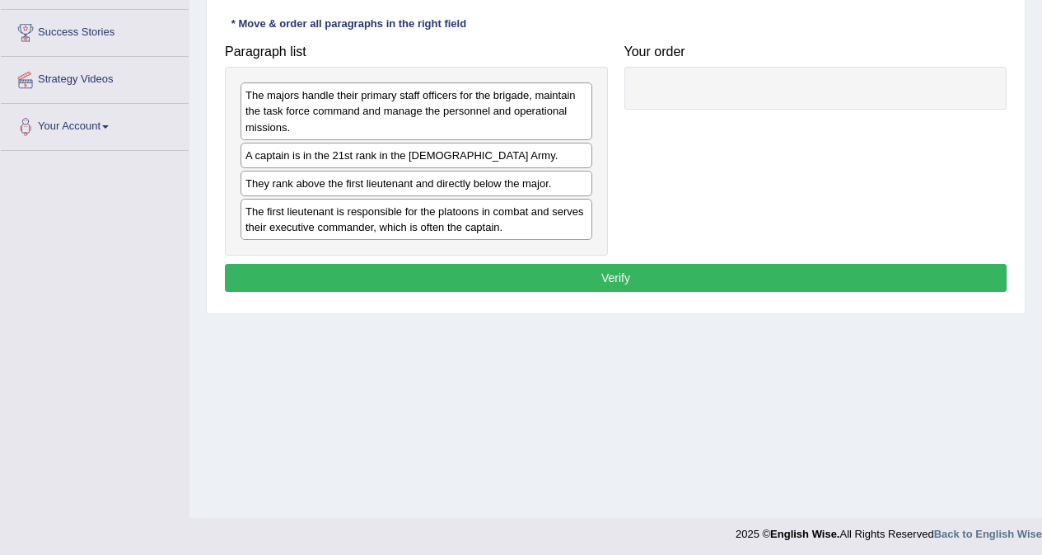
scroll to position [311, 0]
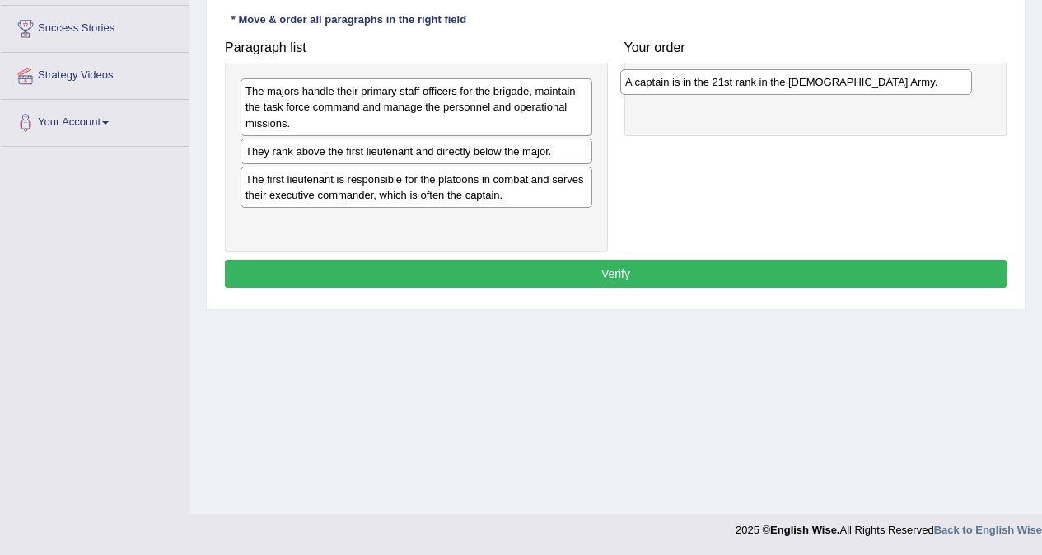
drag, startPoint x: 414, startPoint y: 158, endPoint x: 794, endPoint y: 89, distance: 386.2
click at [794, 89] on div "A captain is in the 21st rank in the [DEMOGRAPHIC_DATA] Army." at bounding box center [797, 82] width 352 height 26
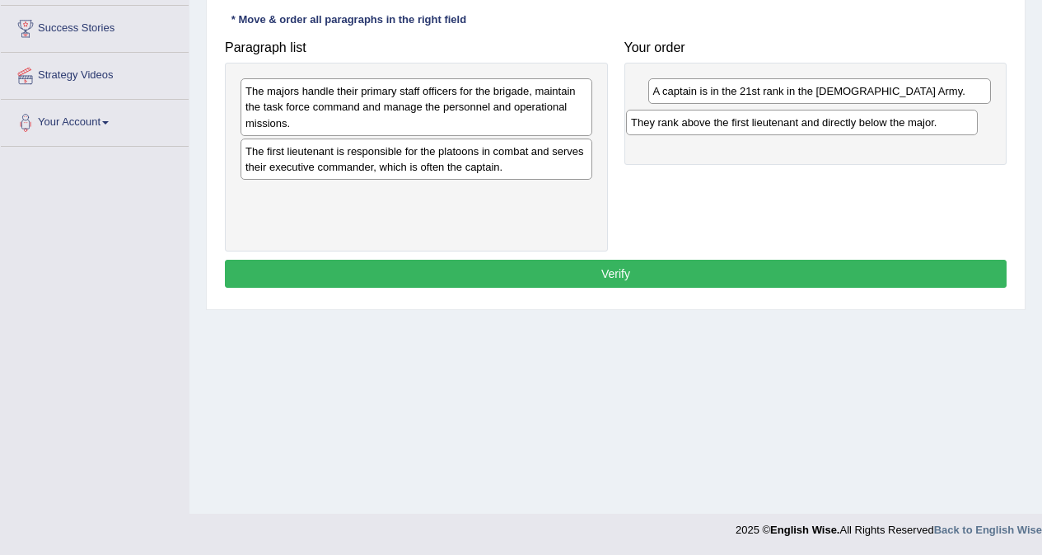
drag, startPoint x: 504, startPoint y: 152, endPoint x: 890, endPoint y: 123, distance: 386.8
click at [890, 123] on div "They rank above the first lieutenant and directly below the major." at bounding box center [802, 123] width 352 height 26
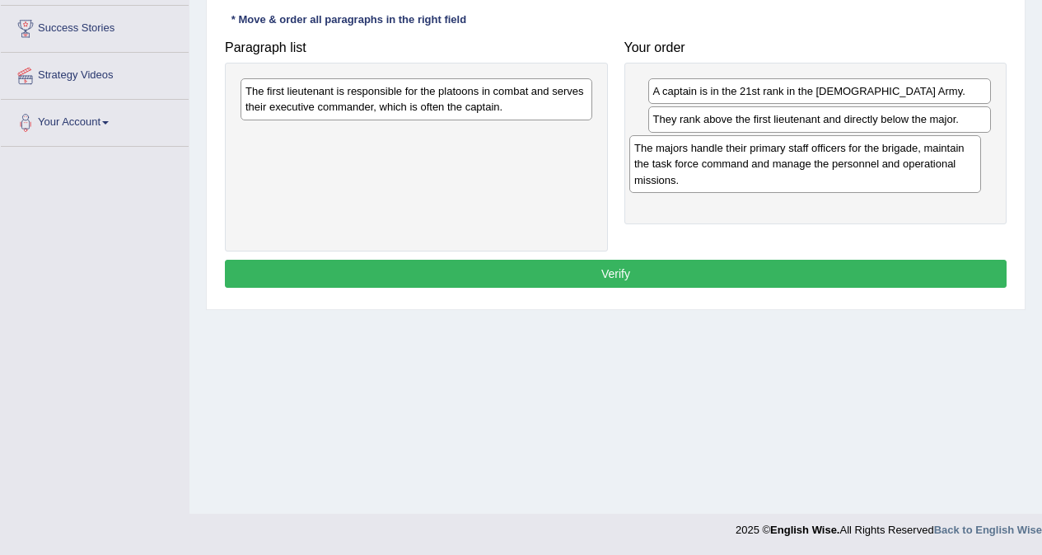
drag, startPoint x: 373, startPoint y: 105, endPoint x: 762, endPoint y: 162, distance: 393.1
click at [762, 162] on div "The majors handle their primary staff officers for the brigade, maintain the ta…" at bounding box center [806, 163] width 352 height 57
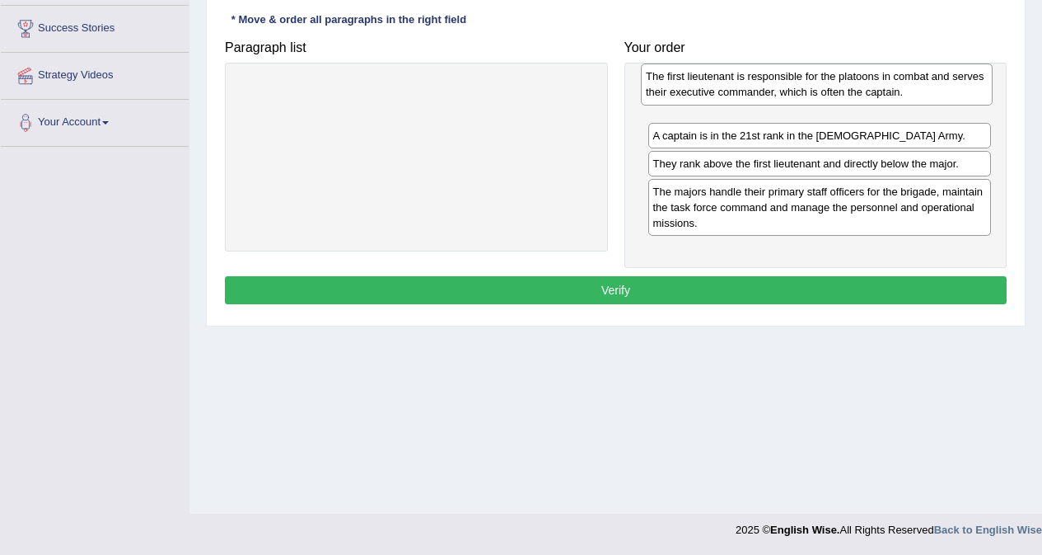
drag, startPoint x: 430, startPoint y: 96, endPoint x: 831, endPoint y: 81, distance: 400.8
click at [831, 81] on div "The first lieutenant is responsible for the platoons in combat and serves their…" at bounding box center [817, 83] width 352 height 41
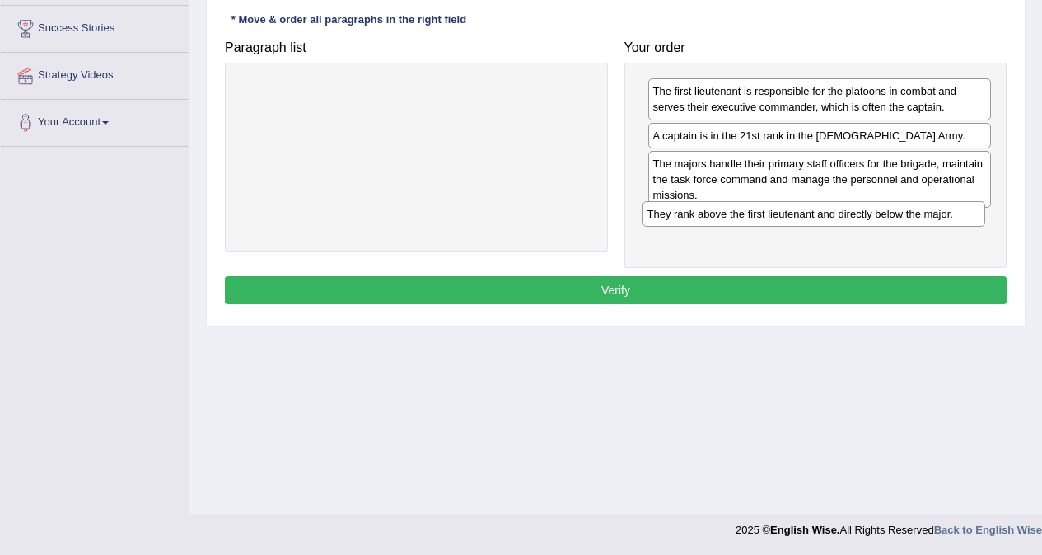
drag, startPoint x: 771, startPoint y: 167, endPoint x: 765, endPoint y: 218, distance: 51.4
click at [765, 218] on div "They rank above the first lieutenant and directly below the major." at bounding box center [815, 214] width 344 height 26
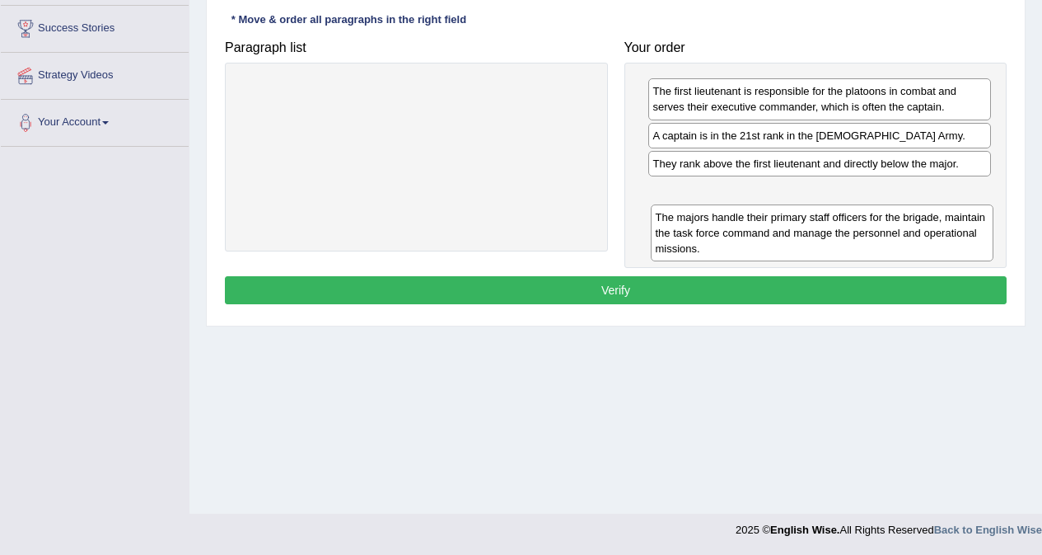
drag, startPoint x: 728, startPoint y: 164, endPoint x: 730, endPoint y: 218, distance: 53.6
click at [730, 218] on div "The majors handle their primary staff officers for the brigade, maintain the ta…" at bounding box center [823, 232] width 344 height 57
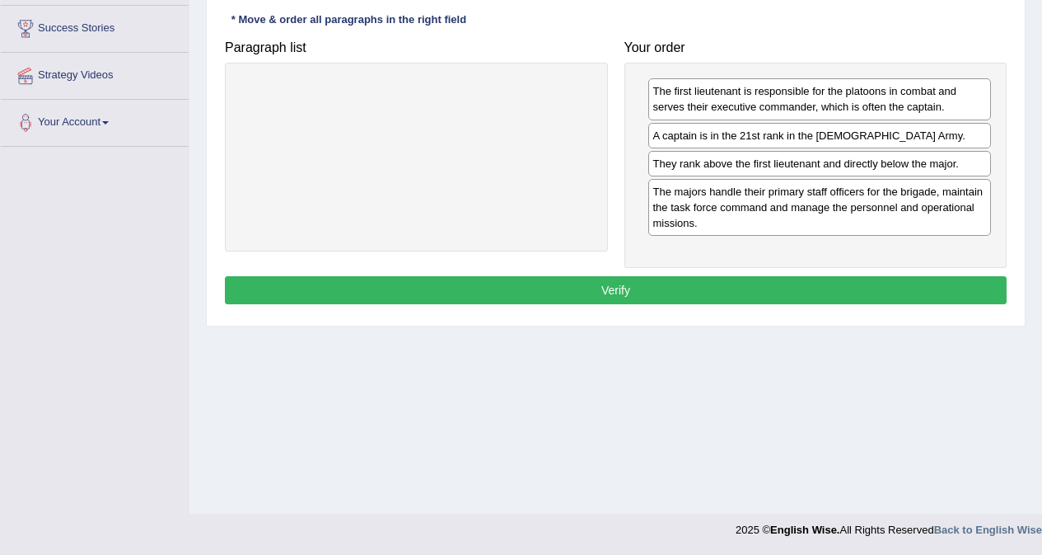
click at [654, 288] on button "Verify" at bounding box center [616, 290] width 782 height 28
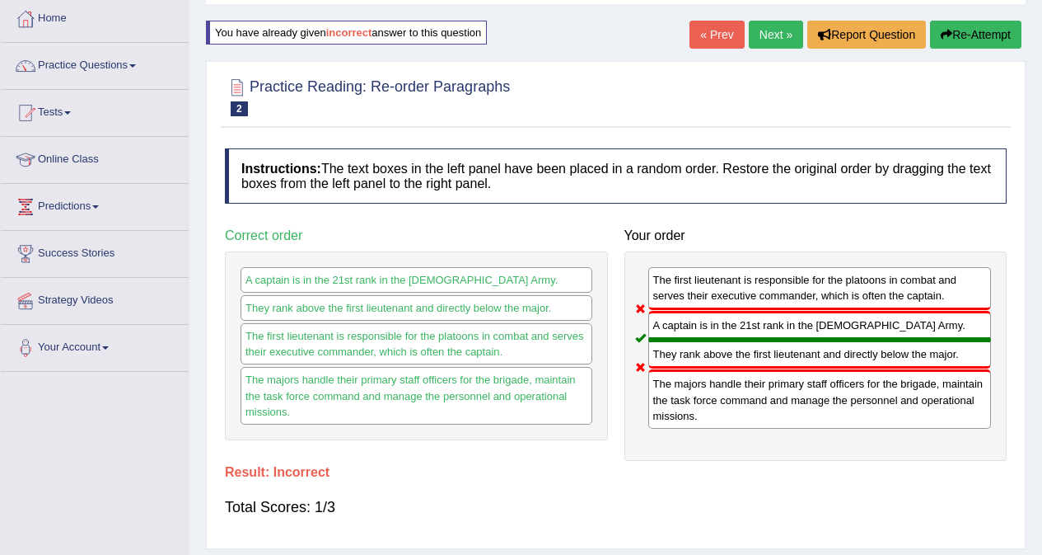
scroll to position [63, 0]
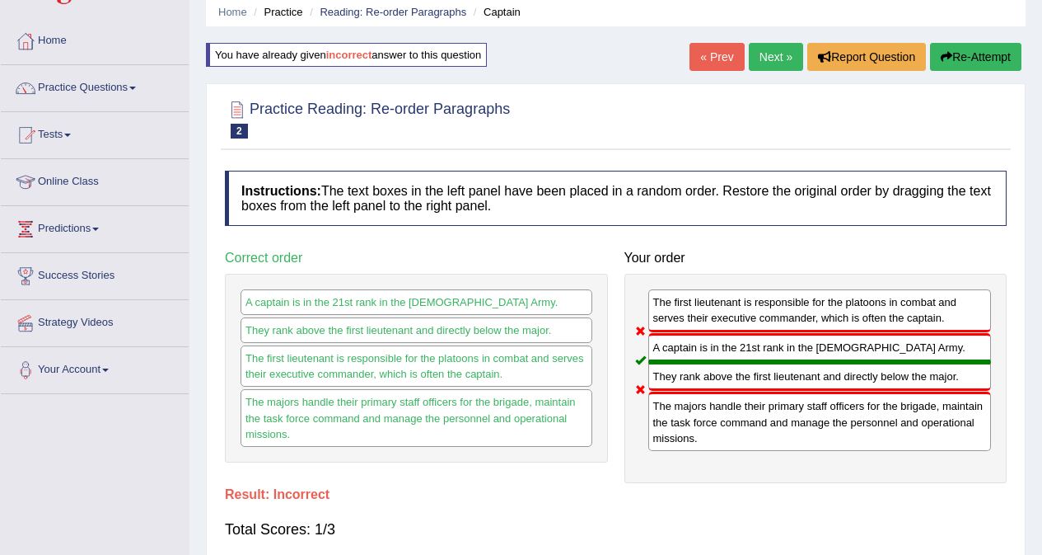
click at [973, 55] on button "Re-Attempt" at bounding box center [975, 57] width 91 height 28
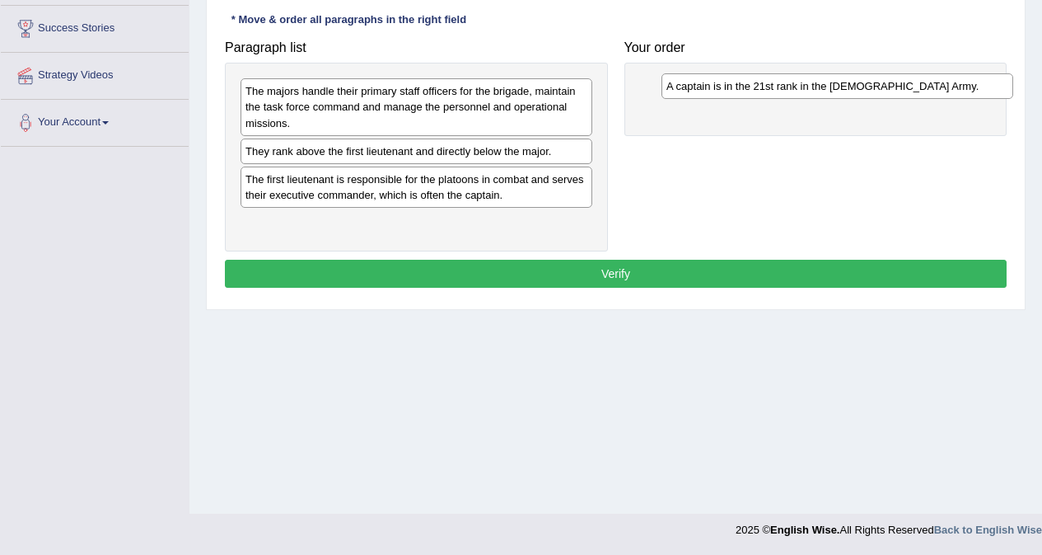
drag, startPoint x: 417, startPoint y: 153, endPoint x: 838, endPoint y: 88, distance: 426.1
click at [838, 88] on div "A captain is in the 21st rank in the [DEMOGRAPHIC_DATA] Army." at bounding box center [838, 86] width 352 height 26
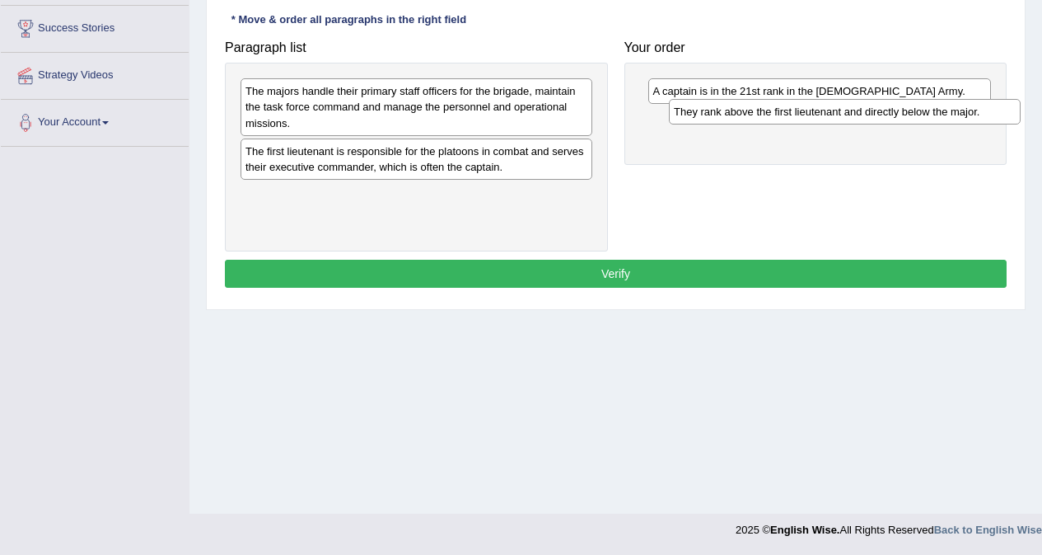
drag, startPoint x: 368, startPoint y: 159, endPoint x: 797, endPoint y: 119, distance: 430.3
click at [797, 119] on div "They rank above the first lieutenant and directly below the major." at bounding box center [845, 112] width 352 height 26
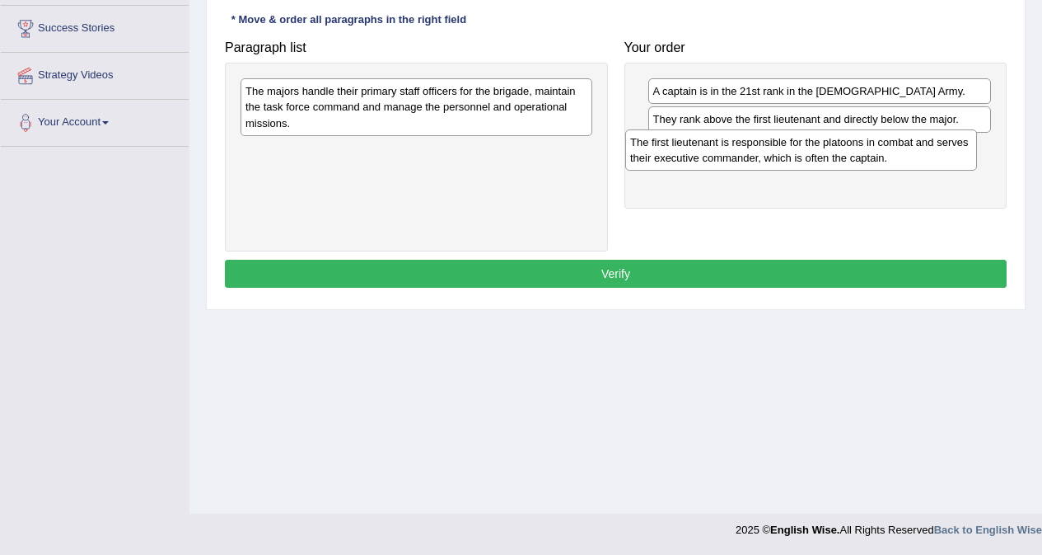
drag, startPoint x: 400, startPoint y: 166, endPoint x: 789, endPoint y: 156, distance: 389.9
click at [789, 156] on div "The first lieutenant is responsible for the platoons in combat and serves their…" at bounding box center [801, 149] width 352 height 41
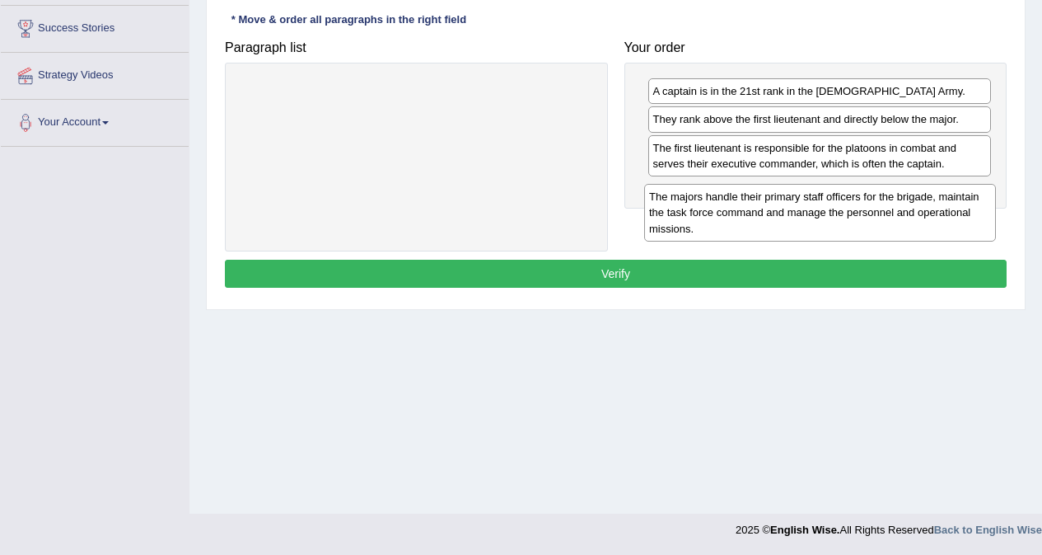
drag, startPoint x: 354, startPoint y: 110, endPoint x: 757, endPoint y: 215, distance: 417.4
click at [757, 215] on div "The majors handle their primary staff officers for the brigade, maintain the ta…" at bounding box center [820, 212] width 352 height 57
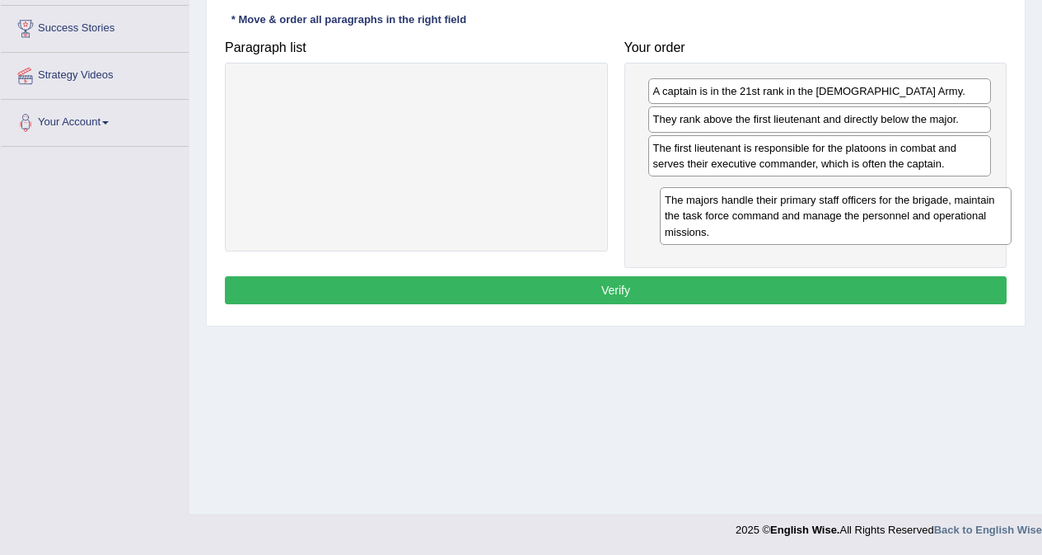
drag, startPoint x: 425, startPoint y: 112, endPoint x: 845, endPoint y: 221, distance: 433.3
click at [845, 221] on div "The majors handle their primary staff officers for the brigade, maintain the ta…" at bounding box center [836, 215] width 352 height 57
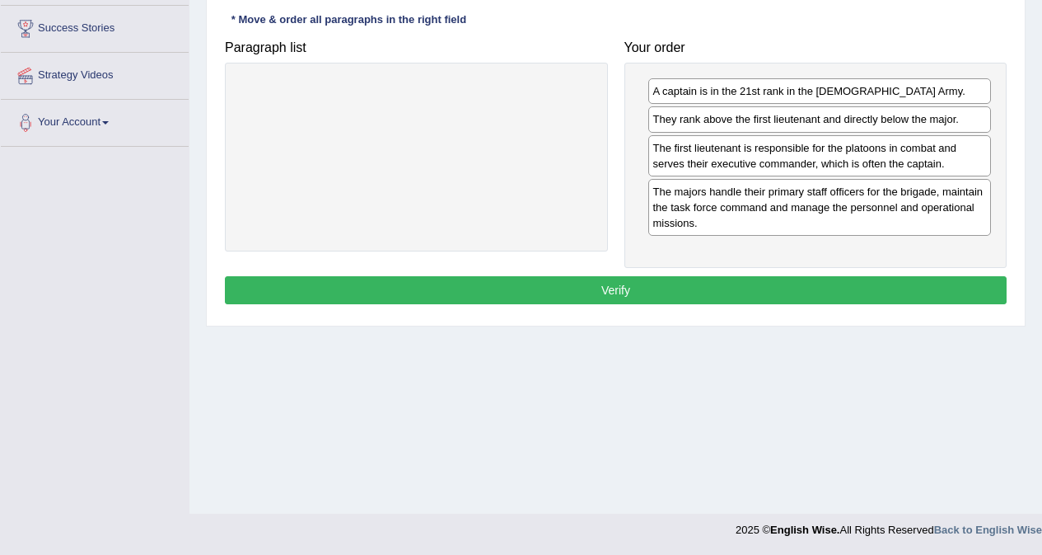
click at [728, 292] on button "Verify" at bounding box center [616, 290] width 782 height 28
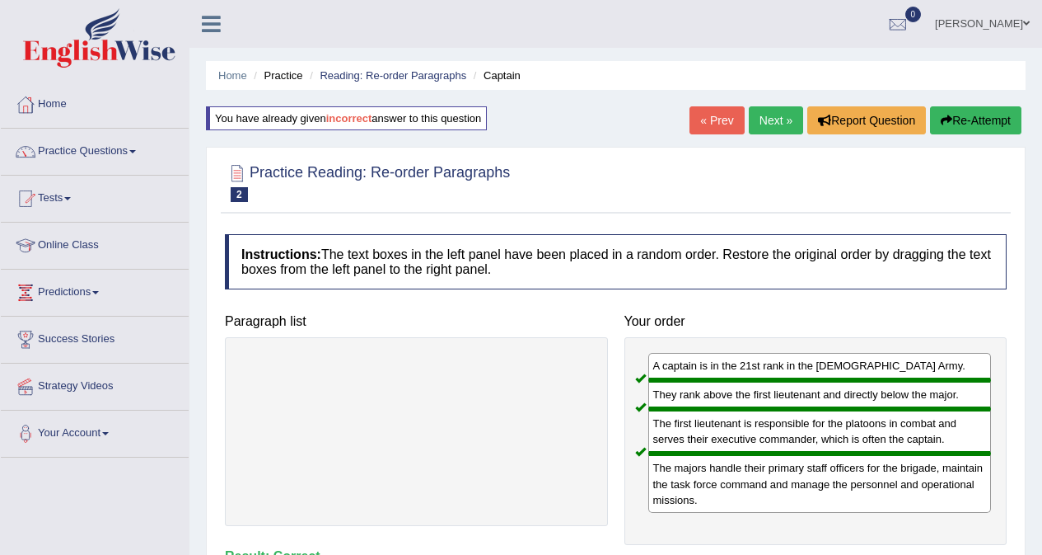
click at [780, 128] on link "Next »" at bounding box center [776, 120] width 54 height 28
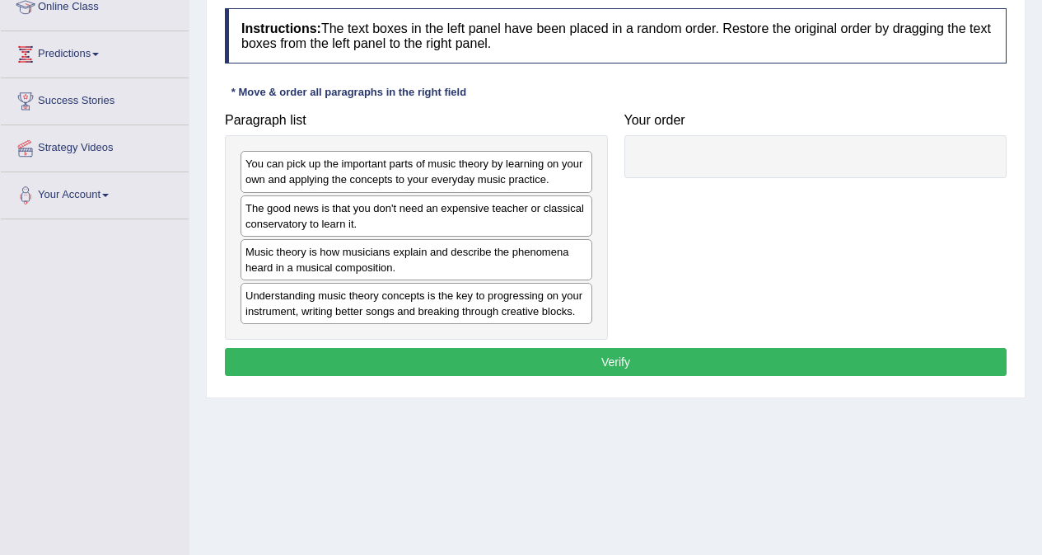
scroll to position [247, 0]
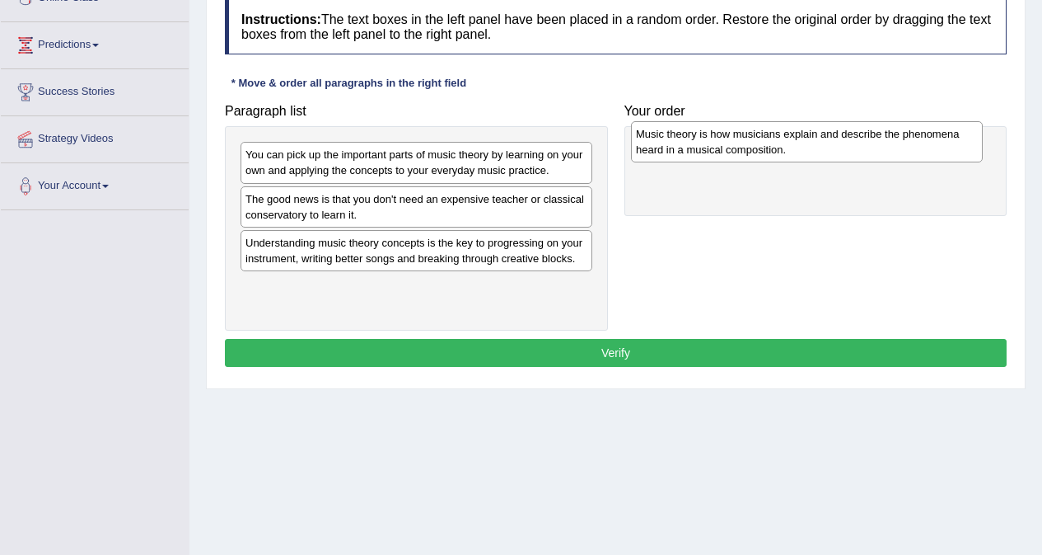
drag, startPoint x: 514, startPoint y: 247, endPoint x: 905, endPoint y: 138, distance: 405.5
click at [905, 138] on div "Music theory is how musicians explain and describe the phenomena heard in a mus…" at bounding box center [807, 141] width 352 height 41
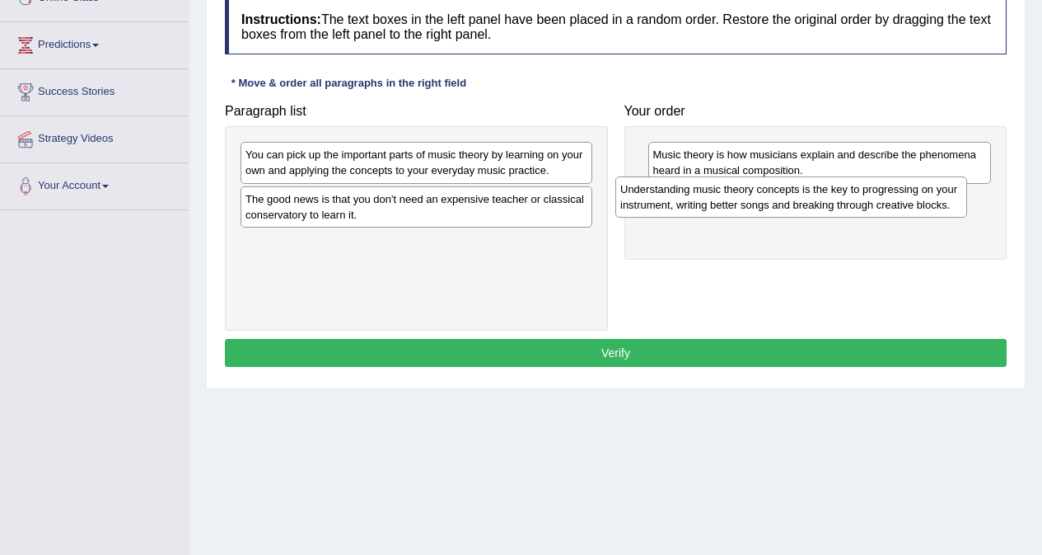
drag, startPoint x: 499, startPoint y: 256, endPoint x: 874, endPoint y: 203, distance: 378.8
click at [874, 203] on div "Understanding music theory concepts is the key to progressing on your instrumen…" at bounding box center [792, 196] width 352 height 41
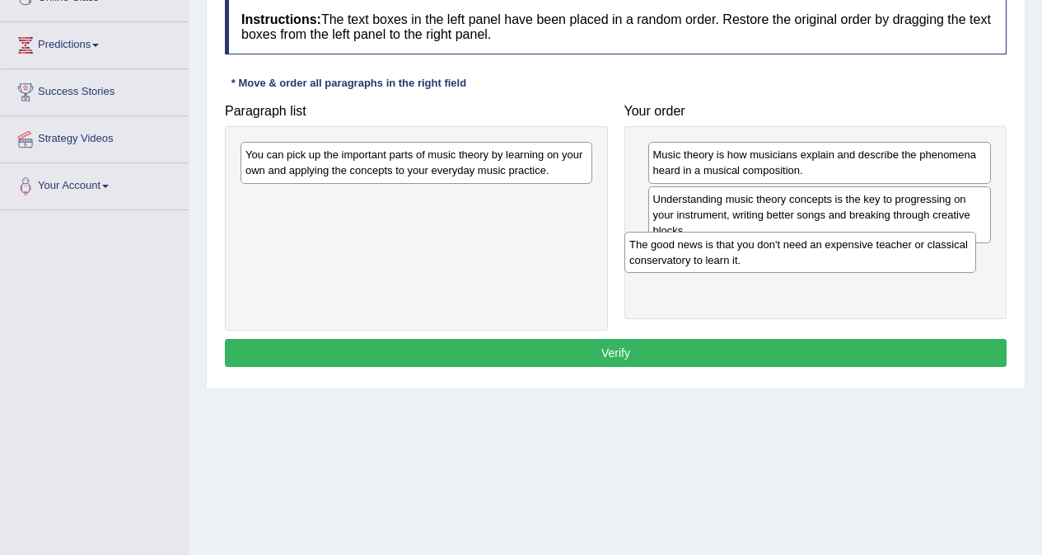
drag, startPoint x: 401, startPoint y: 204, endPoint x: 785, endPoint y: 249, distance: 386.7
click at [785, 249] on div "The good news is that you don't need an expensive teacher or classical conserva…" at bounding box center [801, 252] width 352 height 41
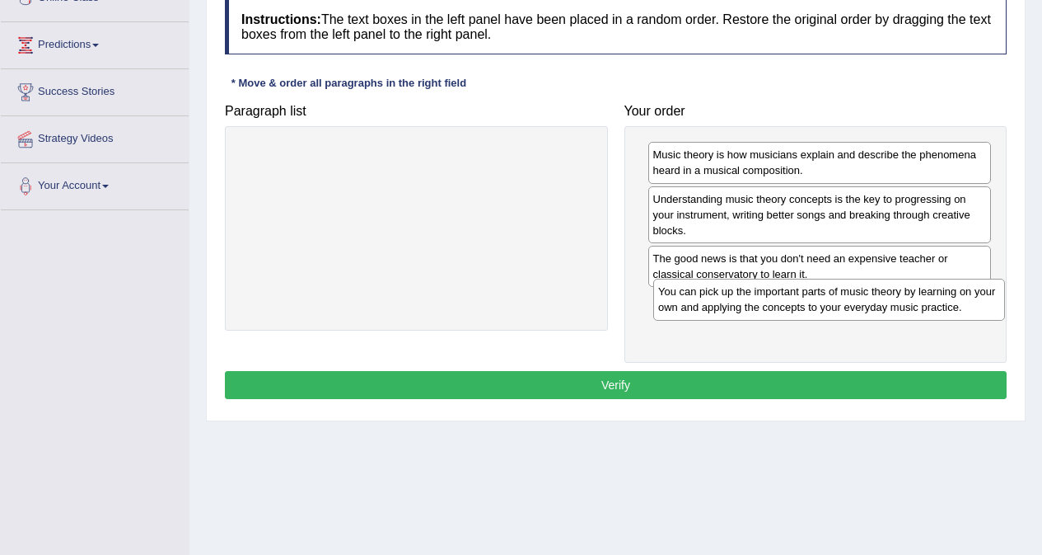
drag, startPoint x: 334, startPoint y: 156, endPoint x: 747, endPoint y: 293, distance: 434.9
click at [747, 293] on div "You can pick up the important parts of music theory by learning on your own and…" at bounding box center [830, 299] width 352 height 41
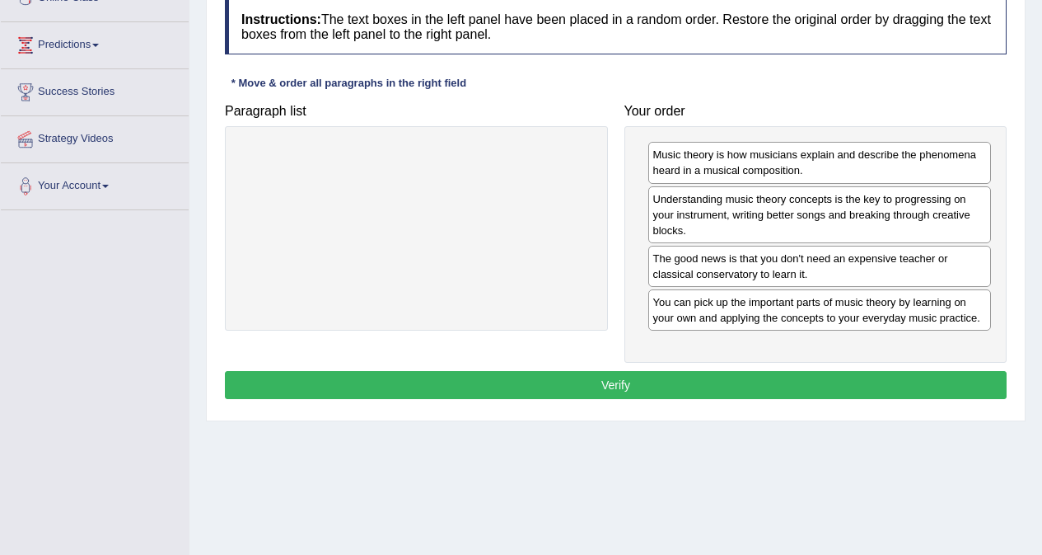
click at [773, 382] on button "Verify" at bounding box center [616, 385] width 782 height 28
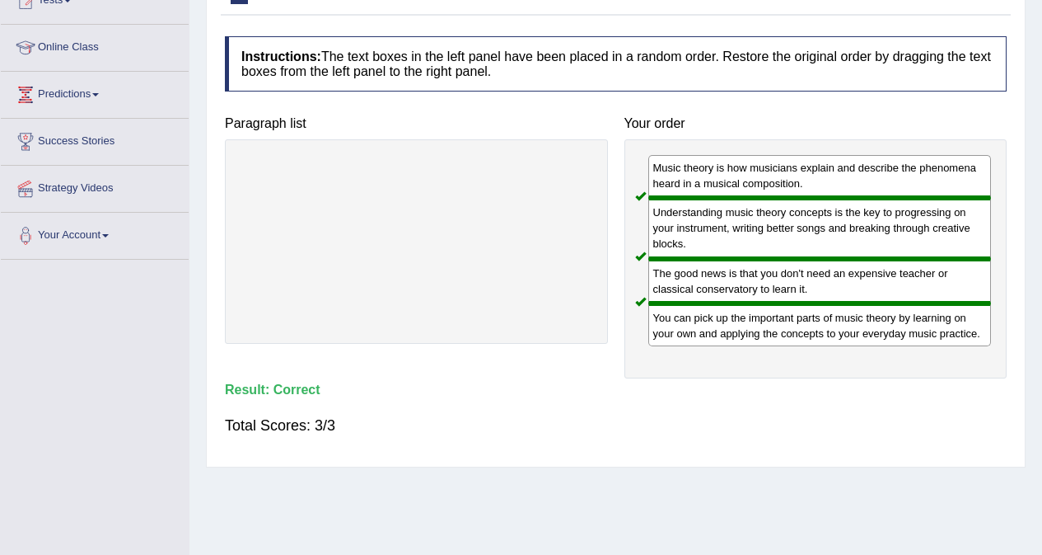
scroll to position [0, 0]
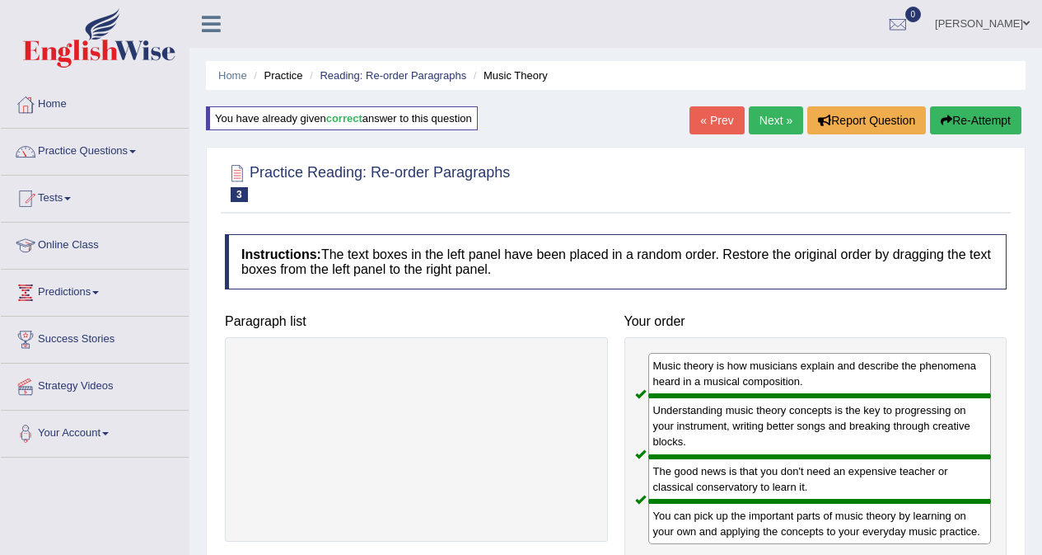
click at [773, 120] on link "Next »" at bounding box center [776, 120] width 54 height 28
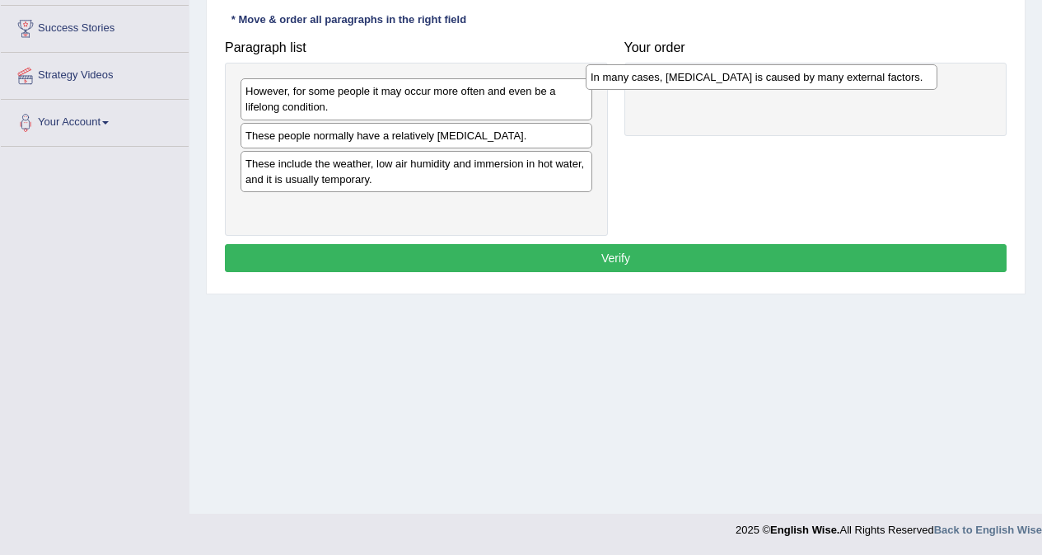
drag, startPoint x: 373, startPoint y: 135, endPoint x: 719, endPoint y: 77, distance: 350.2
click at [719, 77] on div "In many cases, [MEDICAL_DATA] is caused by many external factors." at bounding box center [762, 77] width 352 height 26
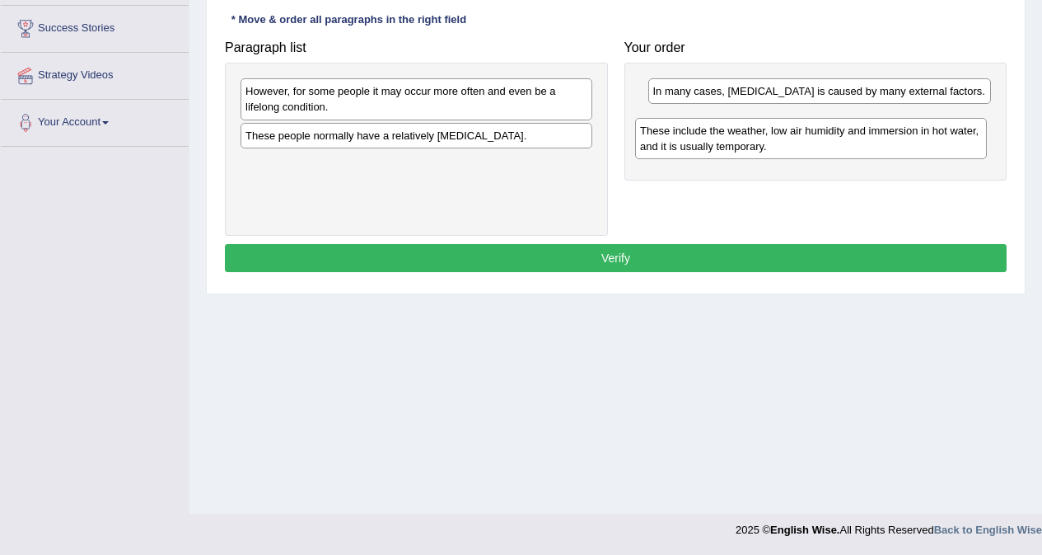
drag, startPoint x: 353, startPoint y: 180, endPoint x: 747, endPoint y: 147, distance: 396.1
click at [747, 147] on div "These include the weather, low air humidity and immersion in hot water, and it …" at bounding box center [811, 138] width 352 height 41
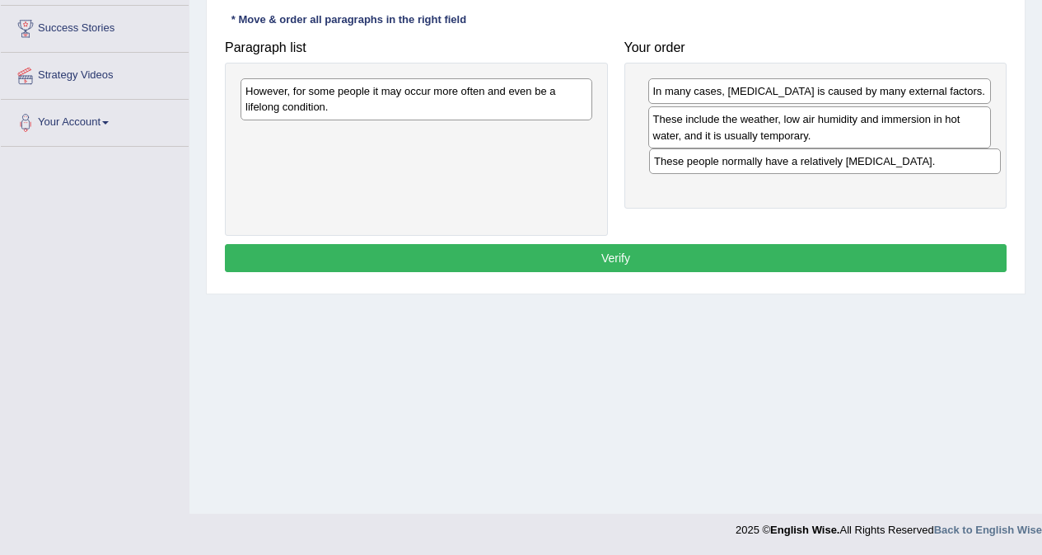
drag, startPoint x: 357, startPoint y: 142, endPoint x: 766, endPoint y: 167, distance: 409.5
click at [766, 167] on div "These people normally have a relatively [MEDICAL_DATA]." at bounding box center [825, 161] width 352 height 26
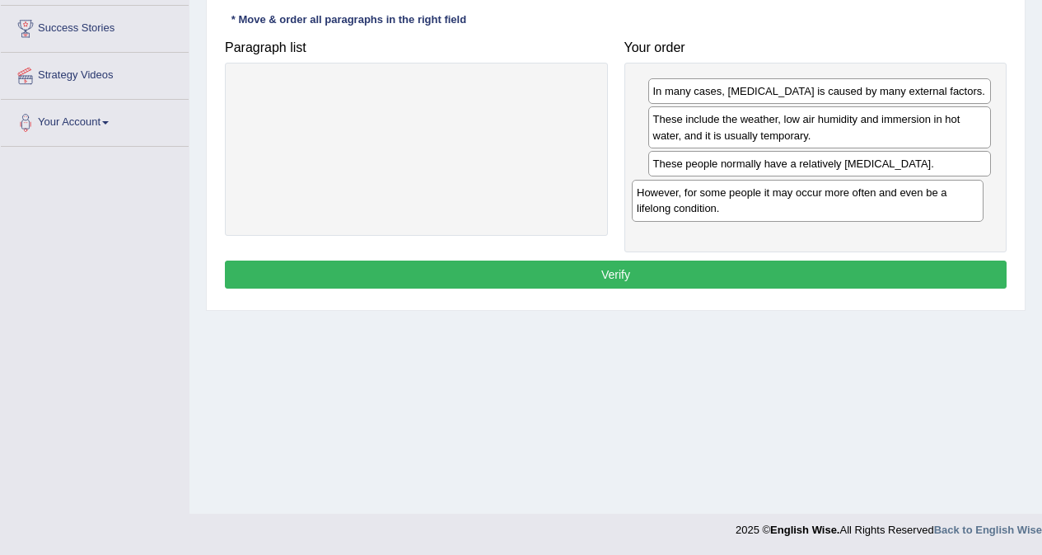
drag, startPoint x: 479, startPoint y: 95, endPoint x: 871, endPoint y: 196, distance: 405.2
click at [871, 196] on div "However, for some people it may occur more often and even be a lifelong conditi…" at bounding box center [808, 200] width 352 height 41
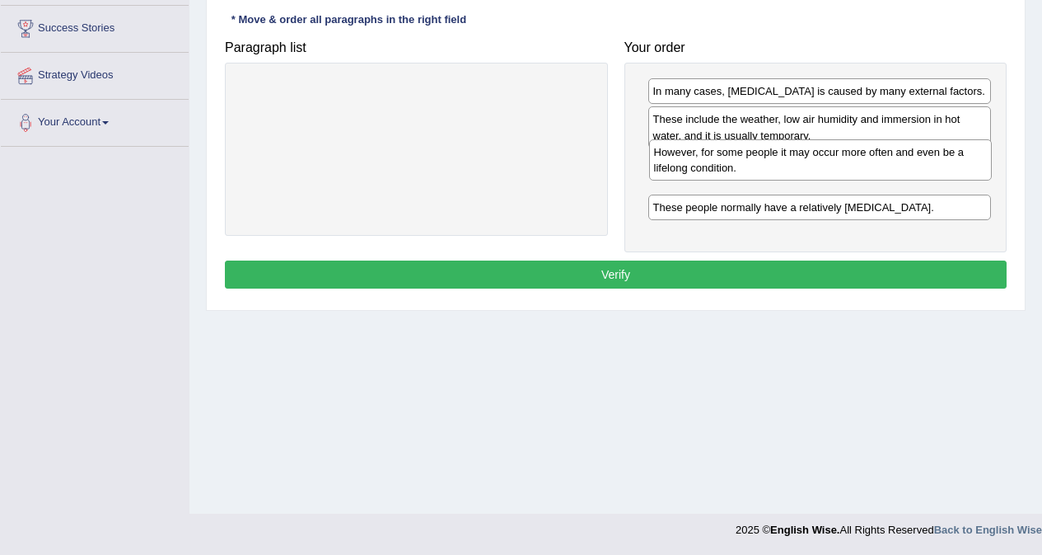
drag, startPoint x: 722, startPoint y: 204, endPoint x: 723, endPoint y: 166, distance: 37.9
click at [723, 166] on div "However, for some people it may occur more often and even be a lifelong conditi…" at bounding box center [821, 159] width 344 height 41
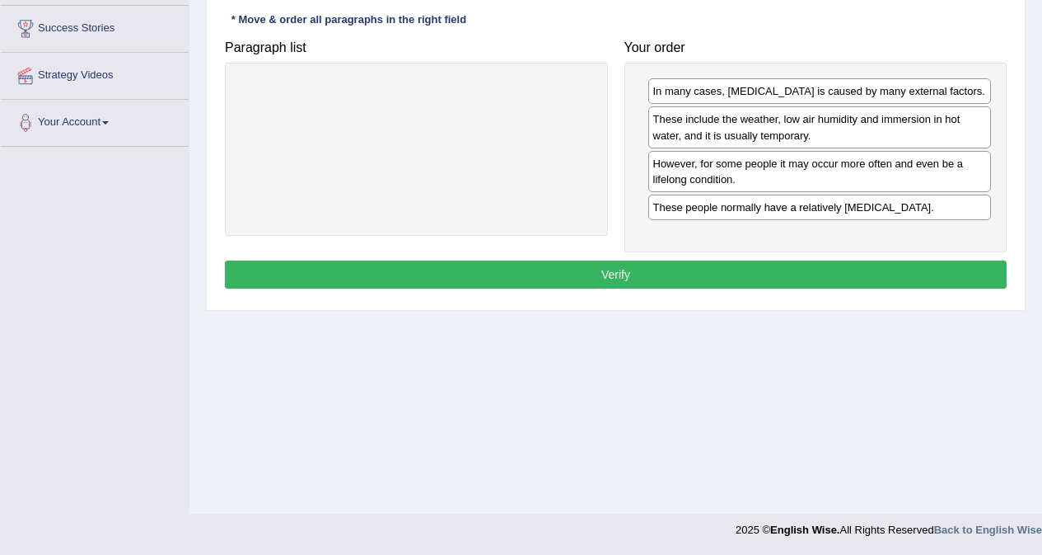
click at [720, 266] on button "Verify" at bounding box center [616, 274] width 782 height 28
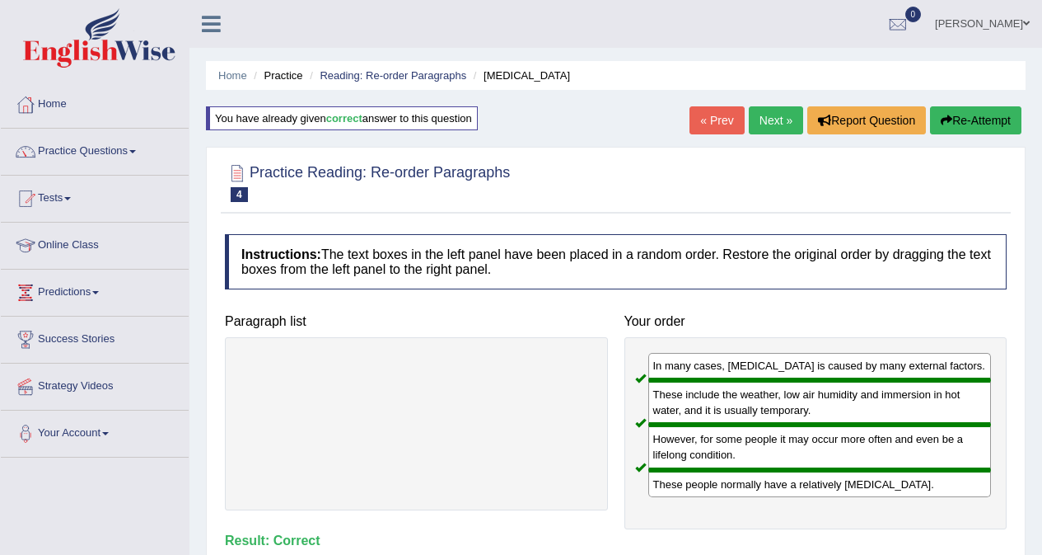
click at [760, 114] on link "Next »" at bounding box center [776, 120] width 54 height 28
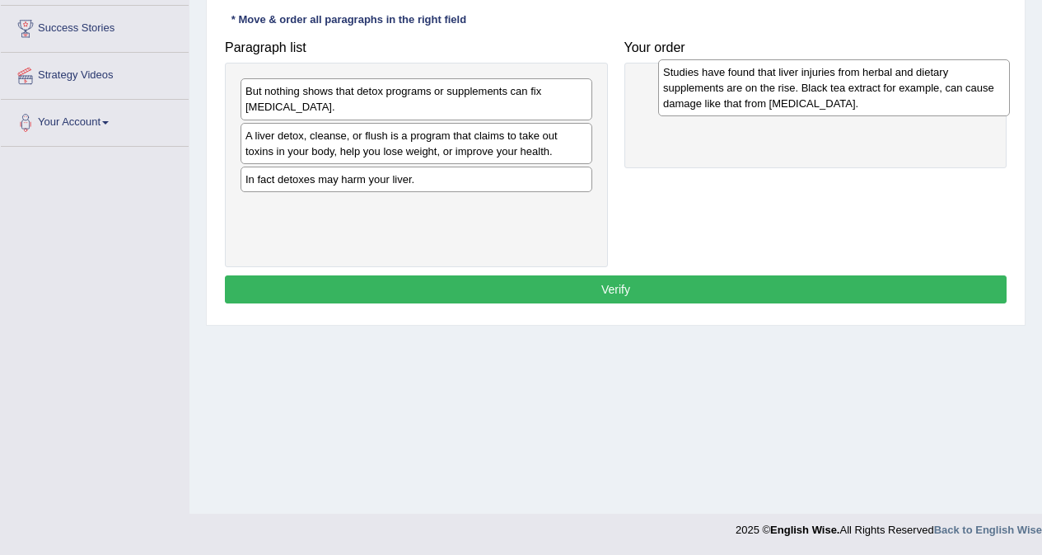
drag, startPoint x: 340, startPoint y: 196, endPoint x: 757, endPoint y: 89, distance: 431.3
click at [757, 89] on div "Studies have found that liver injuries from herbal and dietary supplements are …" at bounding box center [834, 87] width 352 height 57
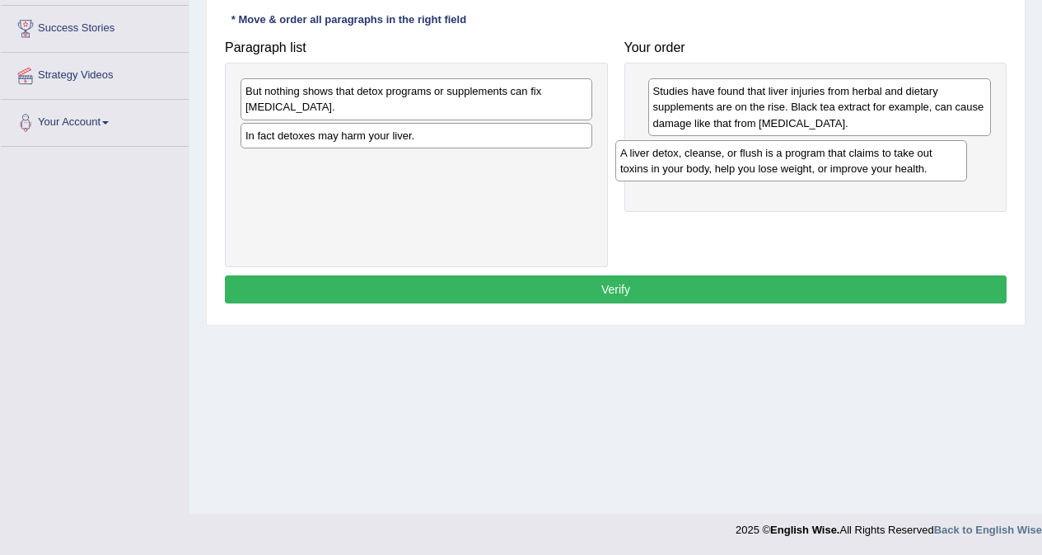
drag, startPoint x: 347, startPoint y: 145, endPoint x: 555, endPoint y: 156, distance: 208.8
click at [721, 162] on div "A liver detox, cleanse, or flush is a program that claims to take out toxins in…" at bounding box center [792, 160] width 352 height 41
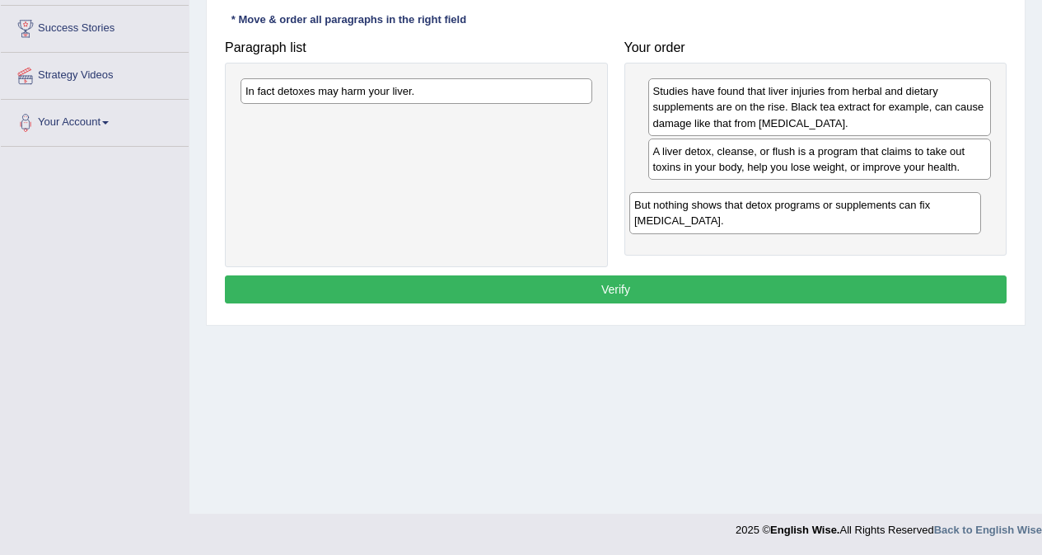
drag, startPoint x: 380, startPoint y: 105, endPoint x: 770, endPoint y: 218, distance: 406.0
click at [770, 218] on div "But nothing shows that detox programs or supplements can fix liver damage." at bounding box center [806, 212] width 352 height 41
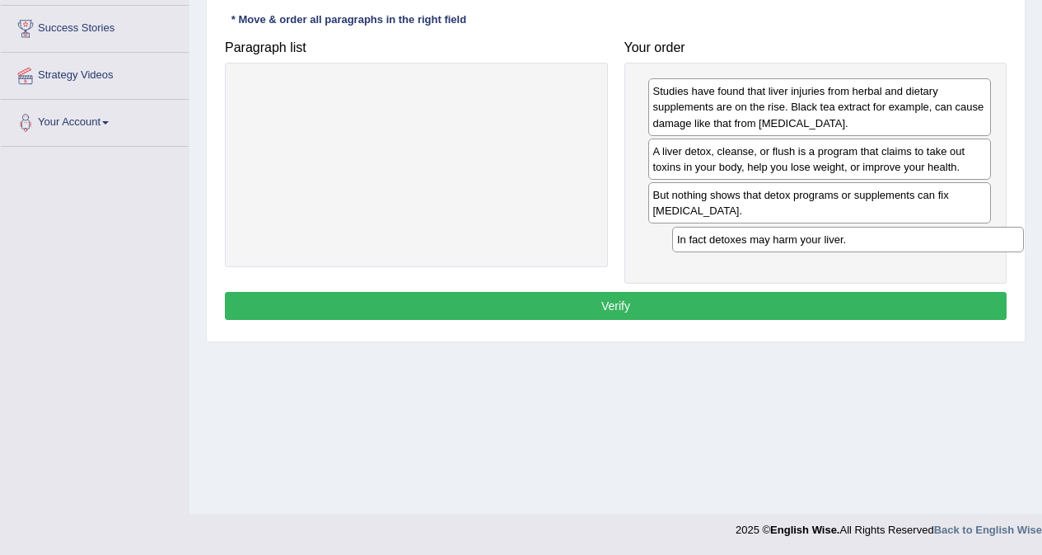
drag, startPoint x: 394, startPoint y: 95, endPoint x: 825, endPoint y: 243, distance: 455.8
click at [825, 243] on div "In fact detoxes may harm your liver." at bounding box center [848, 240] width 352 height 26
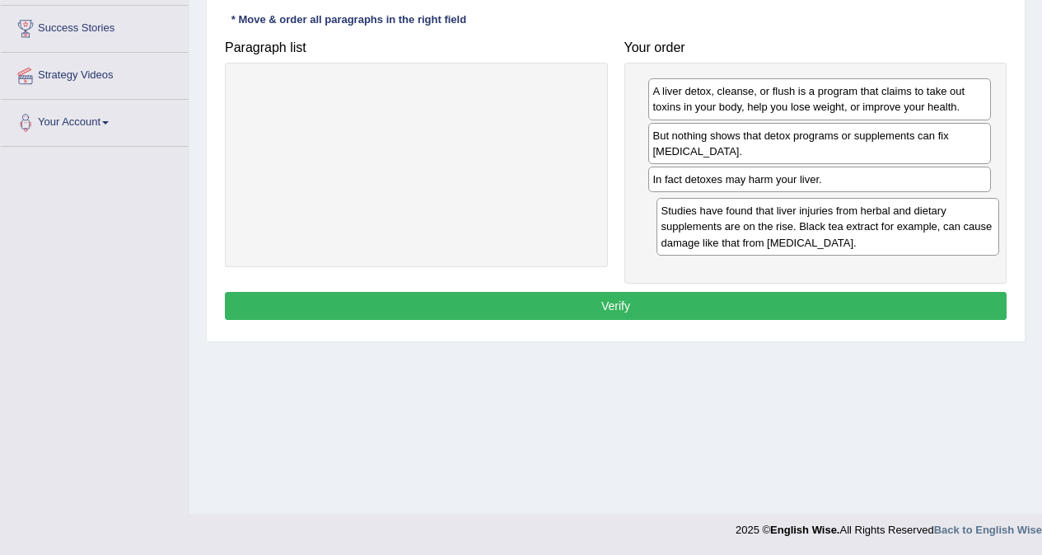
drag, startPoint x: 815, startPoint y: 105, endPoint x: 823, endPoint y: 225, distance: 119.8
click at [823, 225] on div "Studies have found that liver injuries from herbal and dietary supplements are …" at bounding box center [829, 226] width 344 height 57
click at [760, 297] on button "Verify" at bounding box center [616, 306] width 782 height 28
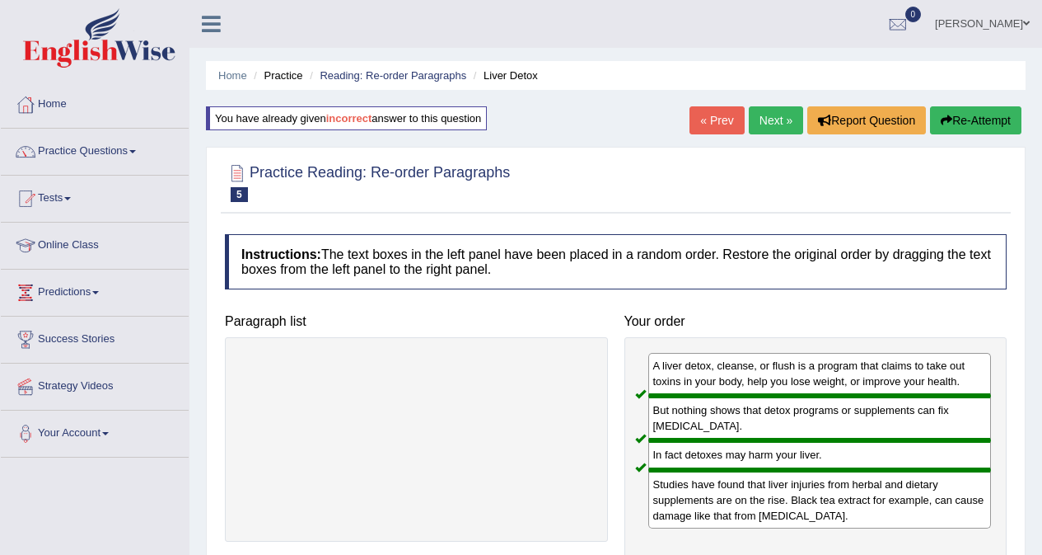
click at [761, 119] on link "Next »" at bounding box center [776, 120] width 54 height 28
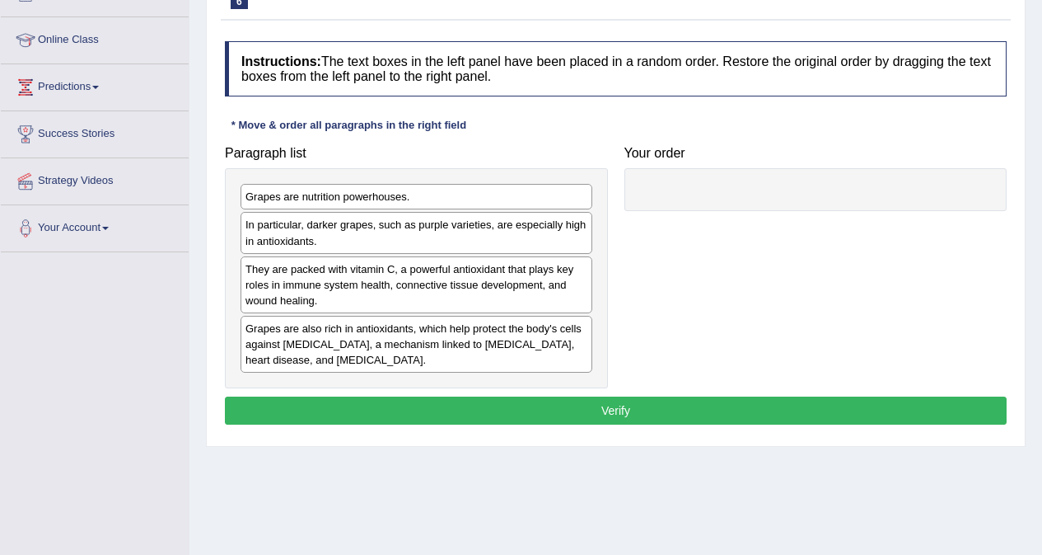
scroll to position [247, 0]
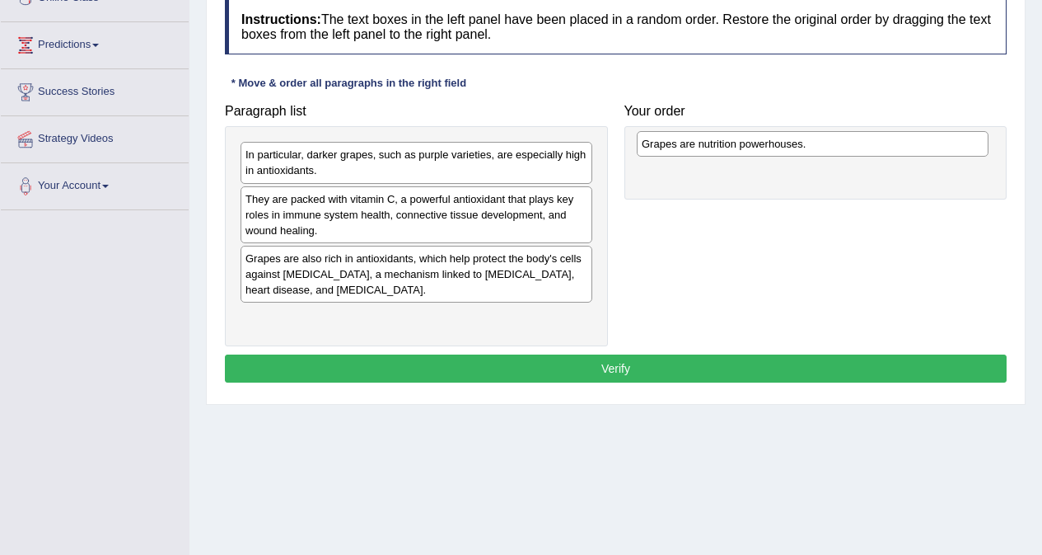
drag, startPoint x: 423, startPoint y: 155, endPoint x: 819, endPoint y: 144, distance: 396.5
click at [819, 144] on div "Grapes are nutrition powerhouses." at bounding box center [813, 144] width 352 height 26
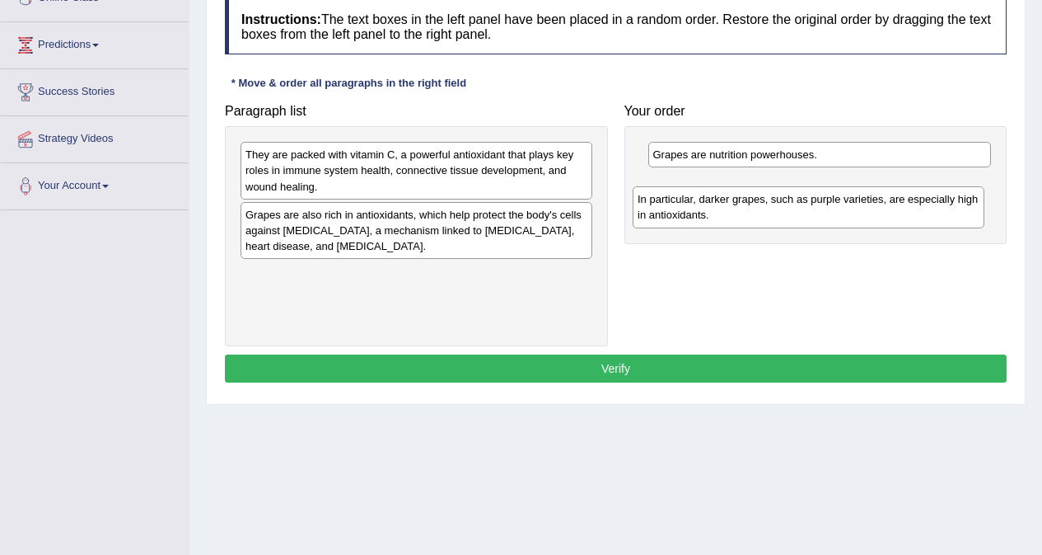
drag, startPoint x: 419, startPoint y: 177, endPoint x: 739, endPoint y: 199, distance: 321.3
click at [739, 199] on div "In particular, darker grapes, such as purple varieties, are especially high in …" at bounding box center [809, 206] width 352 height 41
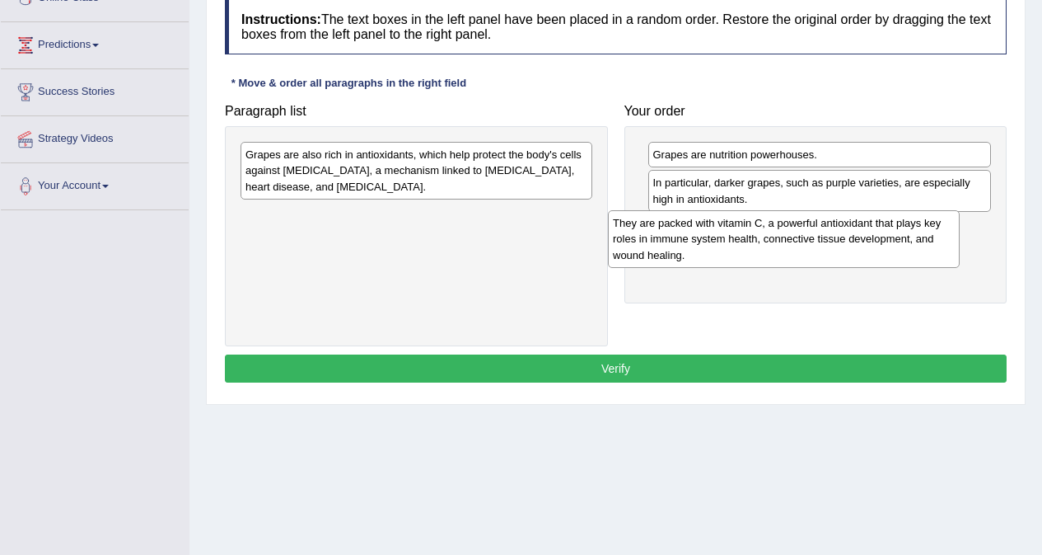
drag, startPoint x: 430, startPoint y: 173, endPoint x: 798, endPoint y: 241, distance: 373.9
click at [798, 241] on div "They are packed with vitamin C, a powerful antioxidant that plays key roles in …" at bounding box center [784, 238] width 352 height 57
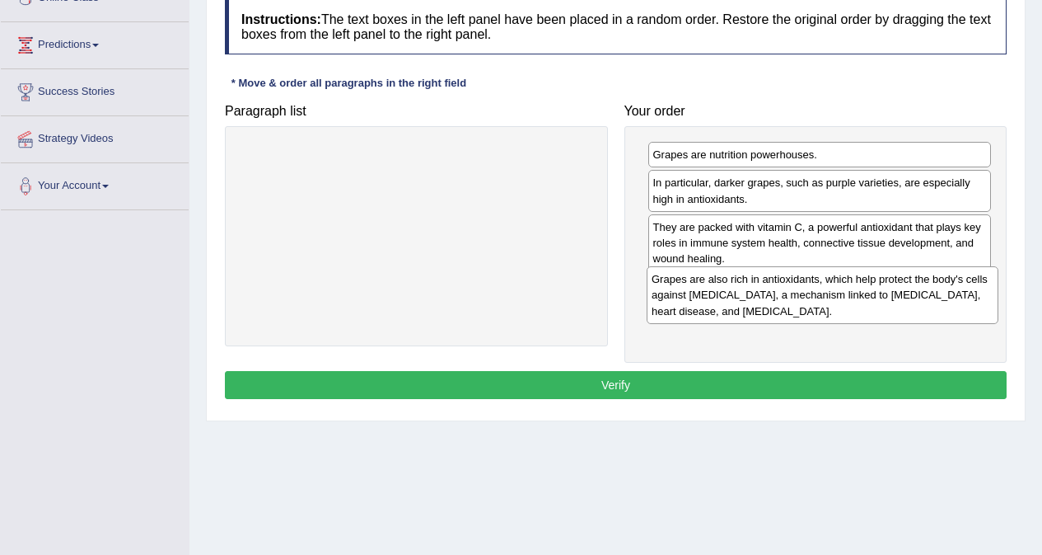
drag, startPoint x: 423, startPoint y: 169, endPoint x: 829, endPoint y: 293, distance: 424.9
click at [829, 293] on div "Grapes are also rich in antioxidants, which help protect the body's cells again…" at bounding box center [823, 294] width 352 height 57
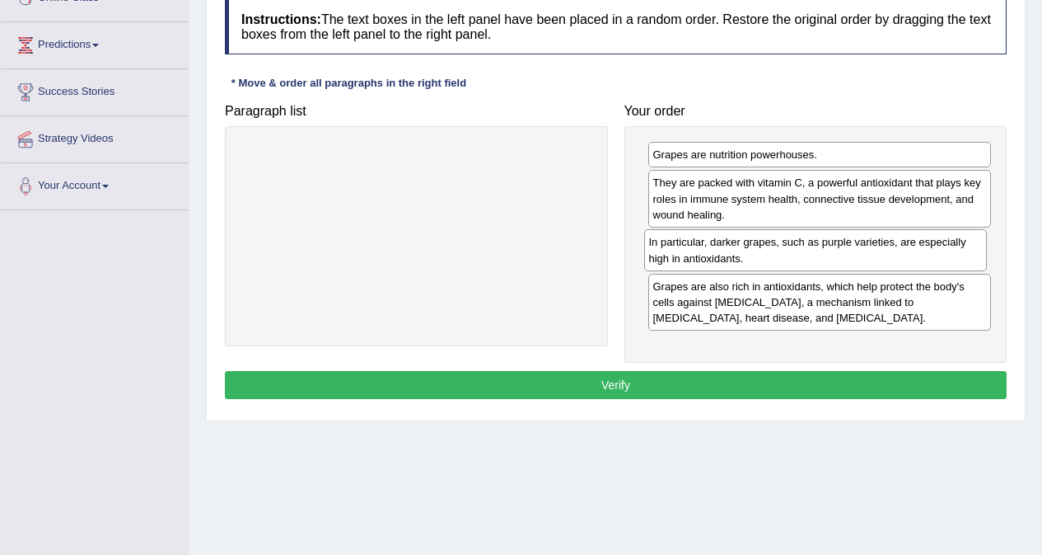
drag, startPoint x: 766, startPoint y: 186, endPoint x: 761, endPoint y: 246, distance: 59.5
click at [761, 246] on div "In particular, darker grapes, such as purple varieties, are especially high in …" at bounding box center [816, 249] width 344 height 41
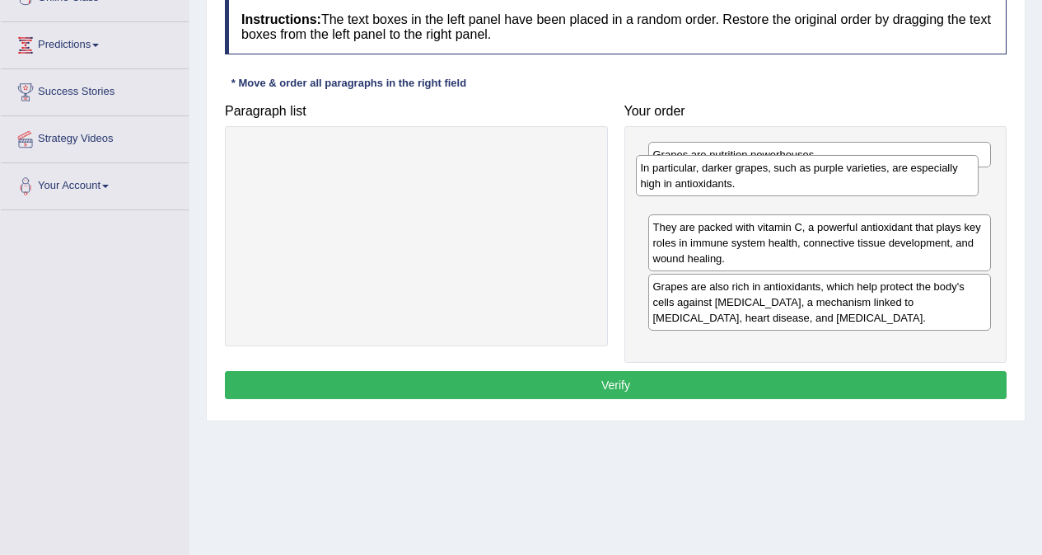
drag, startPoint x: 718, startPoint y: 255, endPoint x: 705, endPoint y: 180, distance: 76.0
click at [705, 180] on div "In particular, darker grapes, such as purple varieties, are especially high in …" at bounding box center [808, 175] width 344 height 41
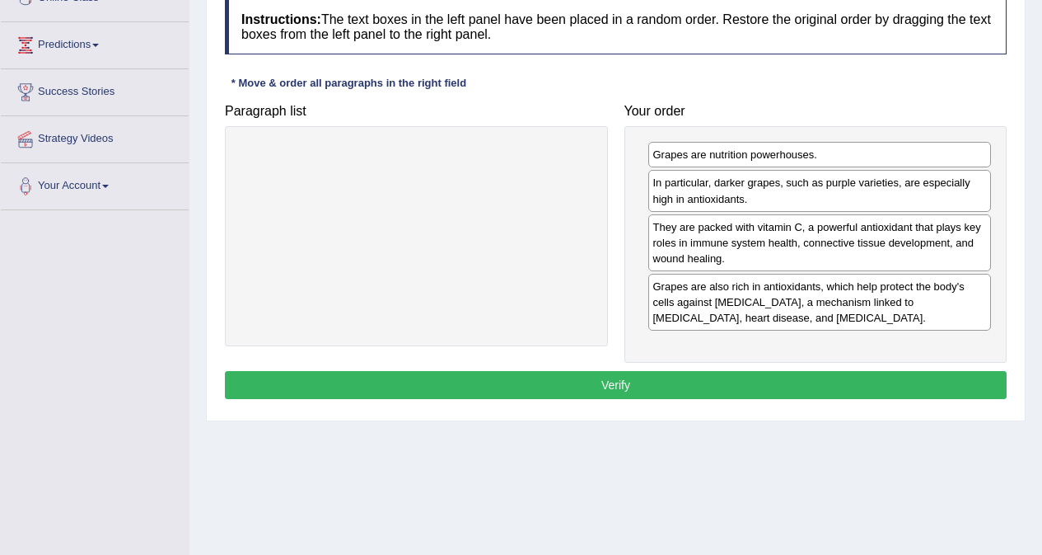
click at [674, 393] on button "Verify" at bounding box center [616, 385] width 782 height 28
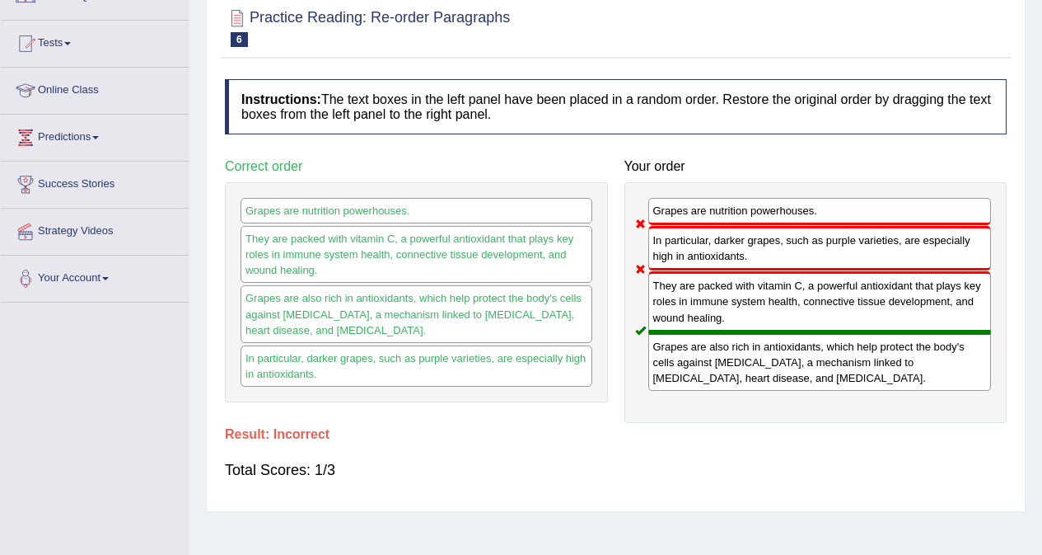
scroll to position [0, 0]
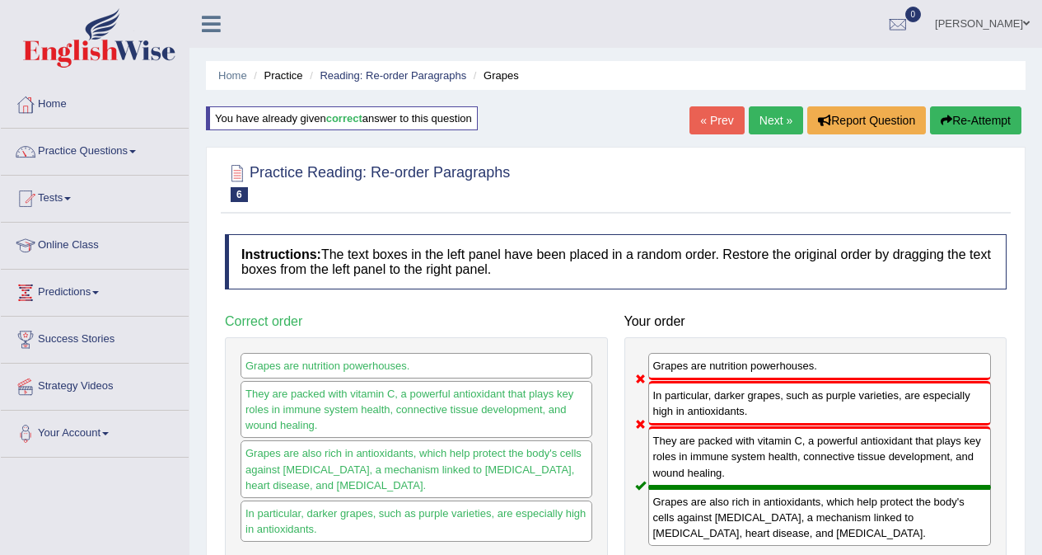
click at [782, 125] on link "Next »" at bounding box center [776, 120] width 54 height 28
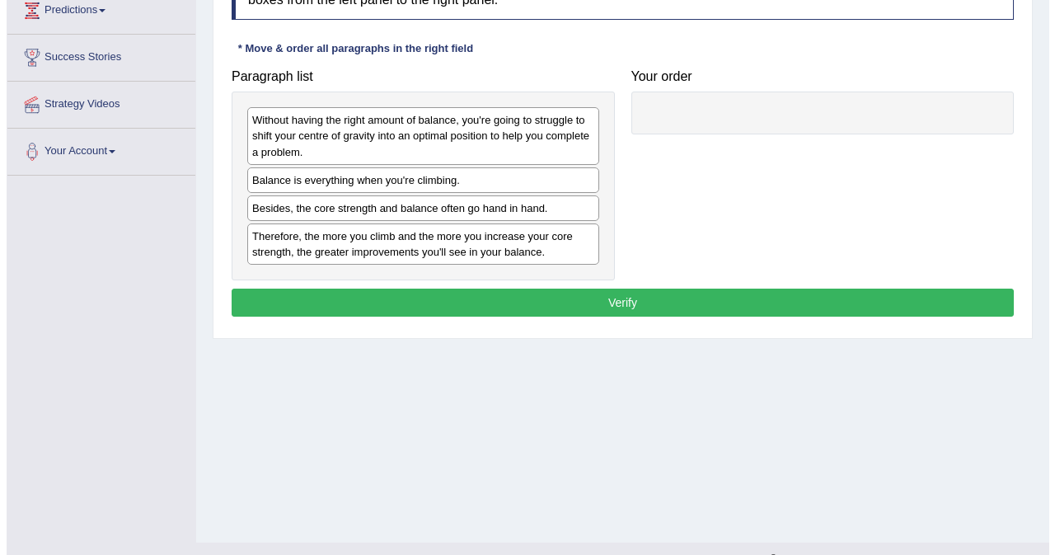
scroll to position [311, 0]
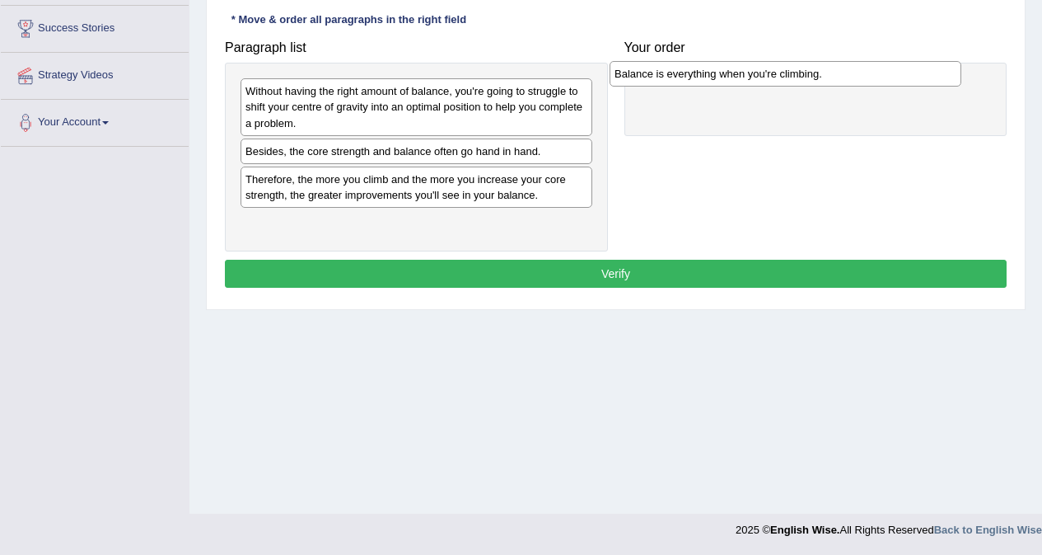
drag, startPoint x: 458, startPoint y: 152, endPoint x: 827, endPoint y: 75, distance: 377.2
click at [827, 75] on div "Balance is everything when you're climbing." at bounding box center [786, 74] width 352 height 26
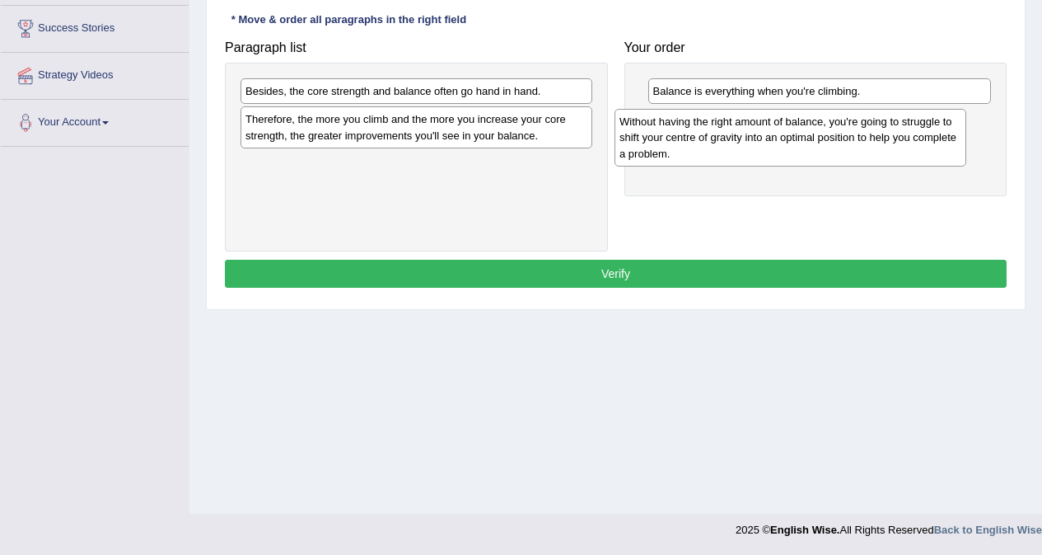
drag, startPoint x: 386, startPoint y: 110, endPoint x: 761, endPoint y: 141, distance: 375.4
click at [761, 141] on div "Without having the right amount of balance, you're going to struggle to shift y…" at bounding box center [791, 137] width 352 height 57
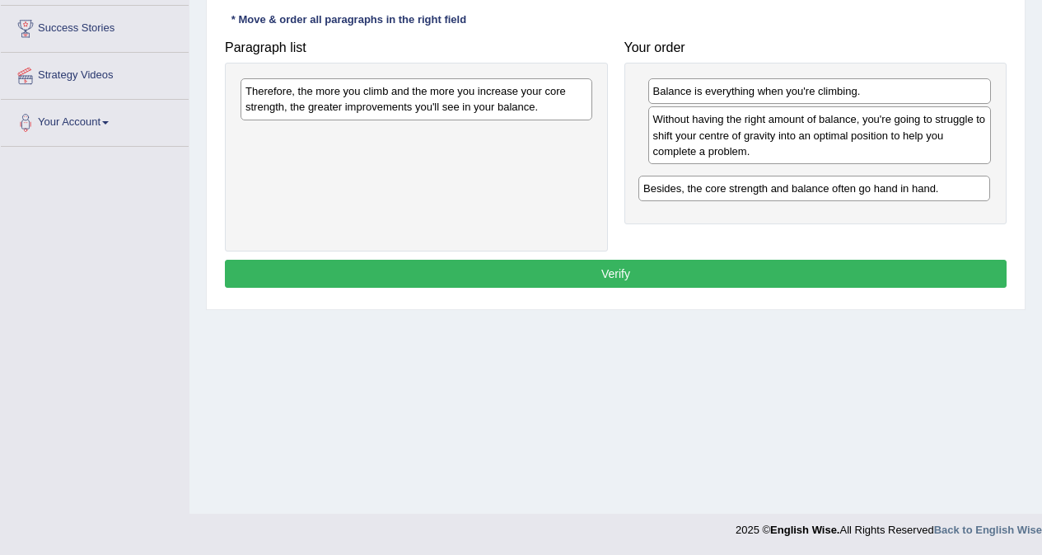
drag, startPoint x: 424, startPoint y: 96, endPoint x: 822, endPoint y: 194, distance: 409.7
click at [822, 194] on div "Besides, the core strength and balance often go hand in hand." at bounding box center [815, 189] width 352 height 26
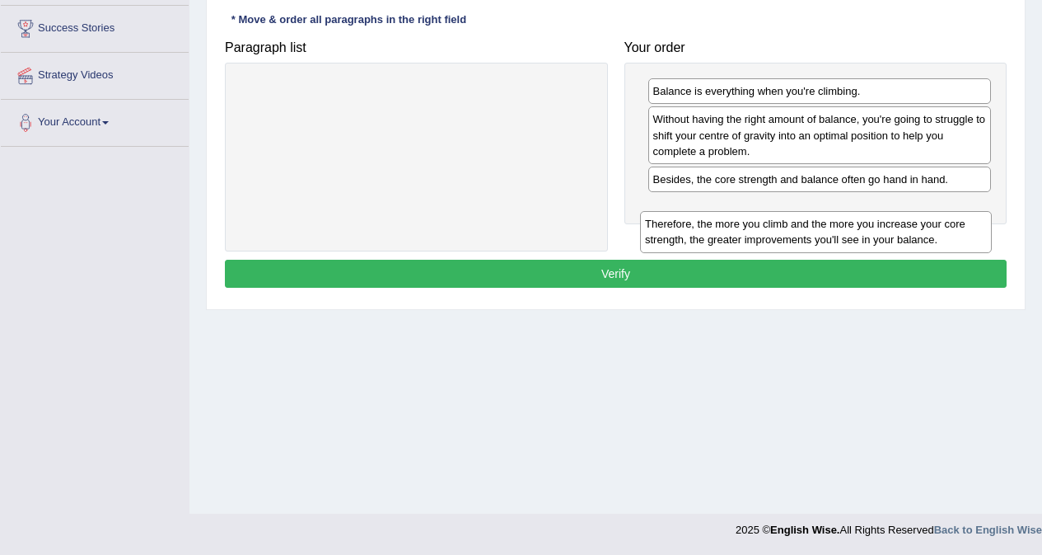
drag, startPoint x: 436, startPoint y: 96, endPoint x: 835, endPoint y: 227, distance: 419.8
click at [835, 227] on div "Therefore, the more you climb and the more you increase your core strength, the…" at bounding box center [816, 231] width 352 height 41
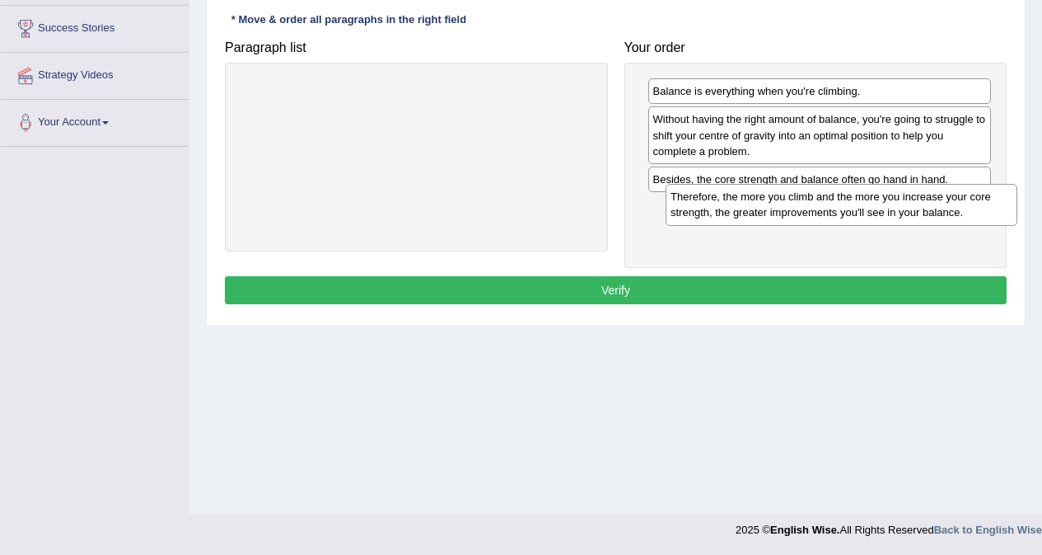
drag, startPoint x: 365, startPoint y: 106, endPoint x: 789, endPoint y: 211, distance: 437.1
click at [789, 211] on div "Therefore, the more you climb and the more you increase your core strength, the…" at bounding box center [842, 204] width 352 height 41
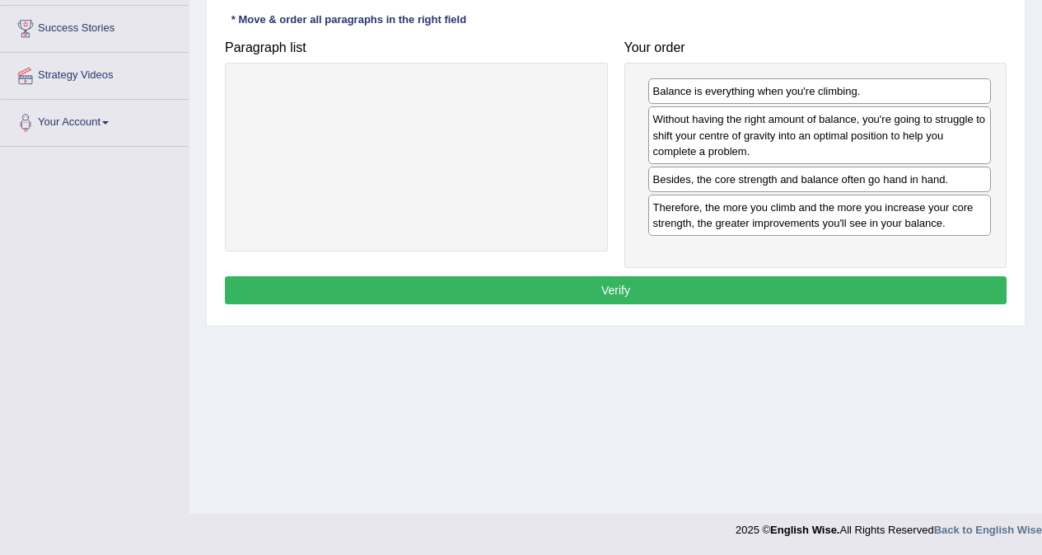
click at [669, 296] on button "Verify" at bounding box center [616, 290] width 782 height 28
